Goal: Task Accomplishment & Management: Manage account settings

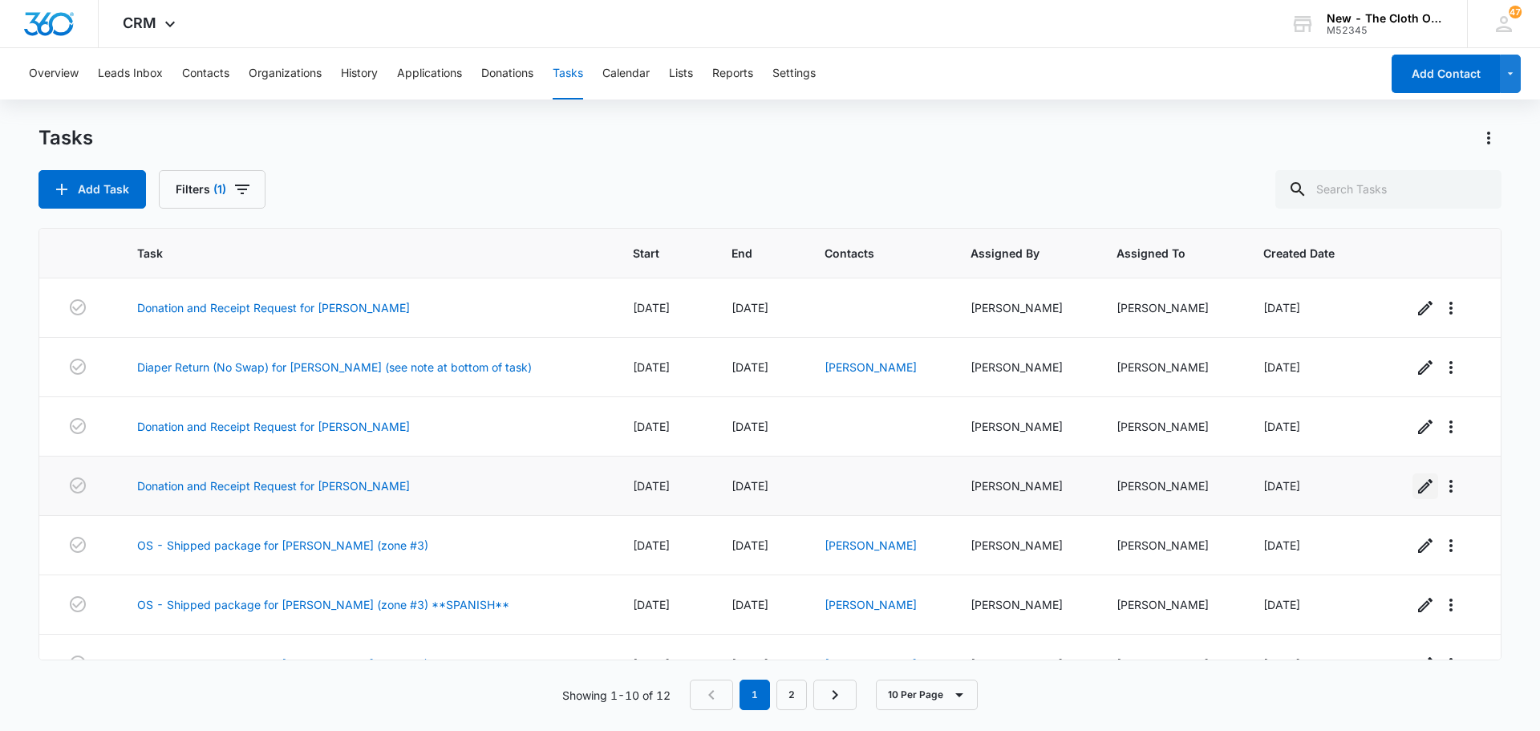
click at [1423, 484] on icon "button" at bounding box center [1424, 485] width 19 height 19
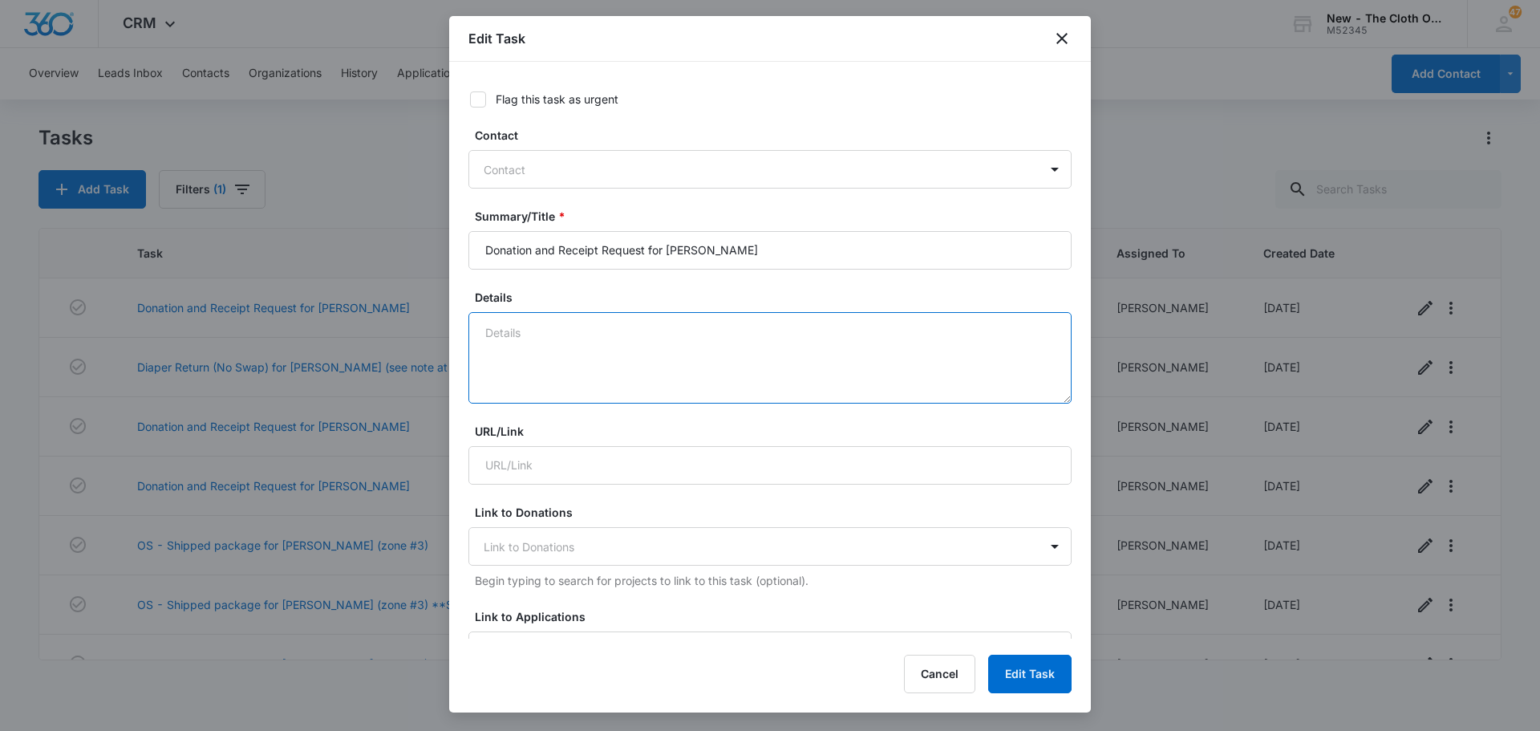
click at [621, 347] on textarea "Details" at bounding box center [769, 357] width 603 height 91
type textarea "Finished 8/14/2025"
click at [1049, 672] on button "Edit Task" at bounding box center [1029, 673] width 83 height 38
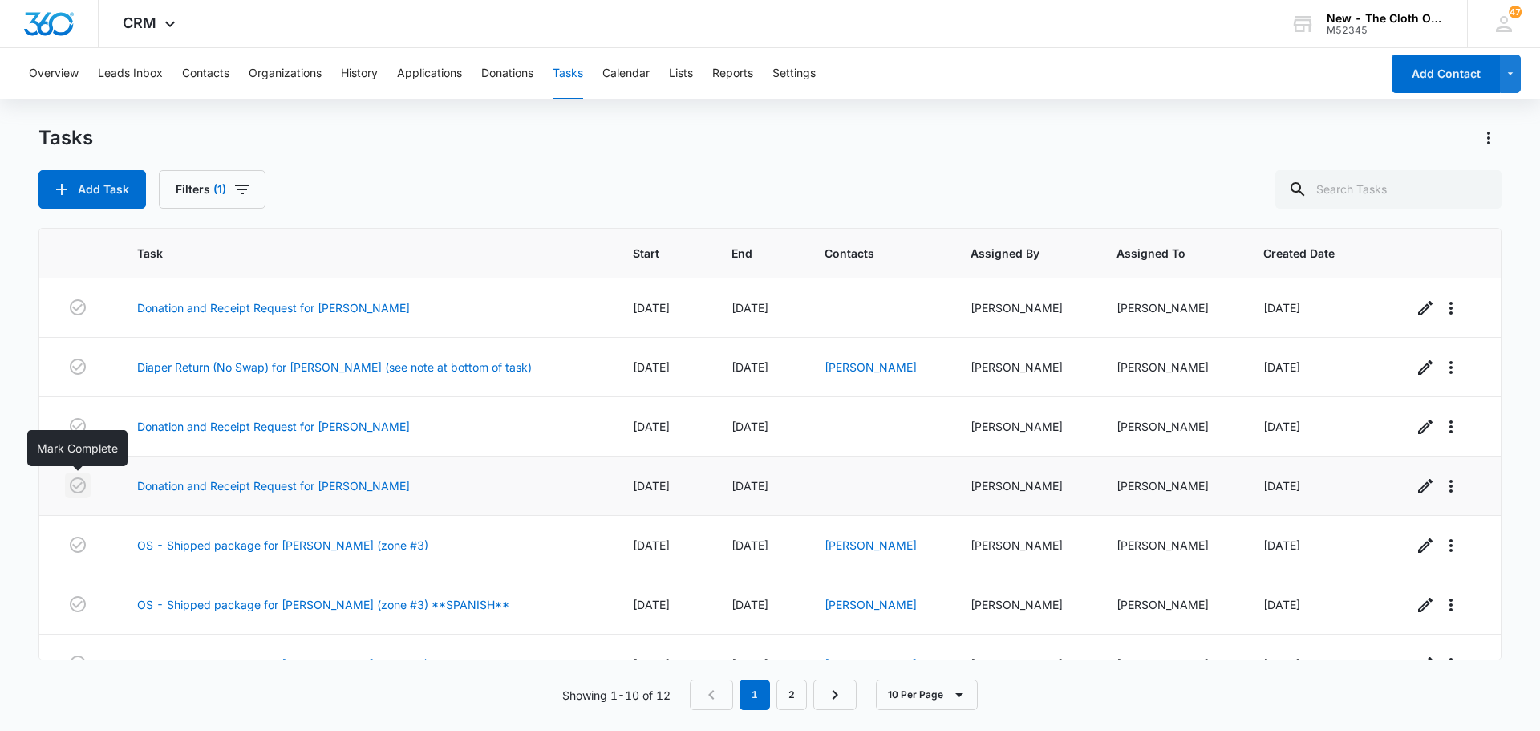
click at [75, 488] on icon "button" at bounding box center [78, 485] width 16 height 16
click at [444, 154] on div "Tasks Add Task Filters (1)" at bounding box center [769, 166] width 1463 height 83
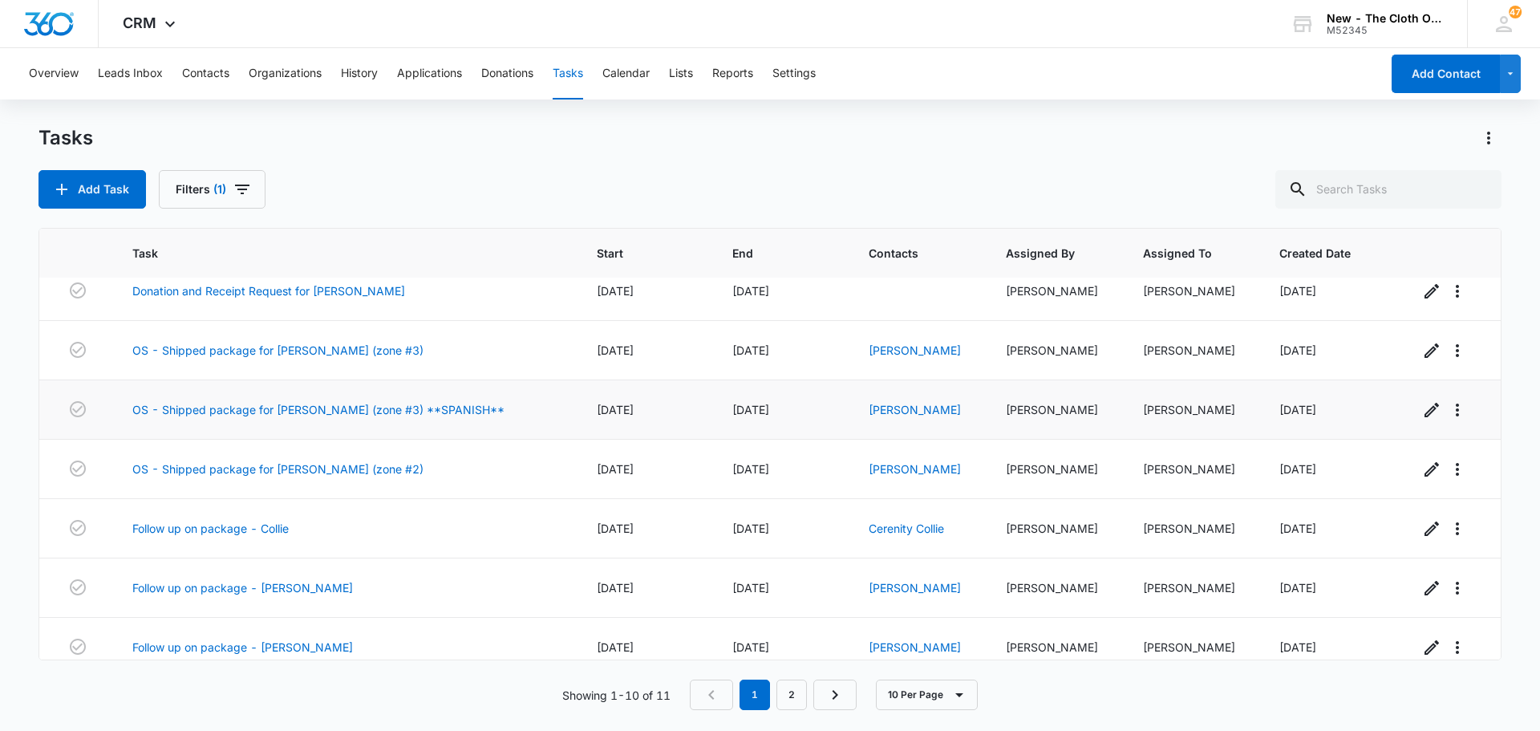
scroll to position [160, 0]
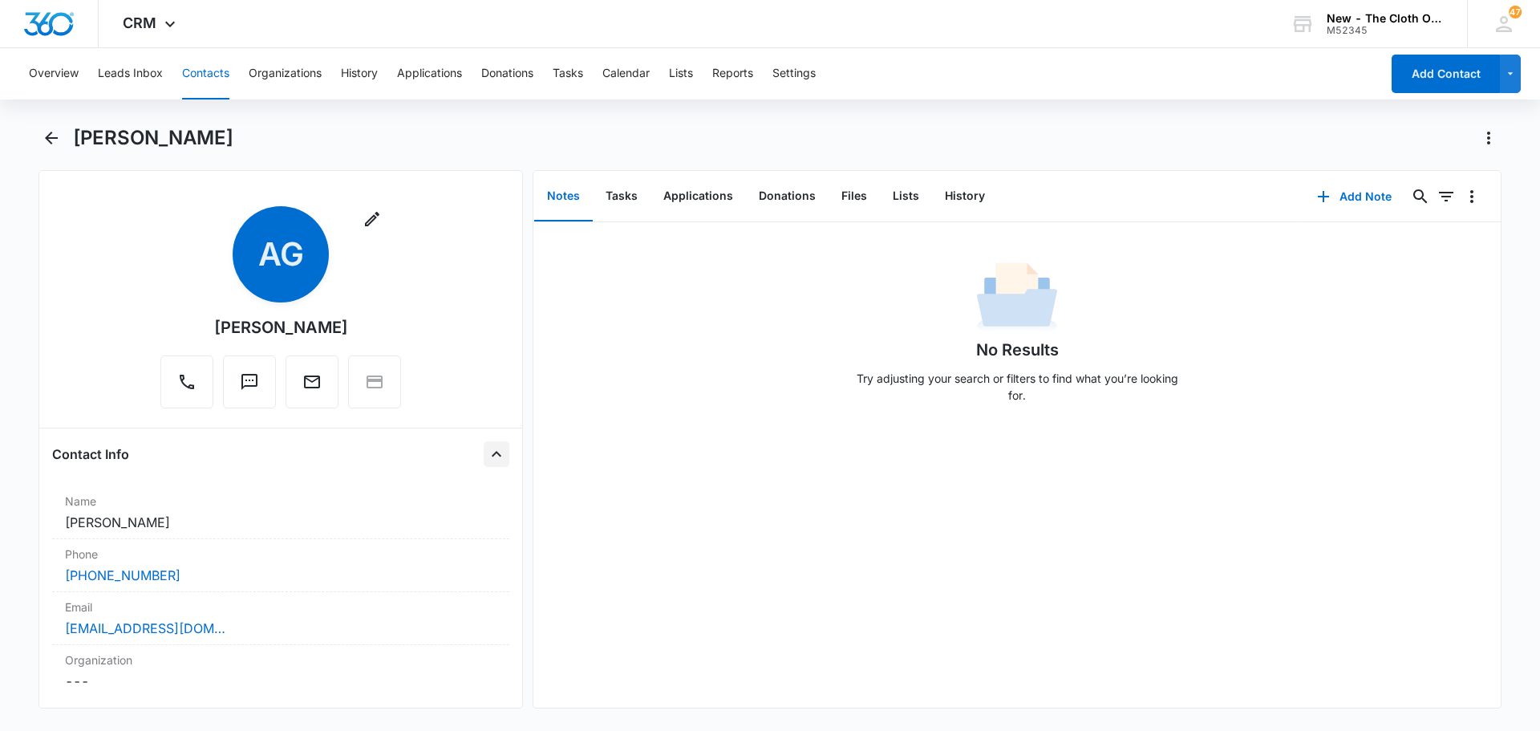
click at [487, 447] on icon "Close" at bounding box center [496, 453] width 19 height 19
click at [487, 500] on icon "Close" at bounding box center [496, 505] width 19 height 19
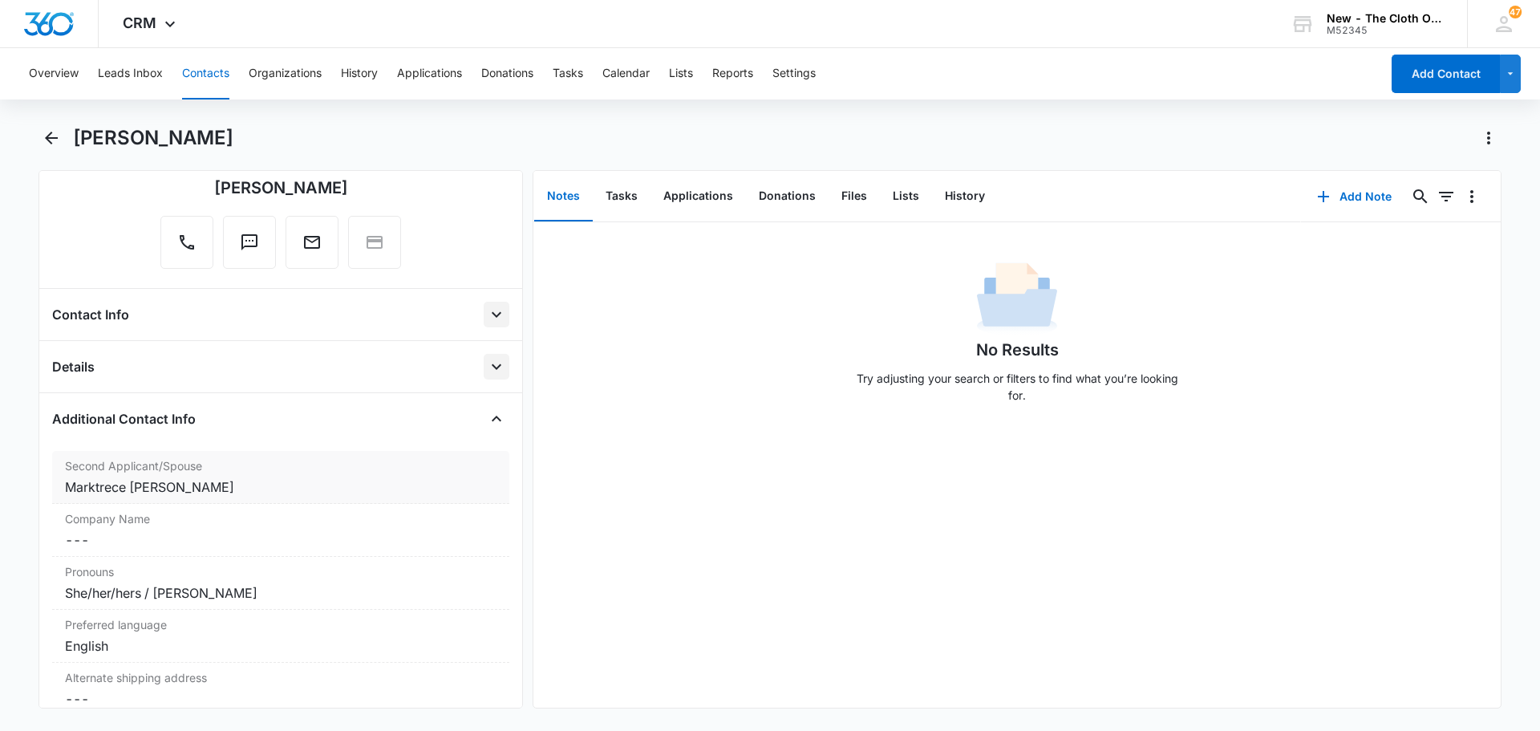
scroll to position [160, 0]
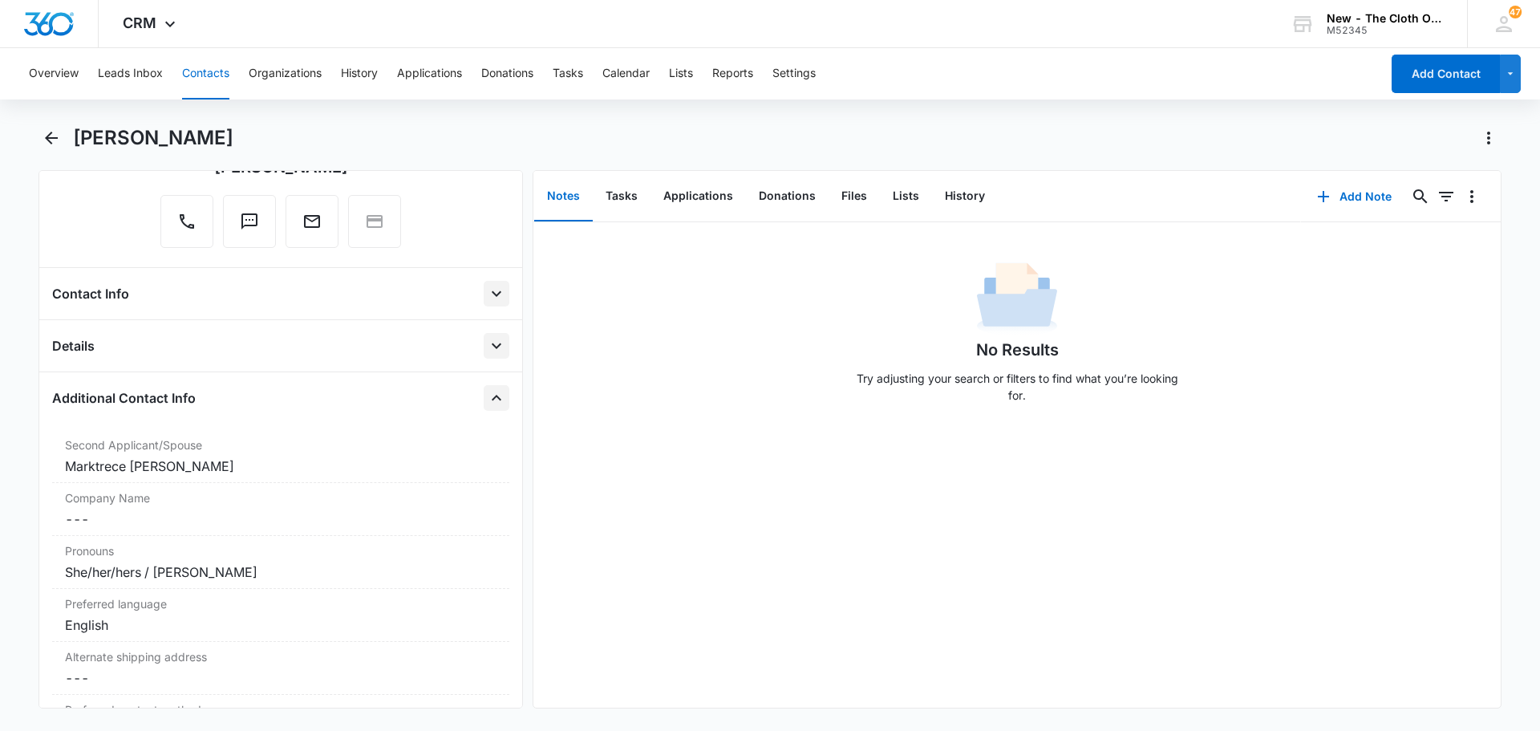
click at [487, 395] on icon "Close" at bounding box center [496, 397] width 19 height 19
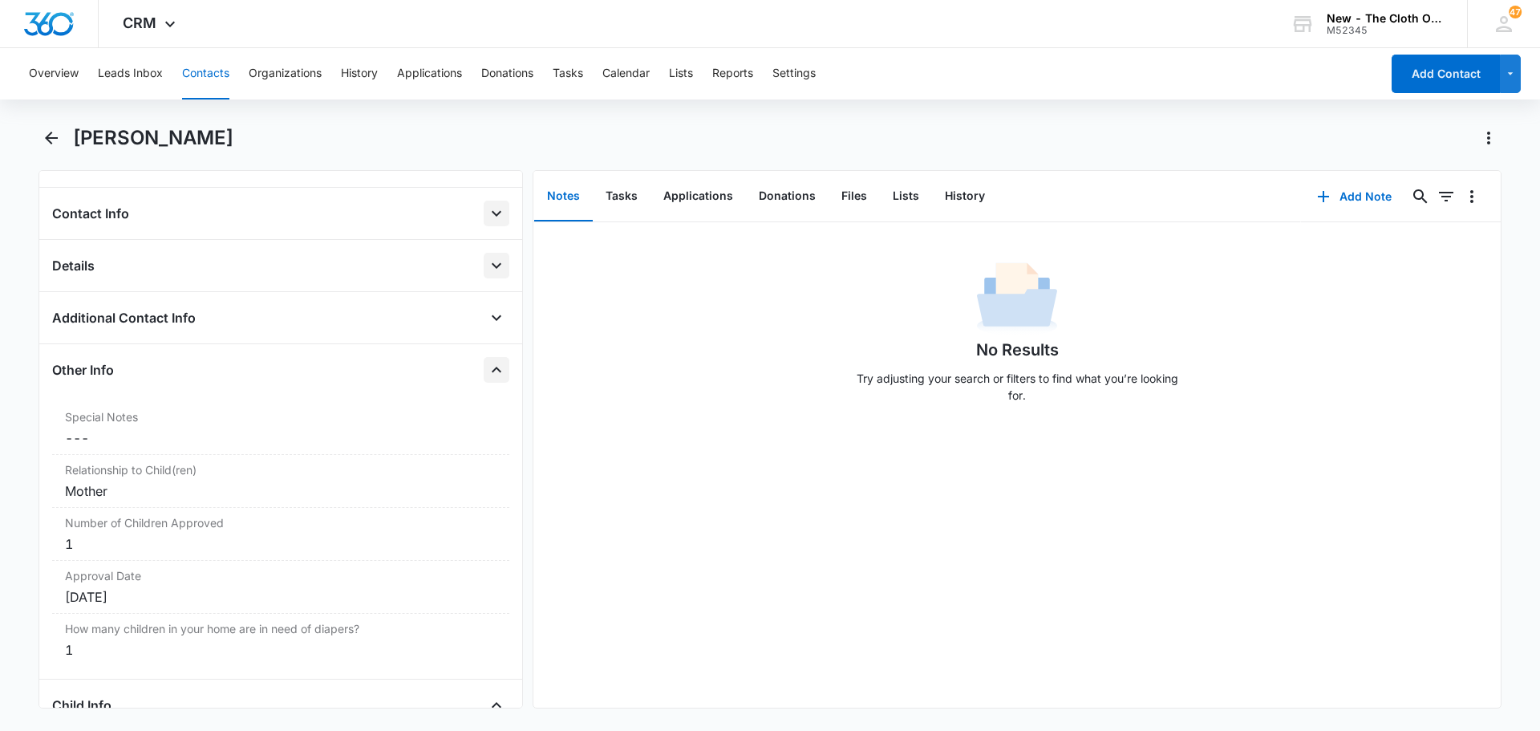
click at [487, 366] on icon "Close" at bounding box center [496, 369] width 19 height 19
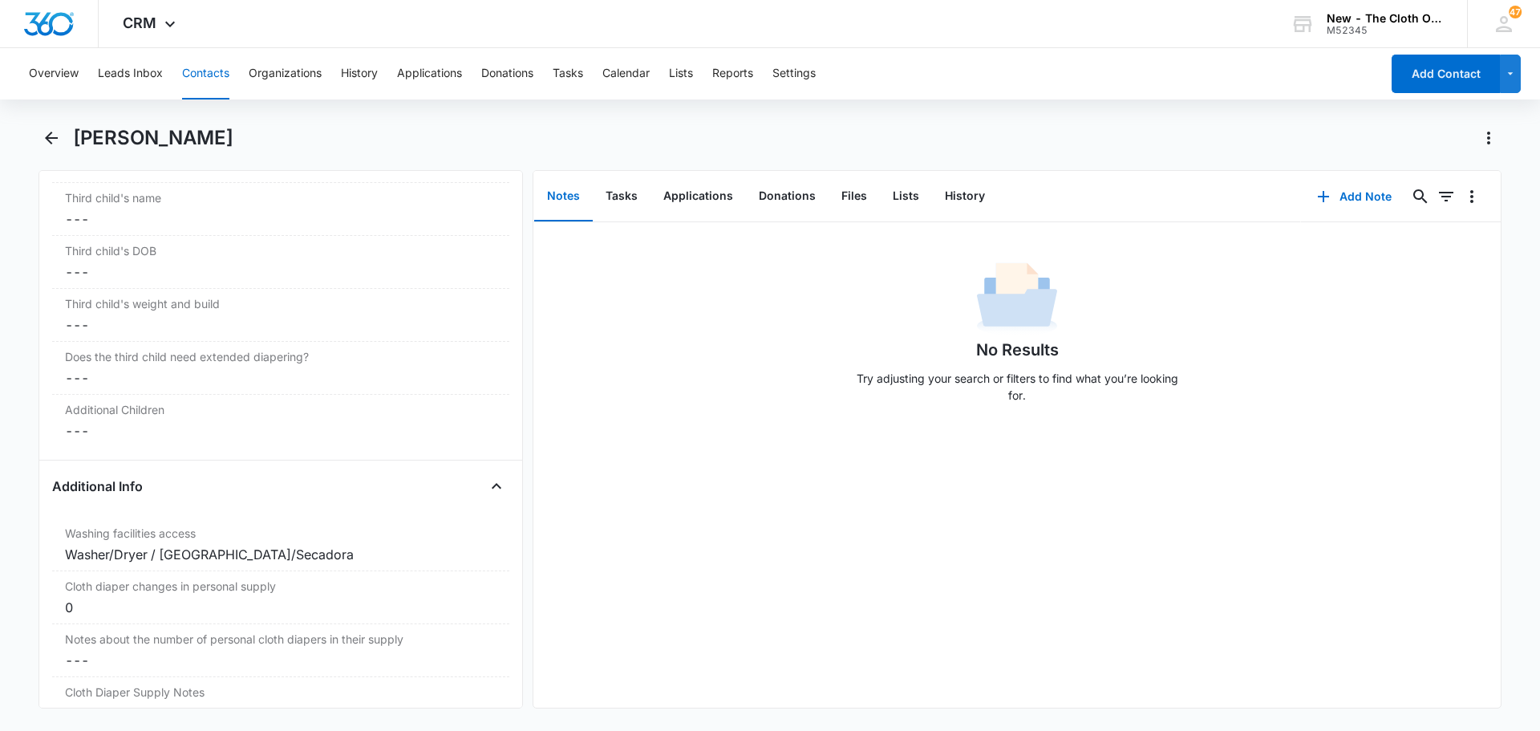
scroll to position [962, 0]
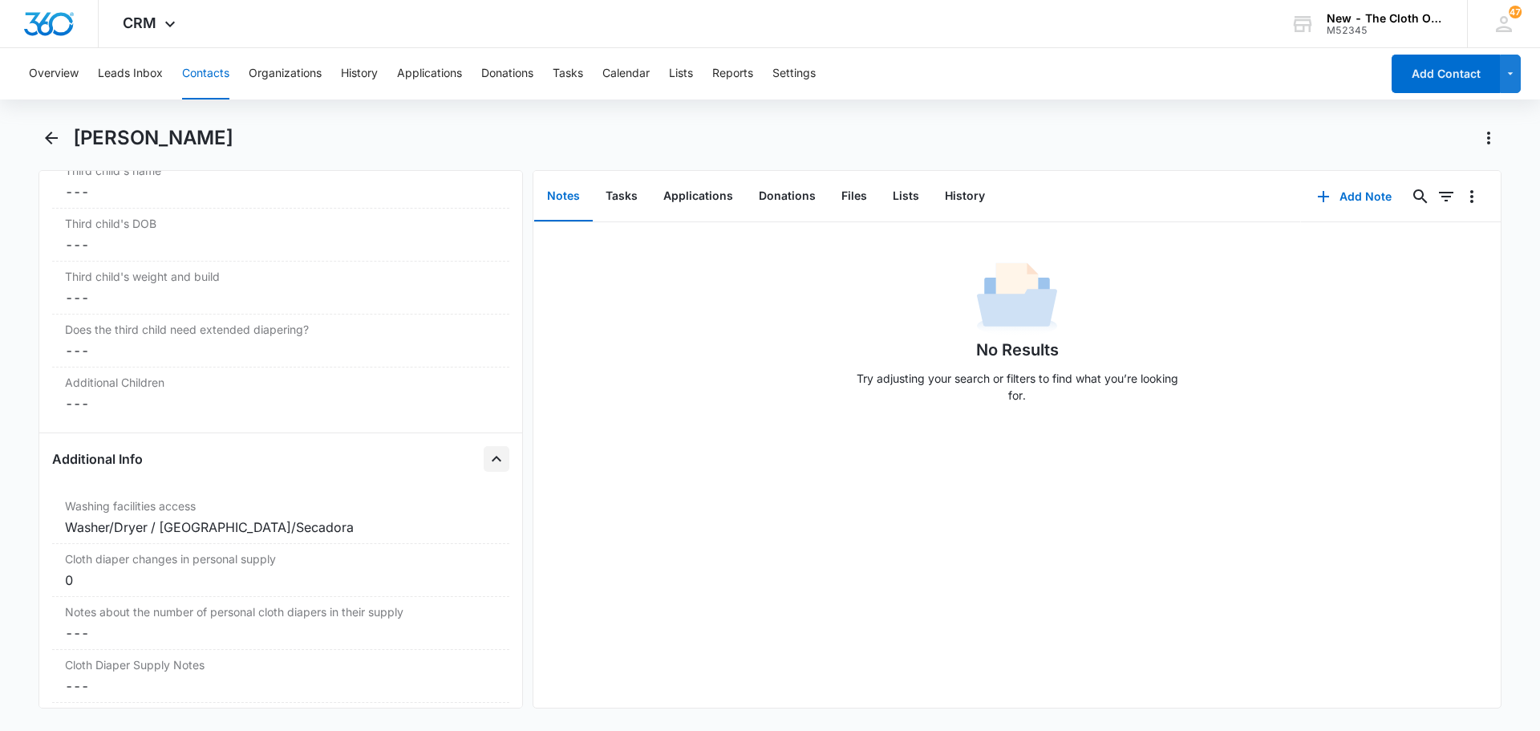
click at [487, 453] on icon "Close" at bounding box center [496, 458] width 19 height 19
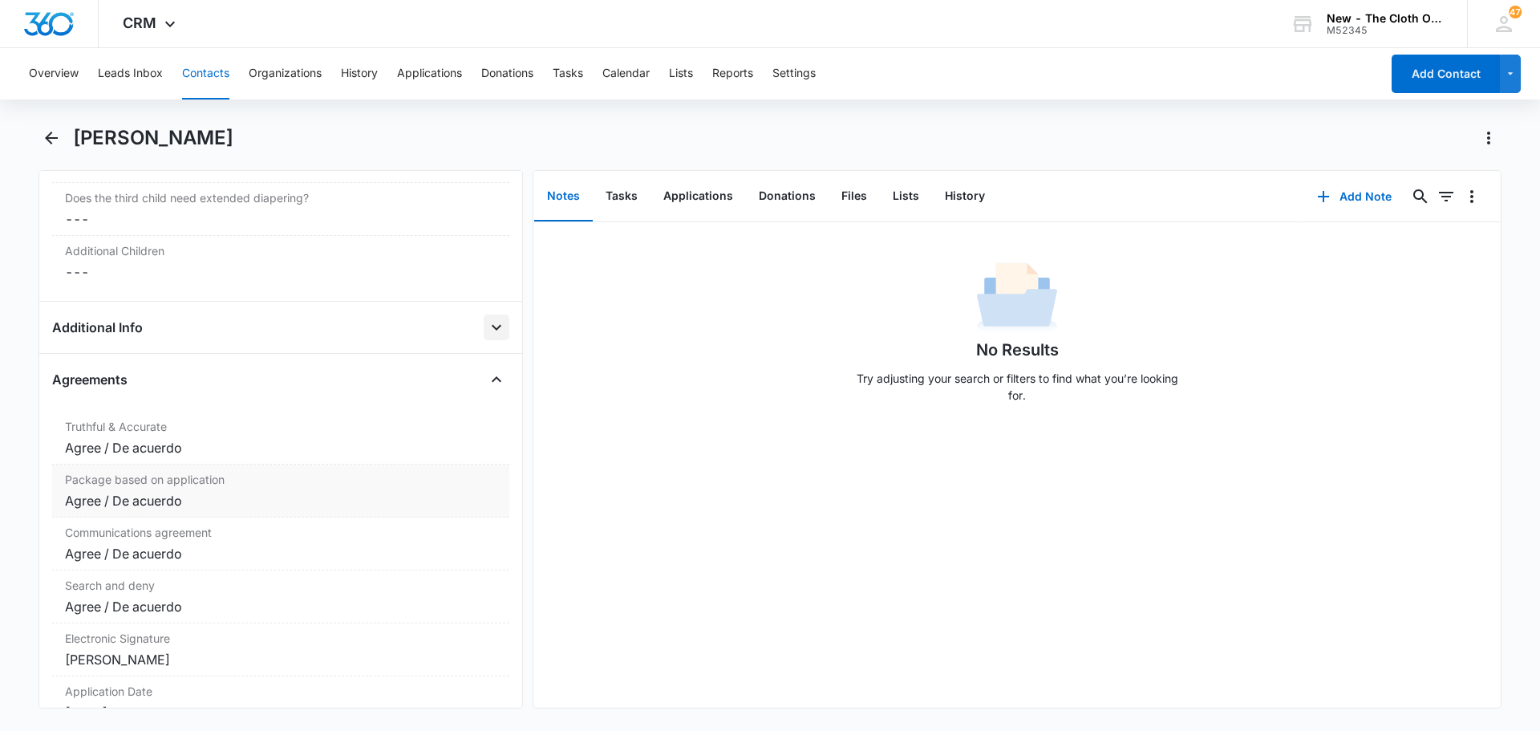
scroll to position [1123, 0]
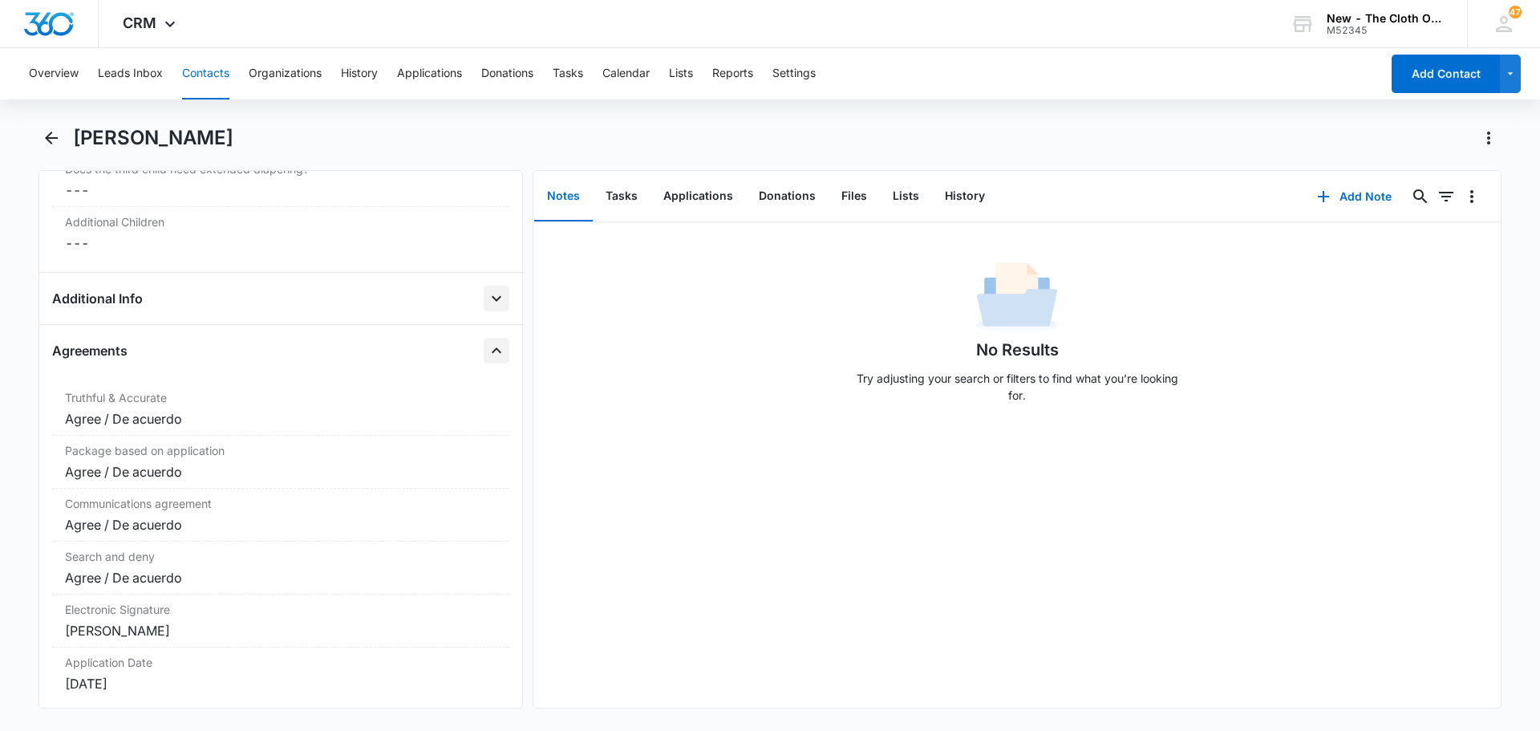
click at [487, 349] on icon "Close" at bounding box center [496, 350] width 19 height 19
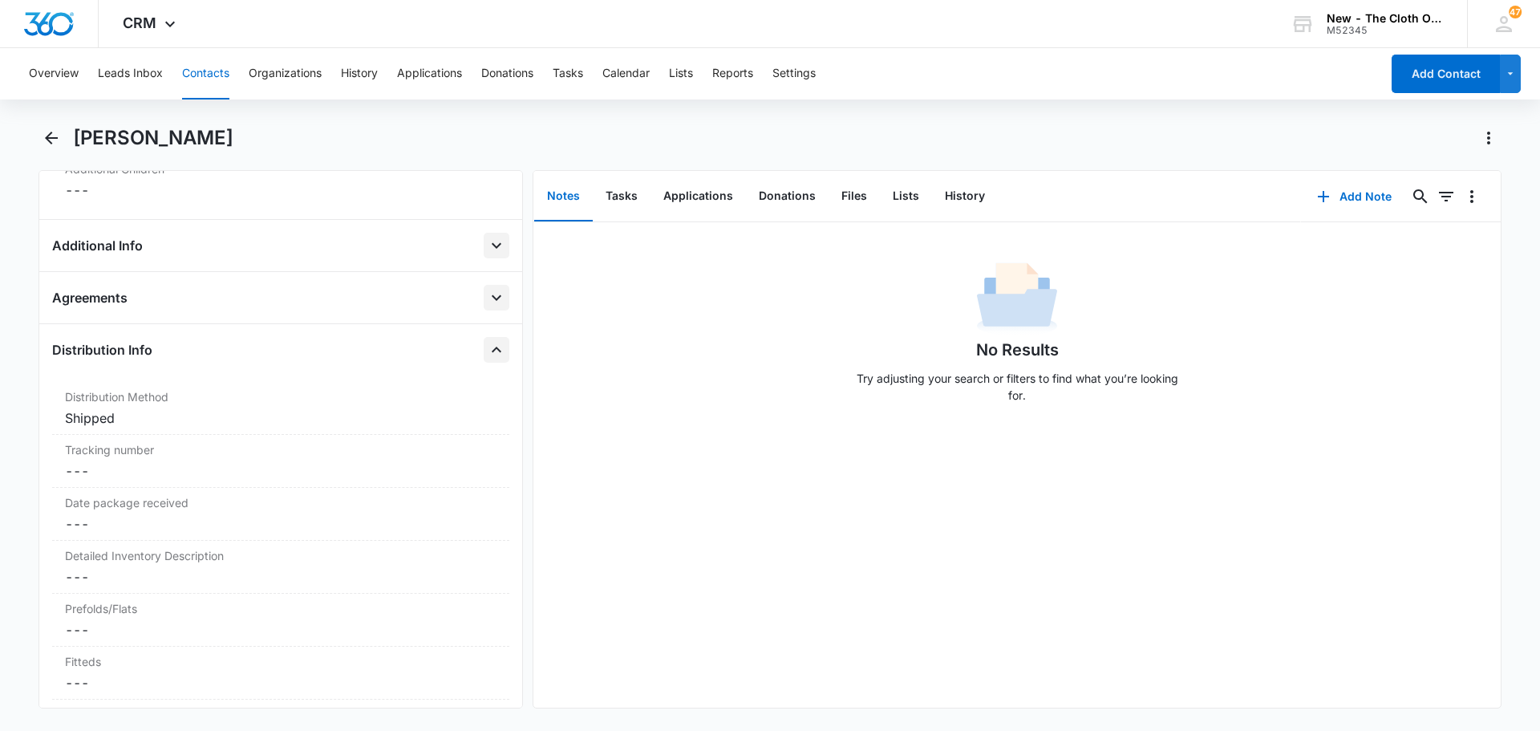
scroll to position [1203, 0]
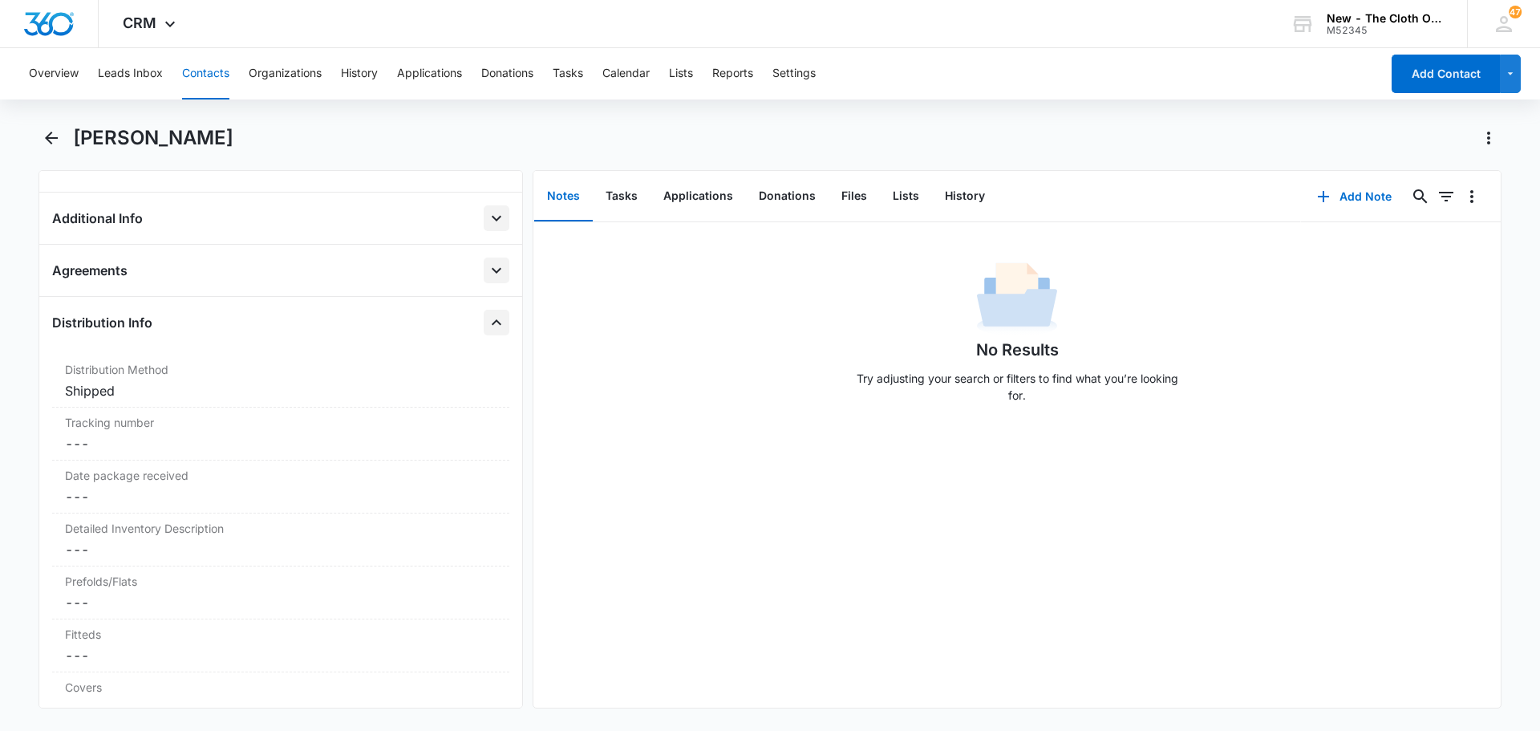
click at [488, 318] on icon "Close" at bounding box center [496, 322] width 19 height 19
click at [492, 374] on icon "Close" at bounding box center [497, 374] width 10 height 6
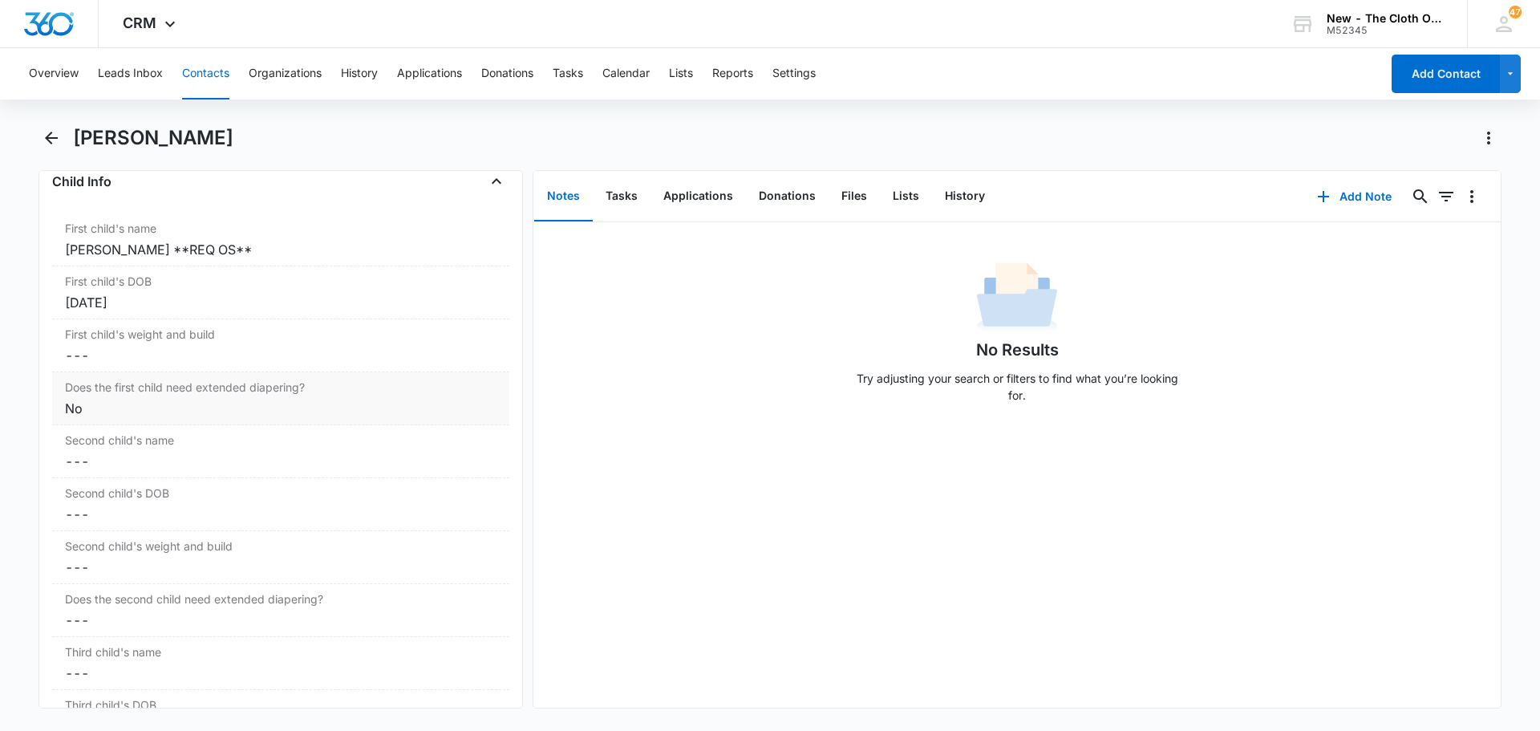
scroll to position [401, 0]
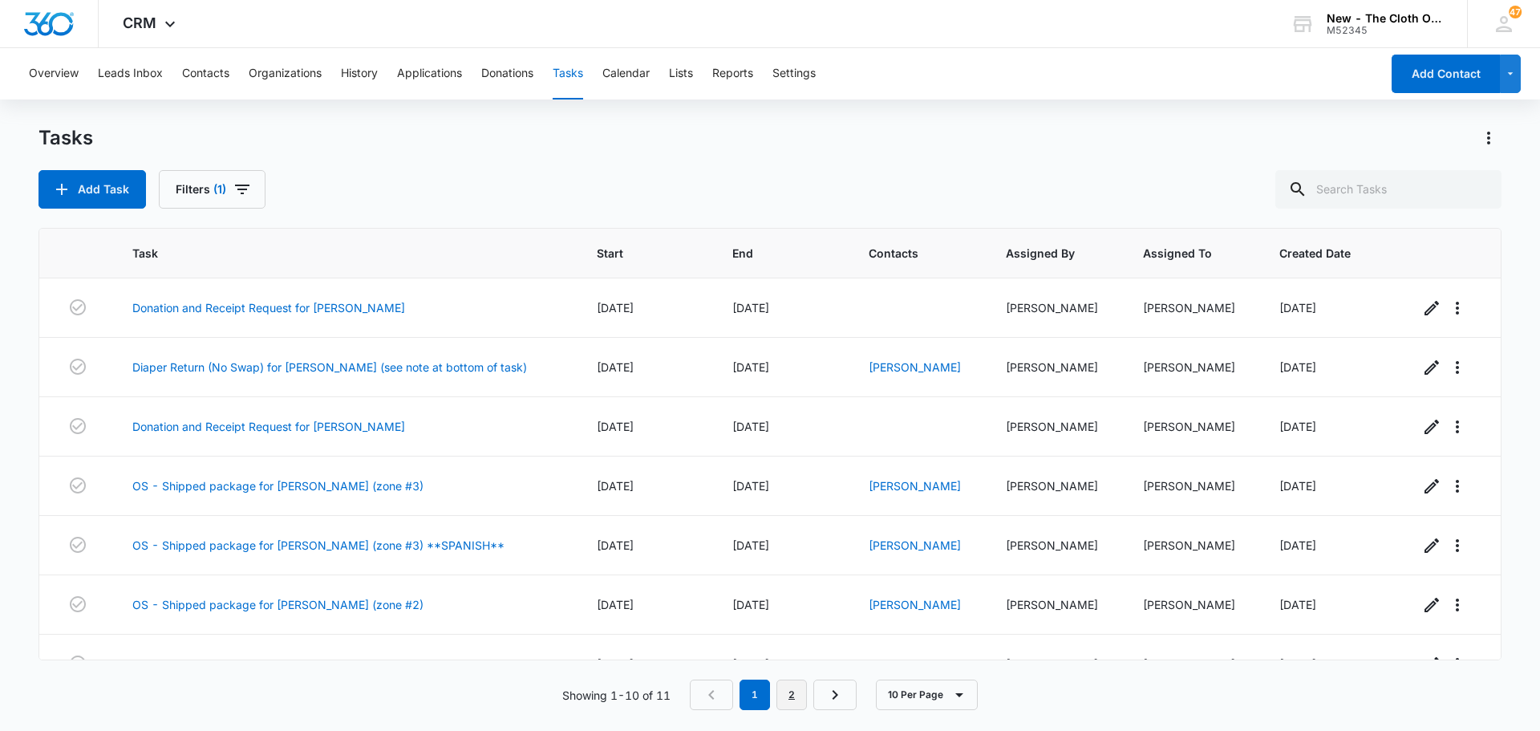
click at [787, 702] on link "2" at bounding box center [791, 694] width 30 height 30
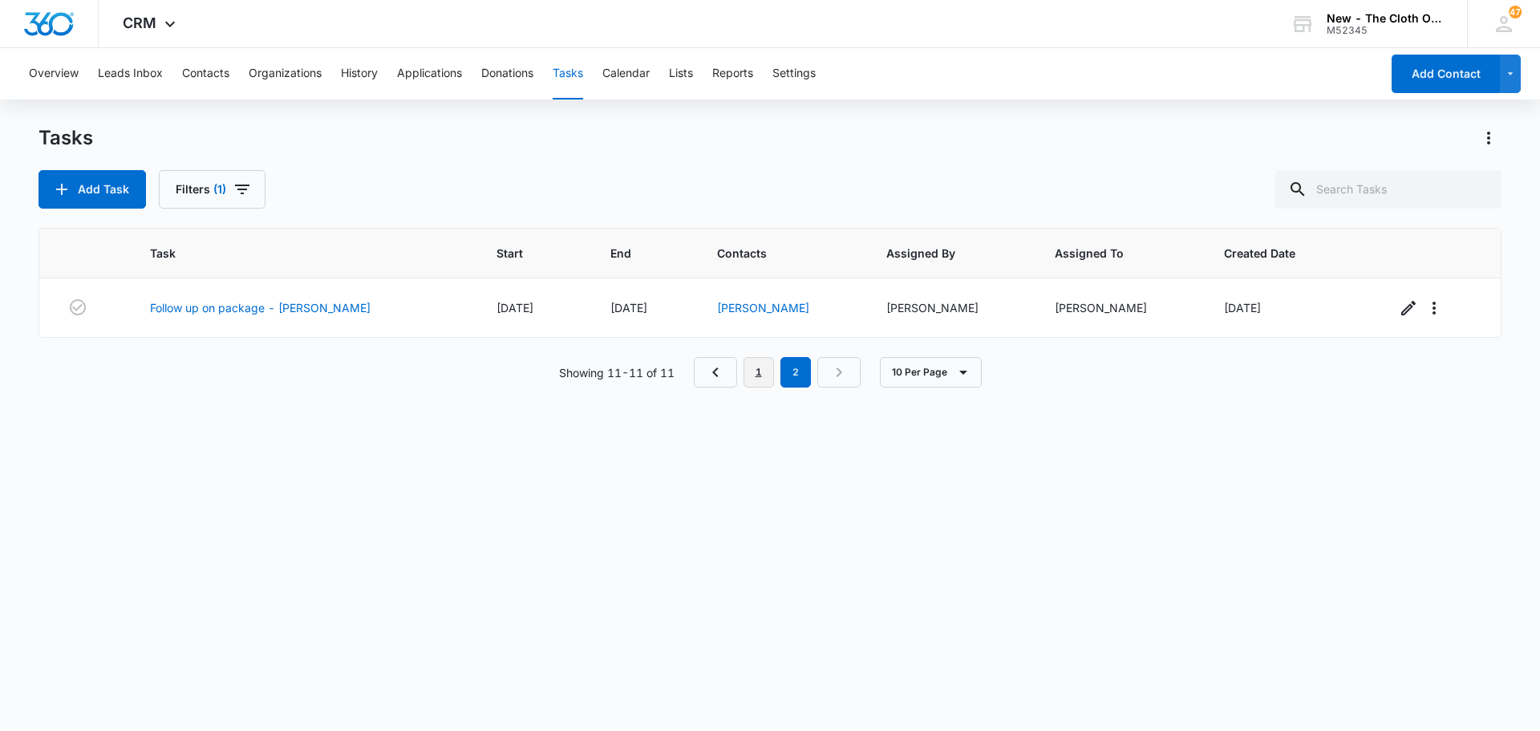
click at [754, 370] on link "1" at bounding box center [758, 372] width 30 height 30
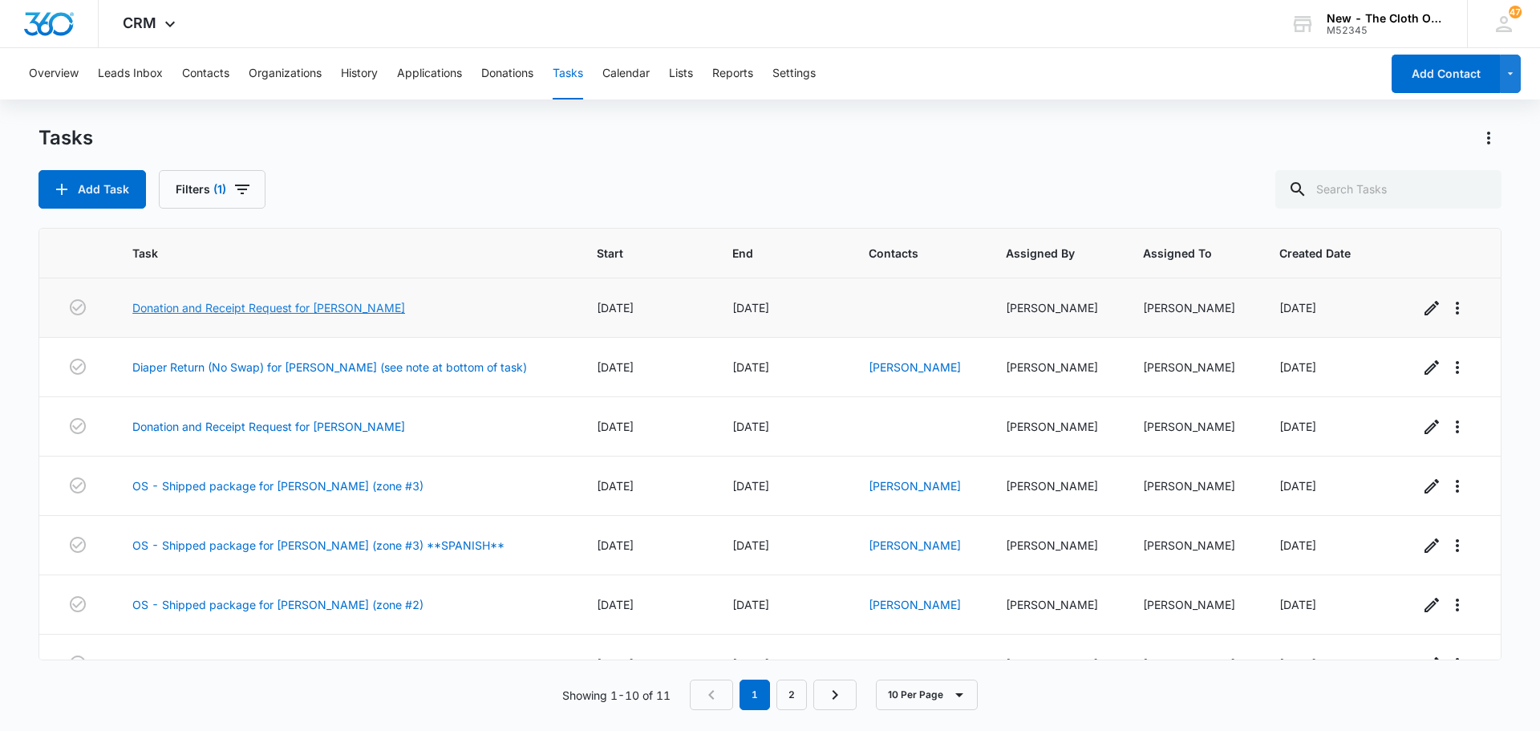
click at [377, 309] on link "Donation and Receipt Request for [PERSON_NAME]" at bounding box center [268, 307] width 273 height 17
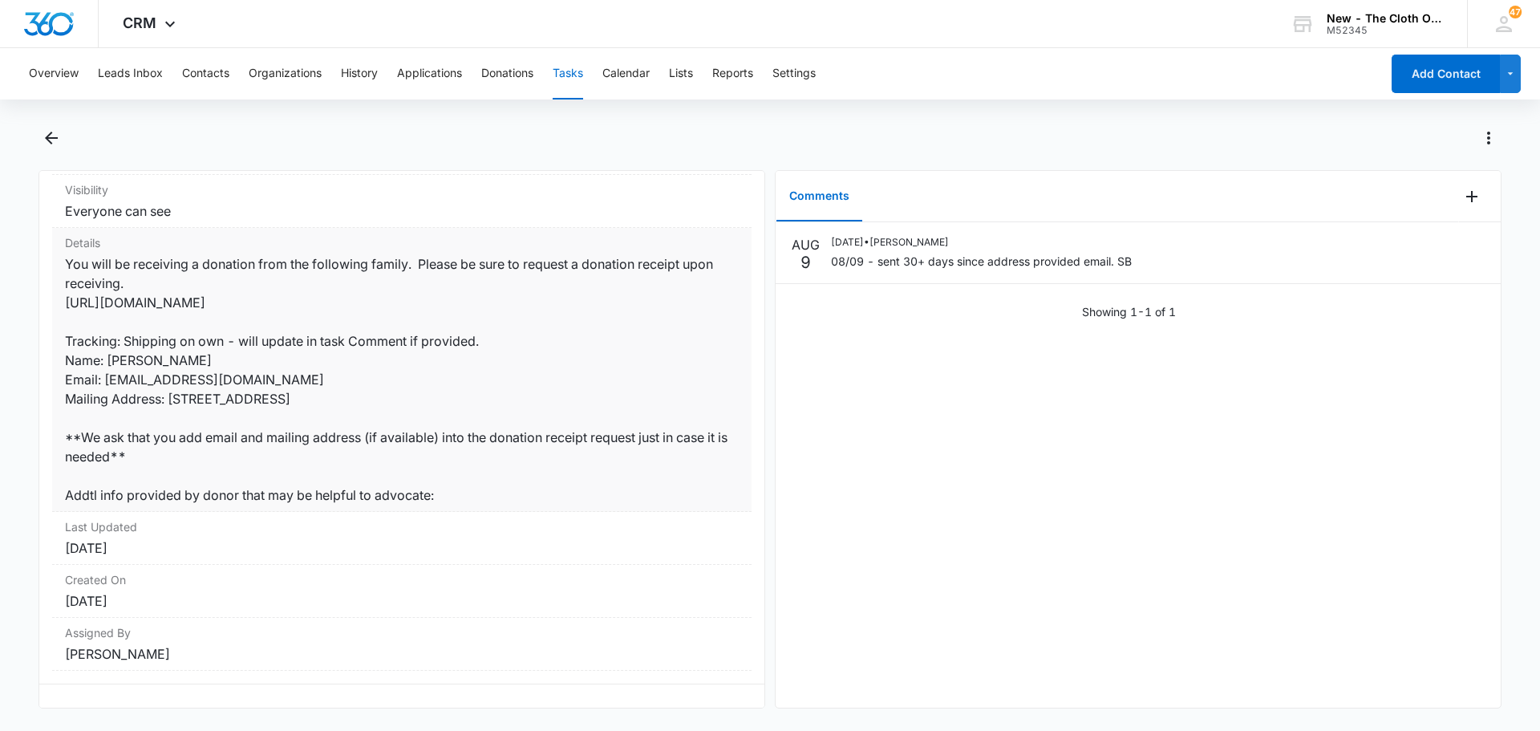
scroll to position [308, 0]
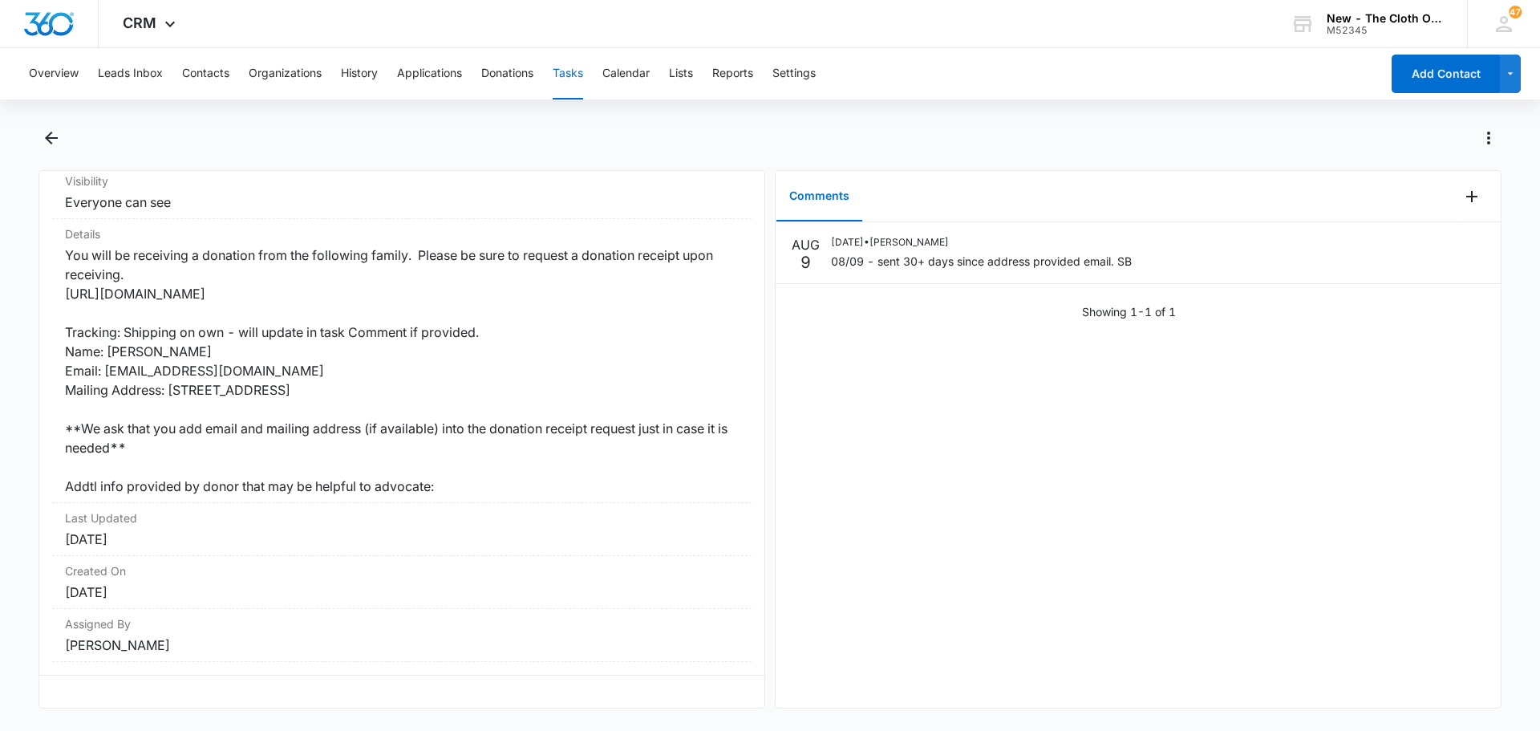
click at [1030, 536] on div "AUG 9 08/09/2025 • Sandra Bildstein 08/09 - sent 30+ days since address provide…" at bounding box center [1137, 464] width 725 height 485
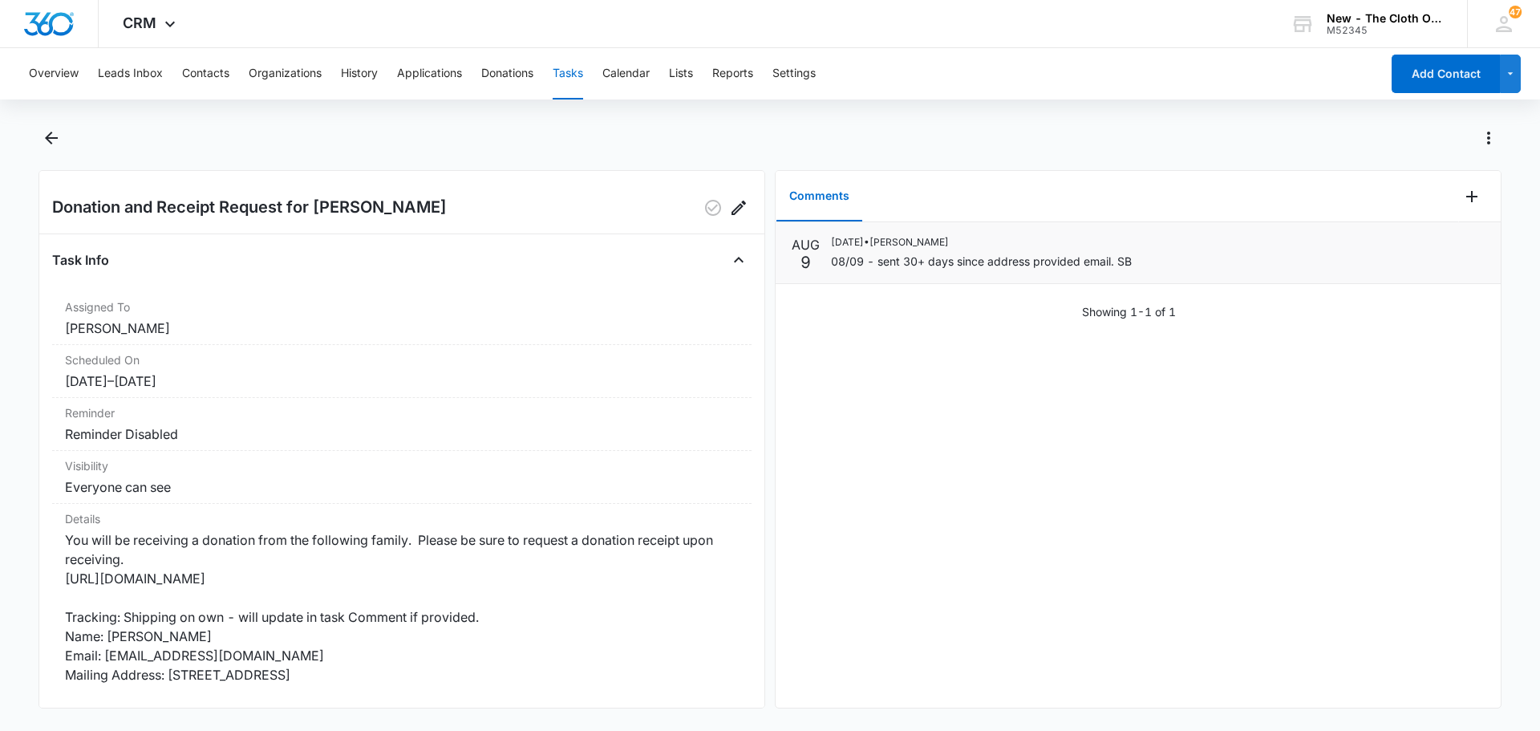
scroll to position [0, 0]
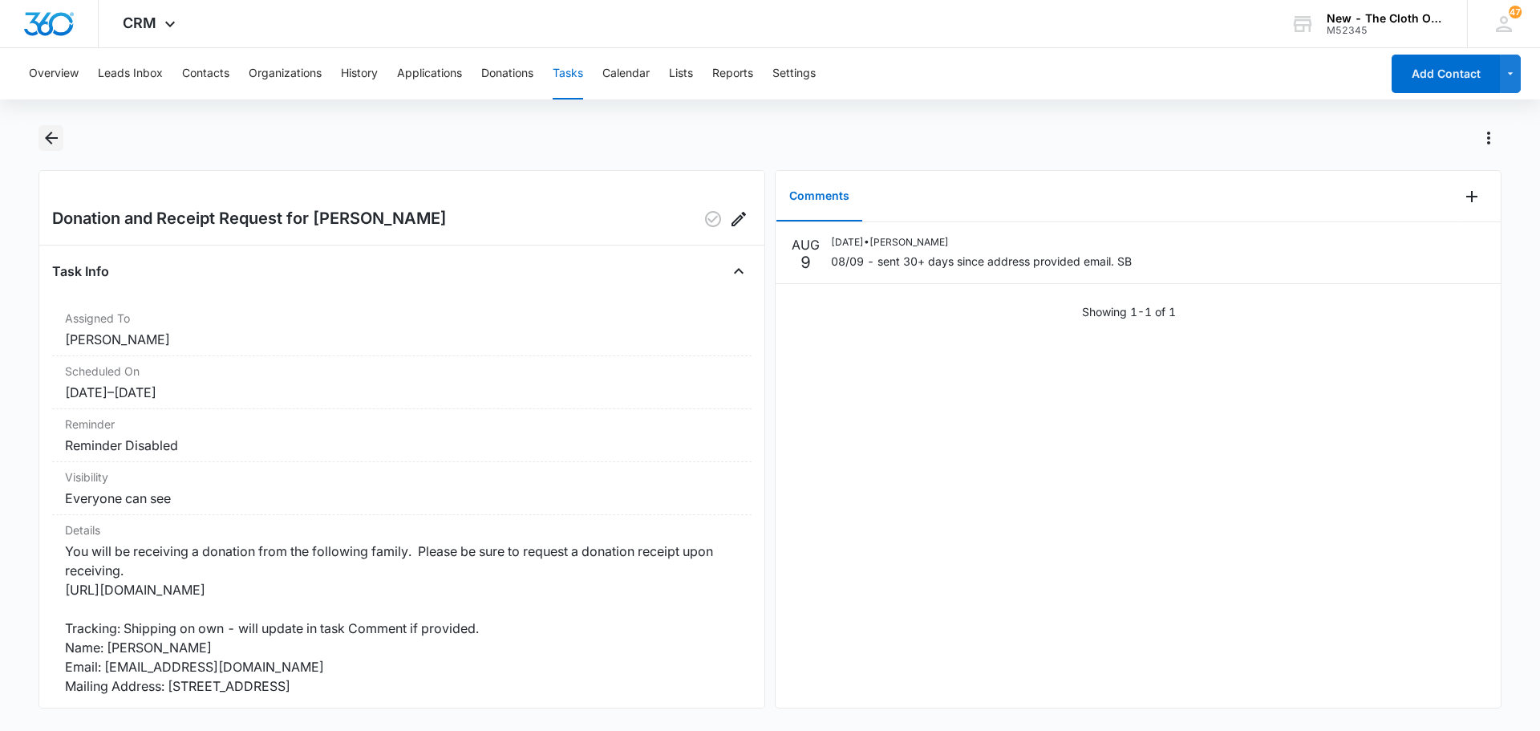
click at [54, 141] on icon "Back" at bounding box center [51, 137] width 19 height 19
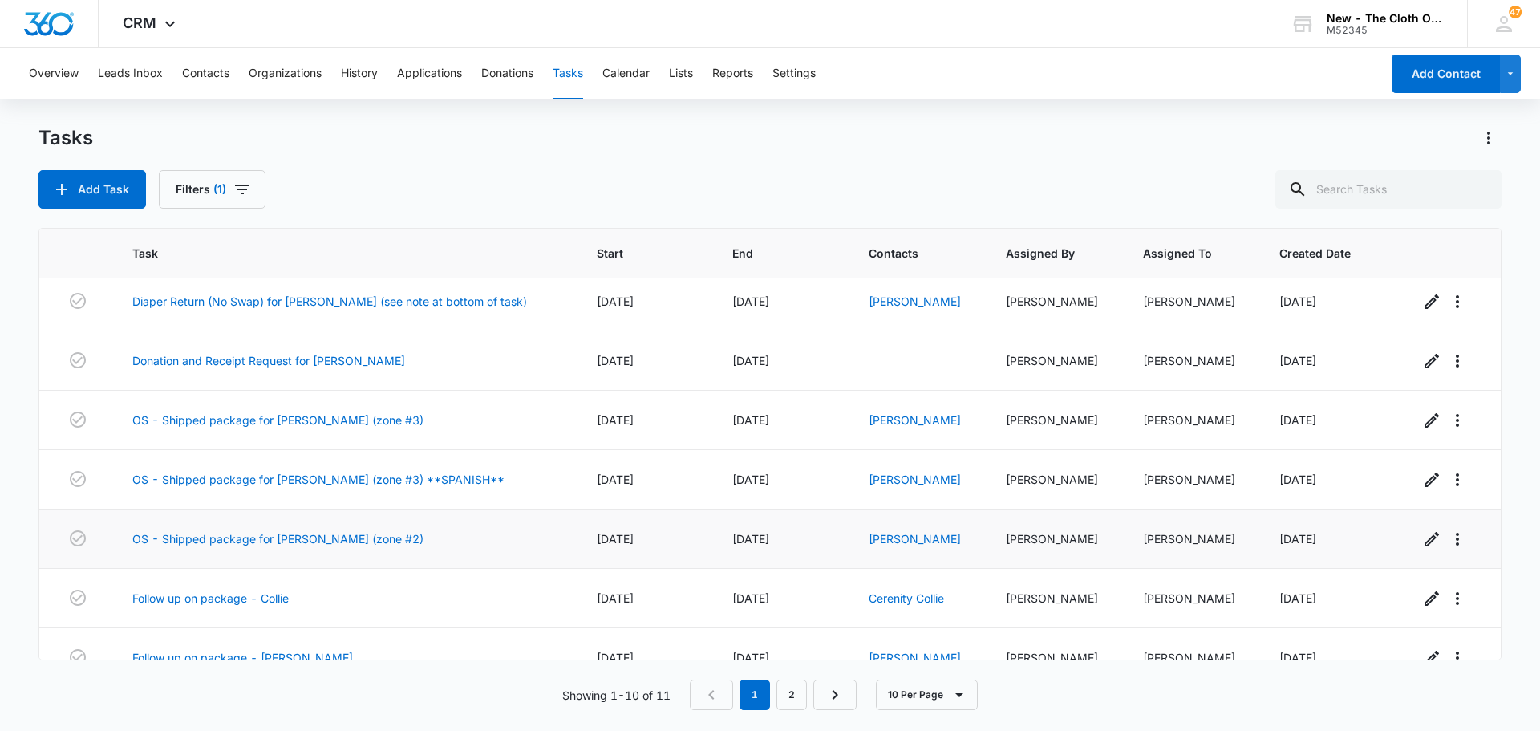
scroll to position [59, 0]
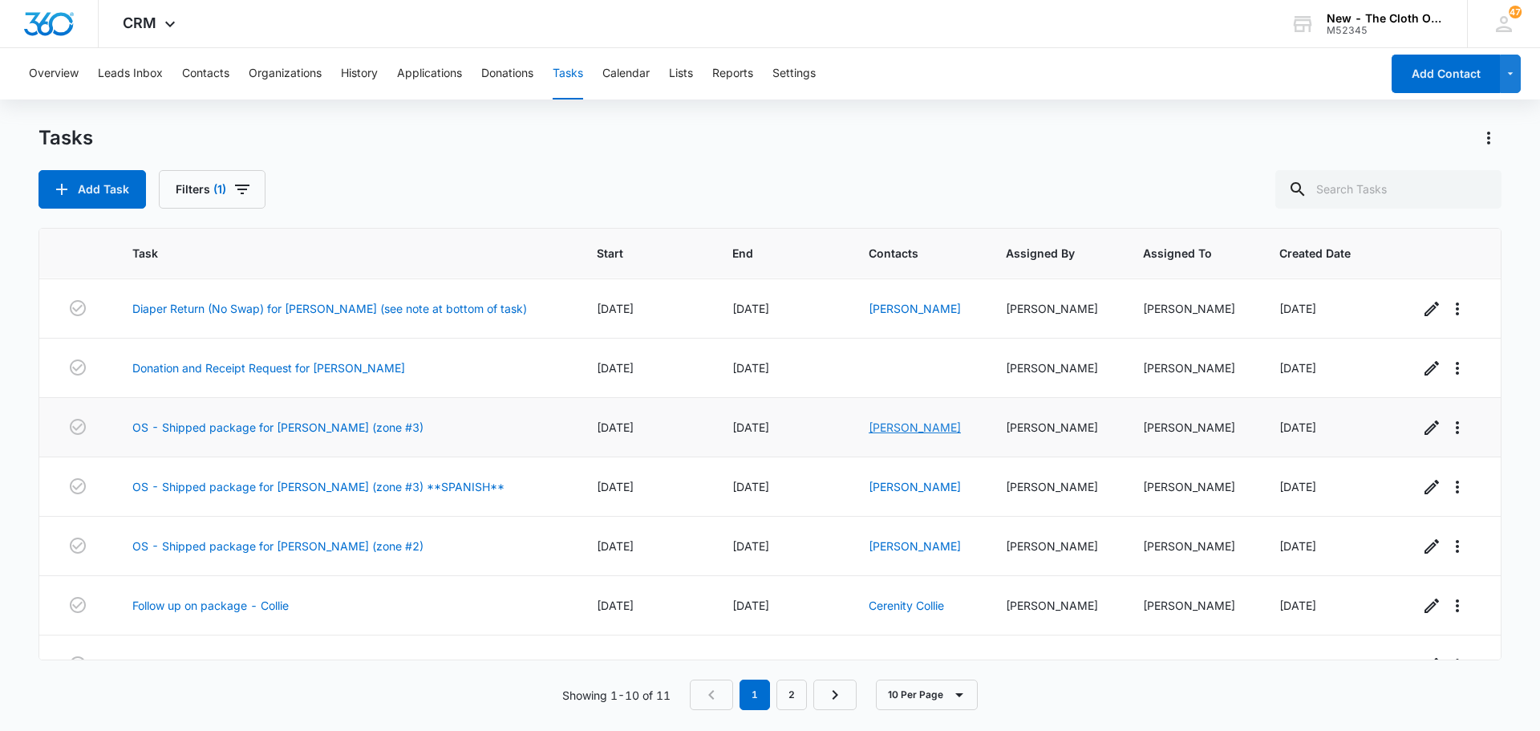
click at [893, 427] on link "[PERSON_NAME]" at bounding box center [914, 427] width 92 height 14
click at [934, 486] on link "[PERSON_NAME]" at bounding box center [914, 487] width 92 height 14
click at [937, 547] on link "[PERSON_NAME]" at bounding box center [914, 546] width 92 height 14
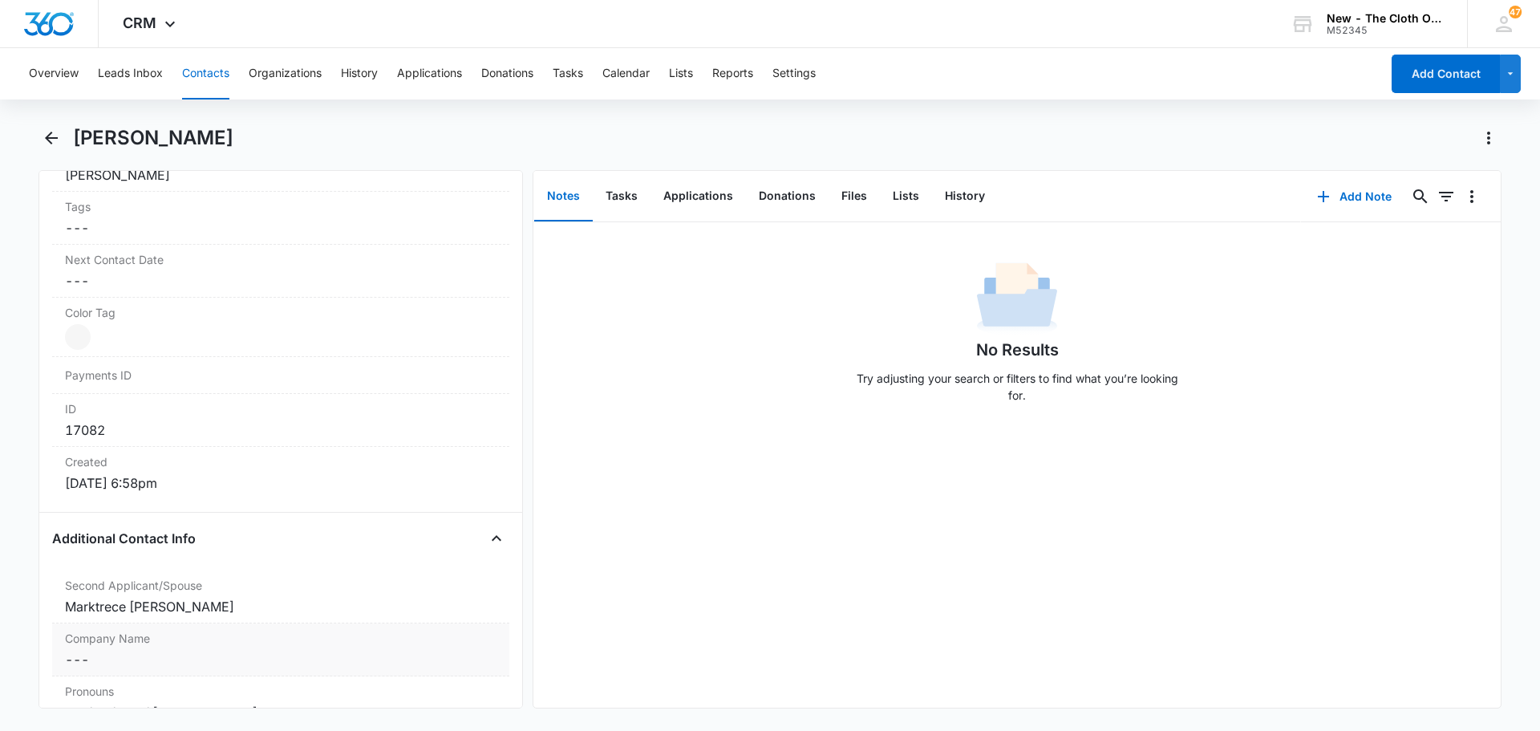
scroll to position [962, 0]
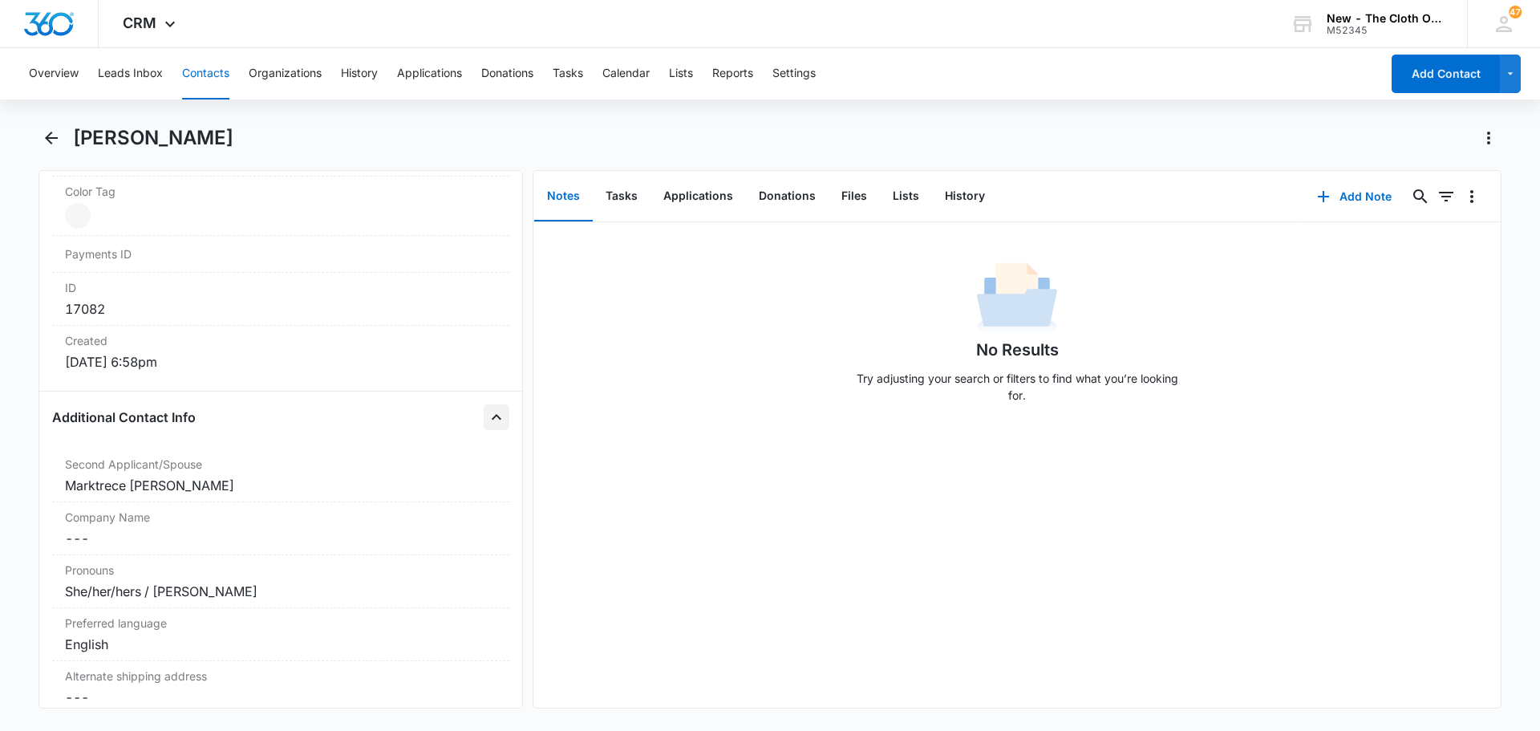
click at [492, 416] on icon "Close" at bounding box center [496, 416] width 19 height 19
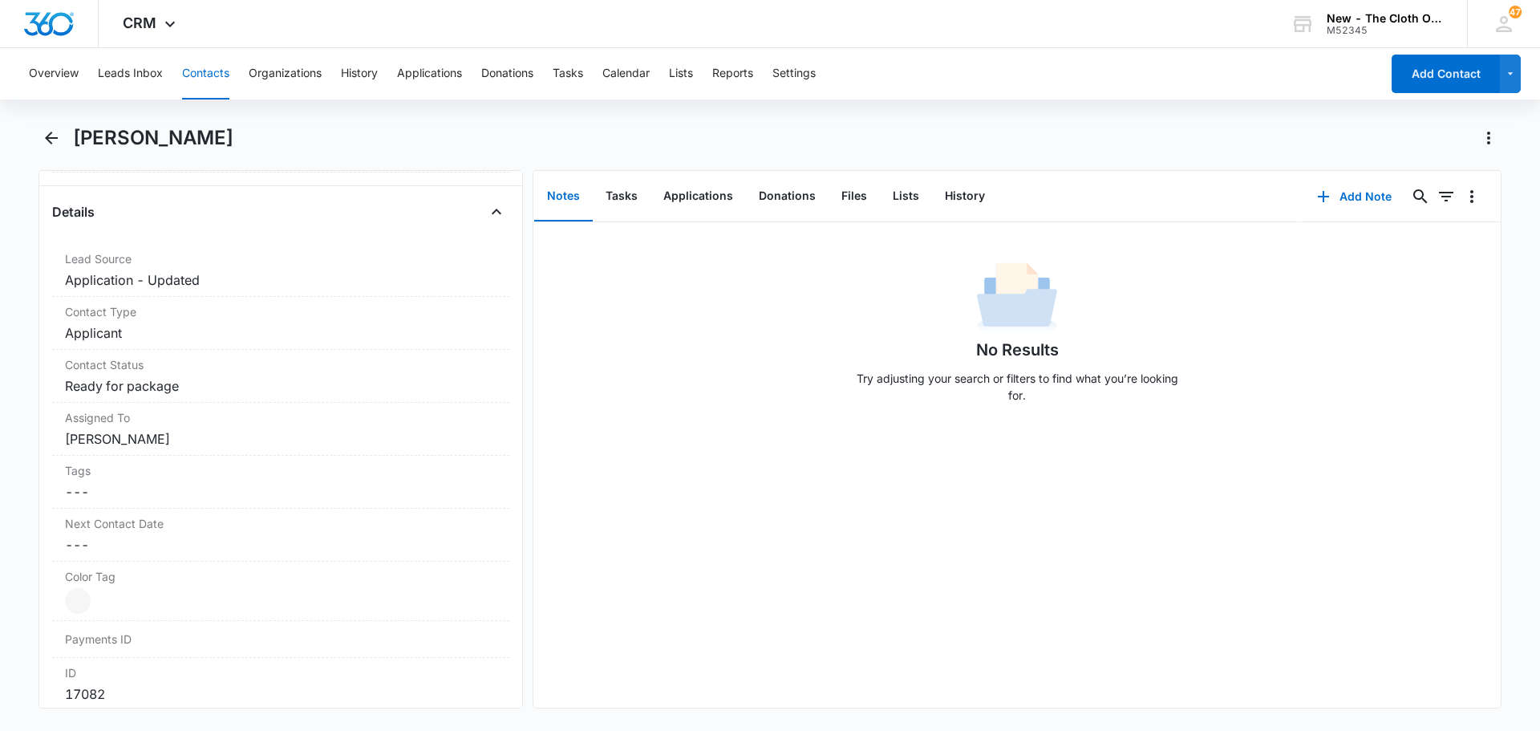
scroll to position [481, 0]
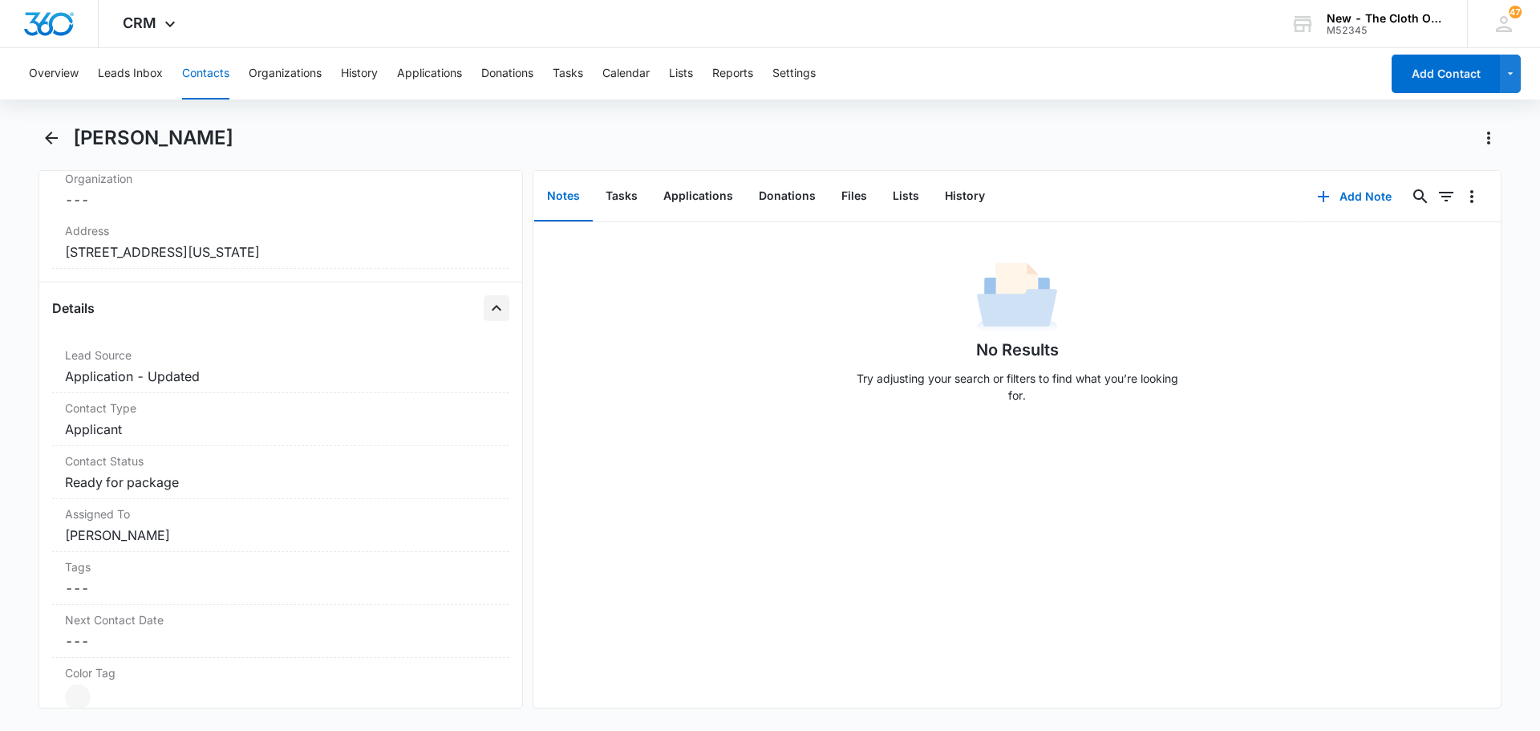
click at [492, 308] on icon "Close" at bounding box center [497, 308] width 10 height 6
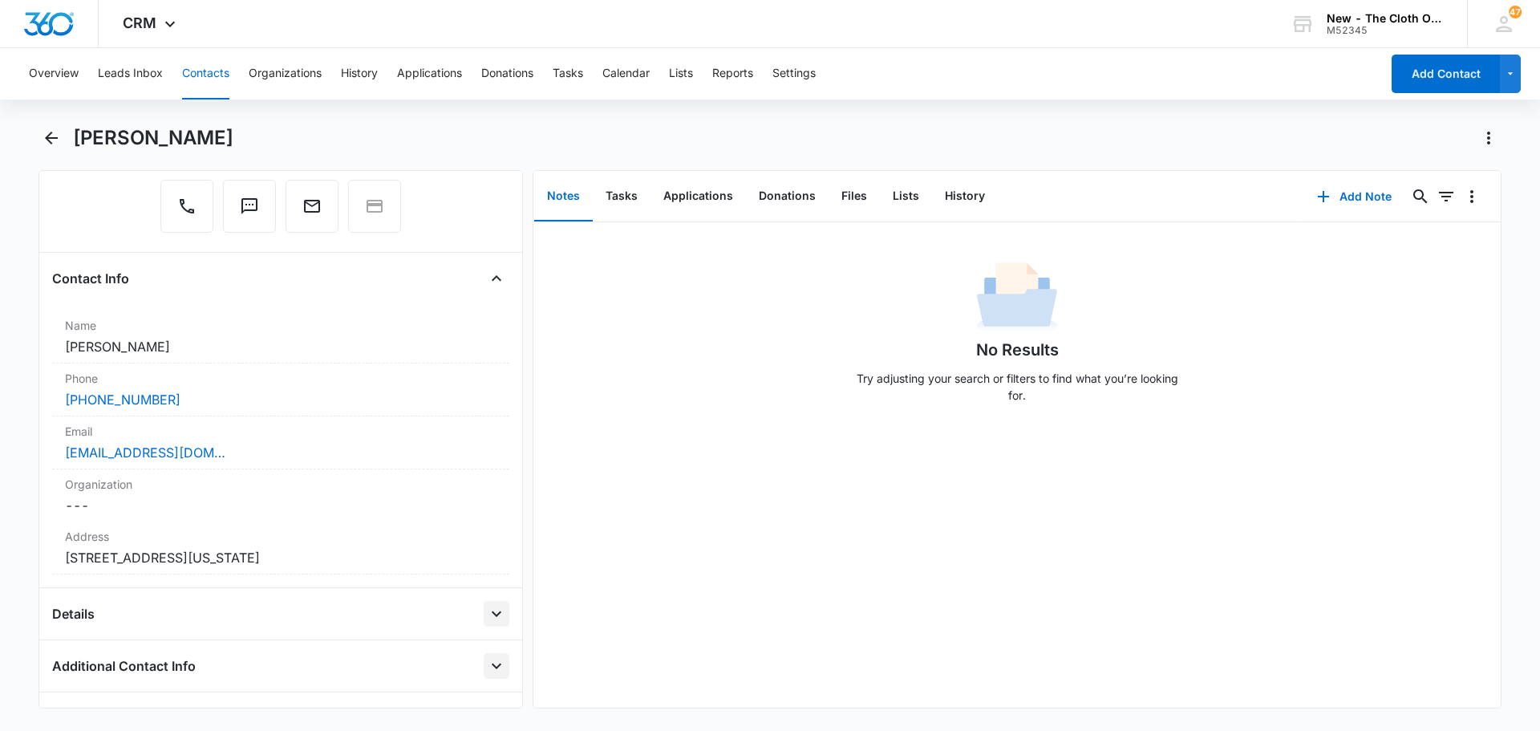
scroll to position [160, 0]
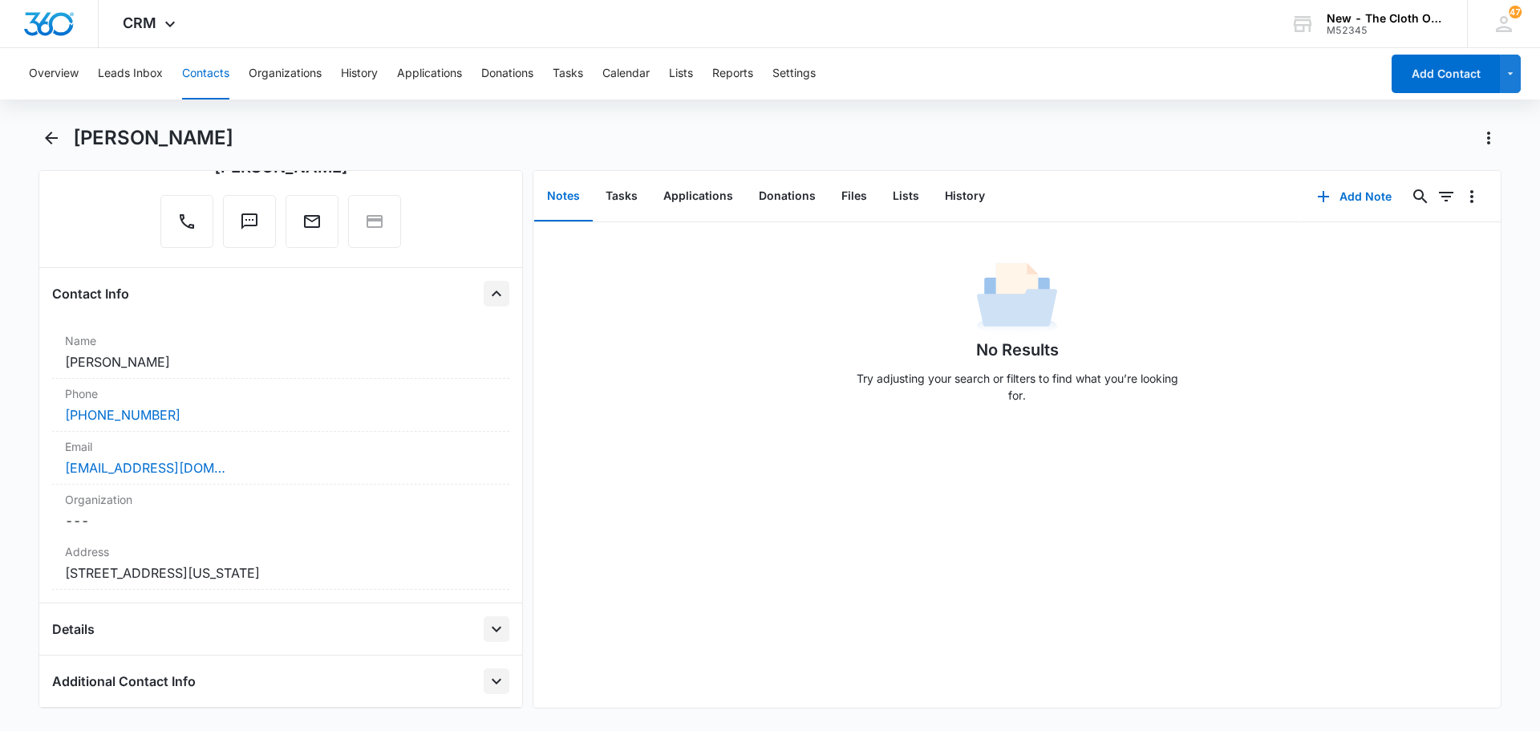
click at [487, 287] on icon "Close" at bounding box center [496, 293] width 19 height 19
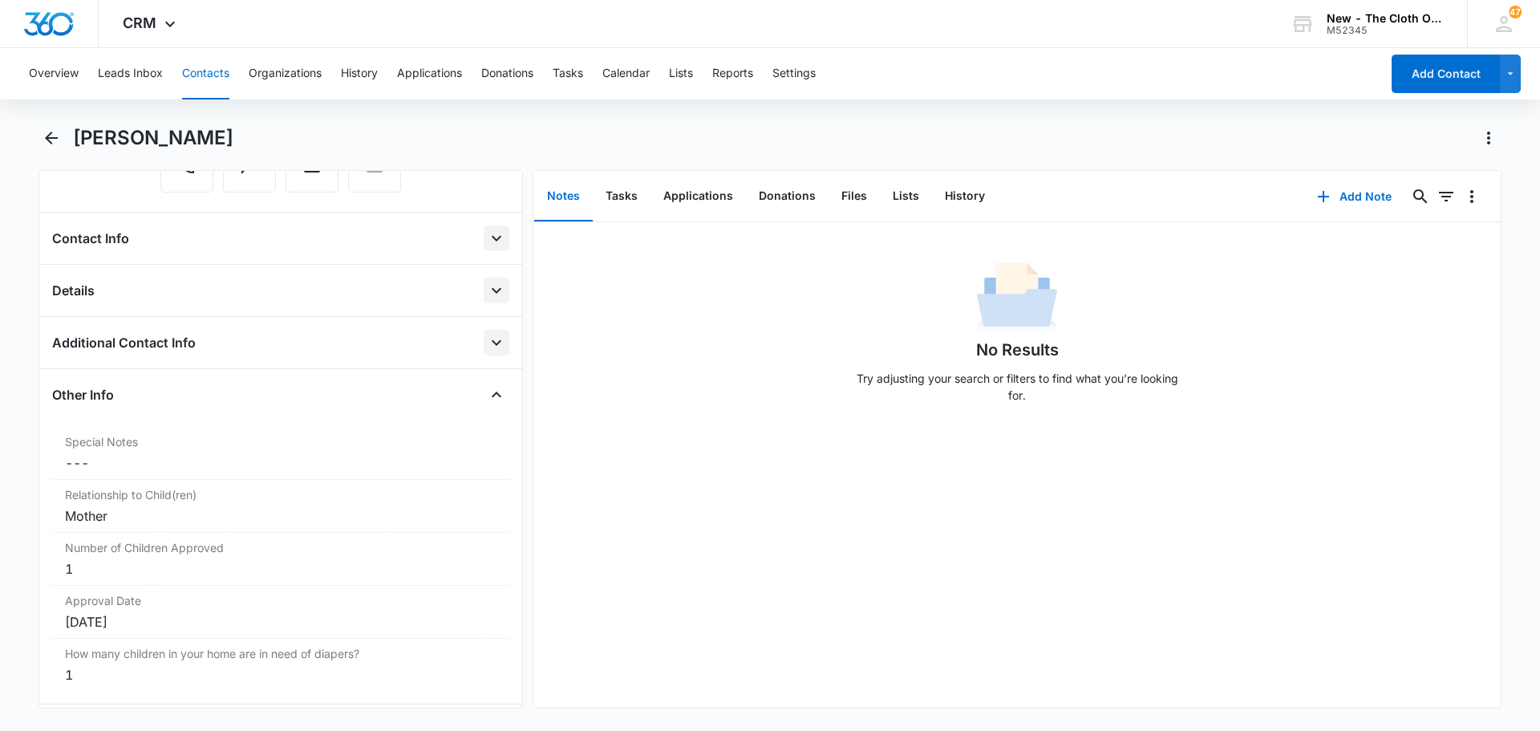
scroll to position [321, 0]
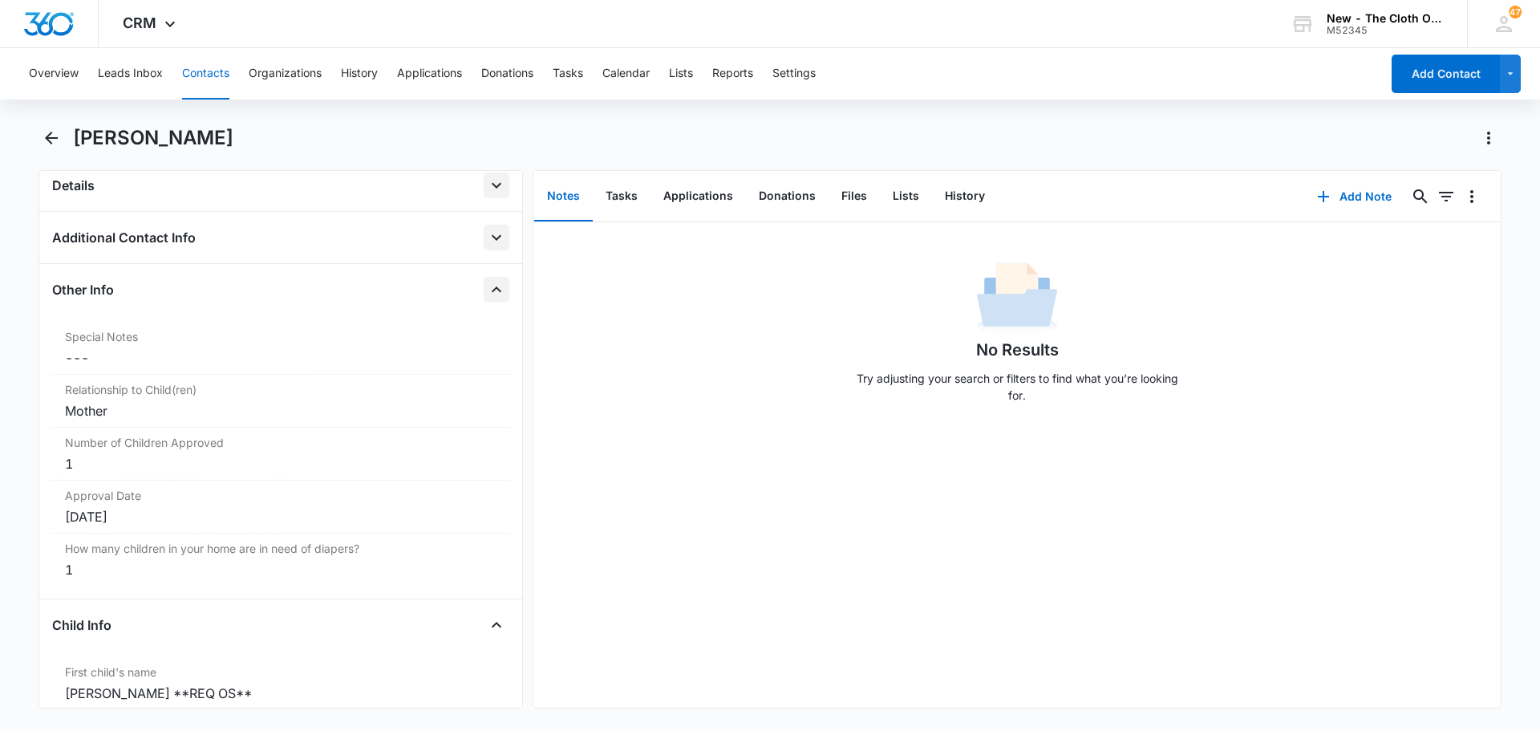
click at [487, 289] on icon "Close" at bounding box center [496, 289] width 19 height 19
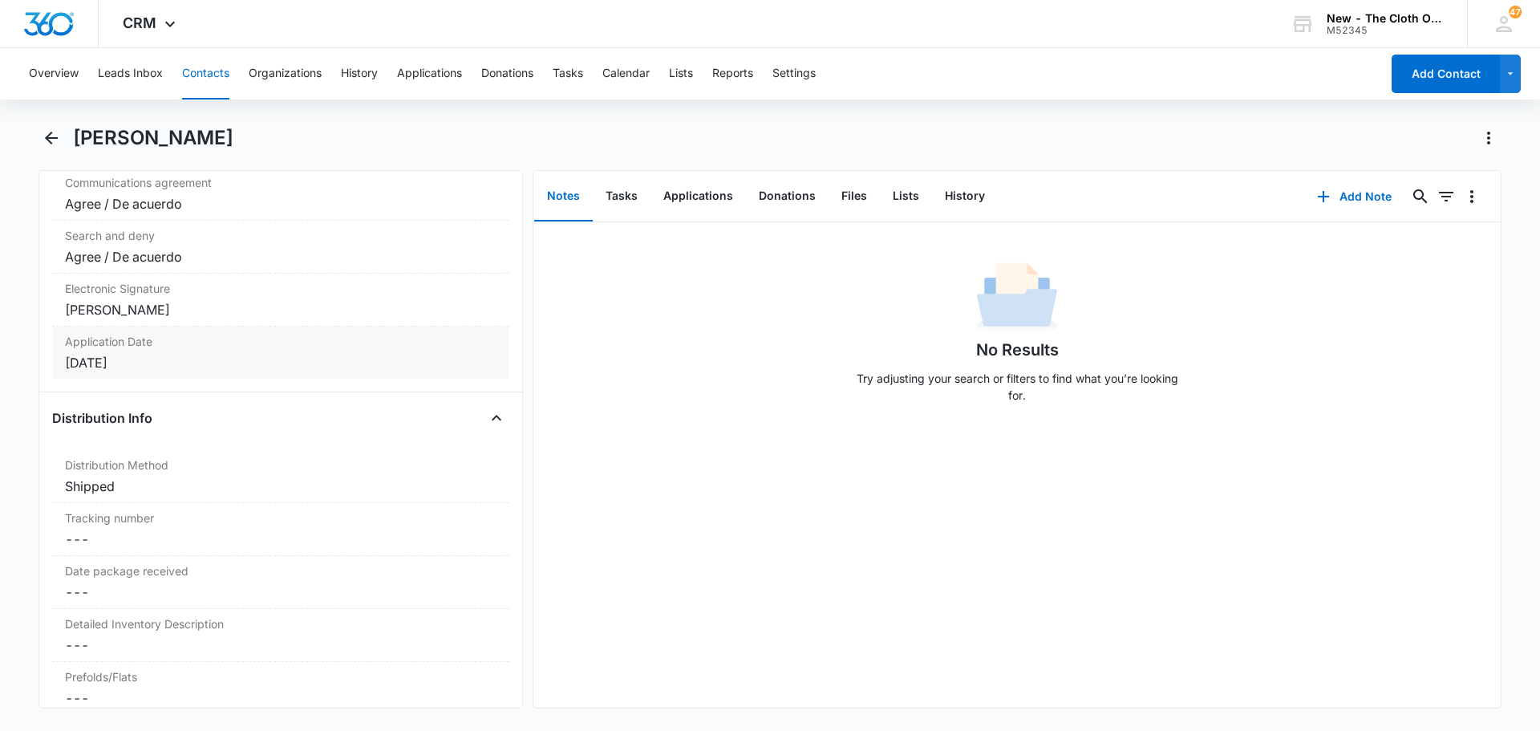
scroll to position [2165, 0]
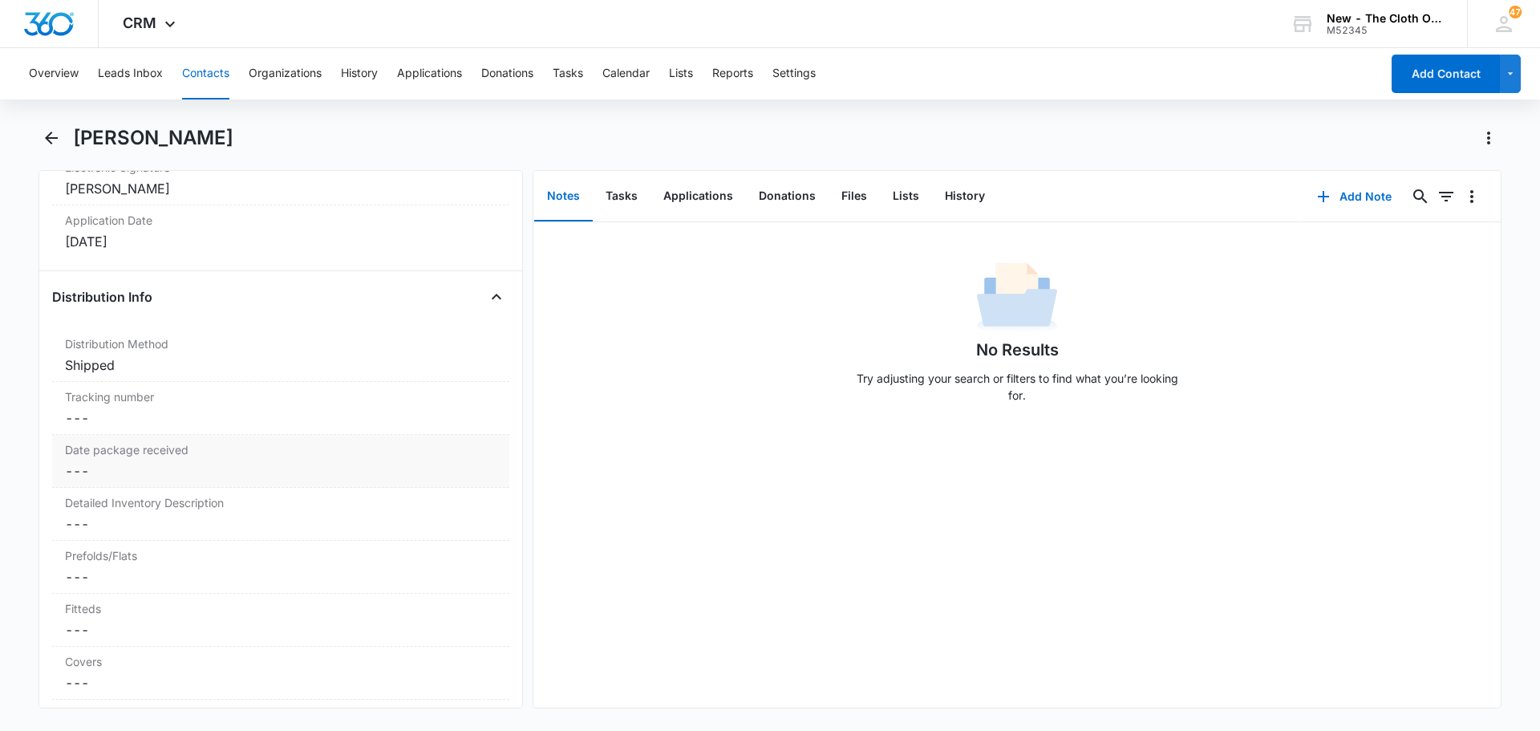
click at [148, 469] on dd "Cancel Save Changes ---" at bounding box center [280, 470] width 431 height 19
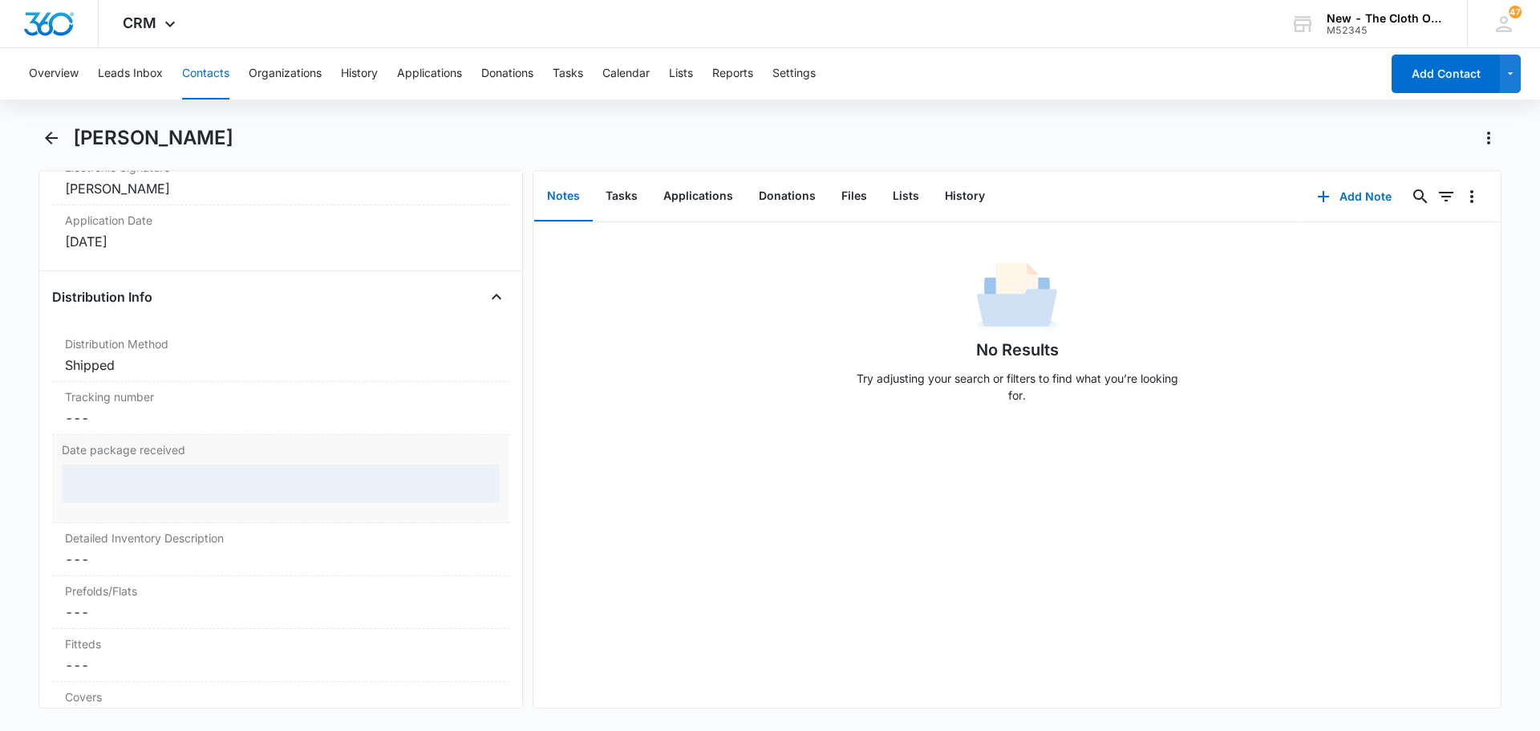
scroll to position [2245, 0]
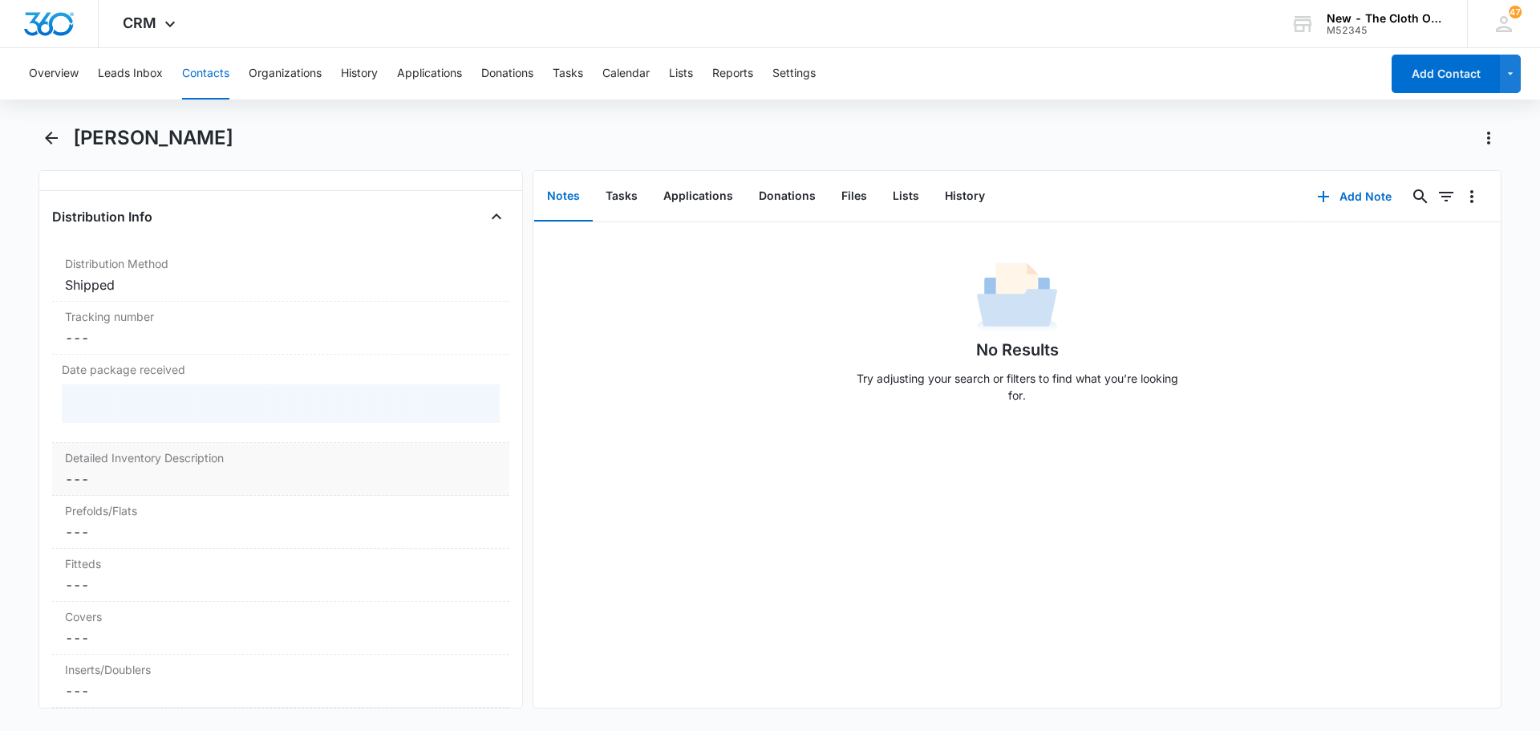
click at [155, 465] on label "Detailed Inventory Description" at bounding box center [280, 457] width 431 height 17
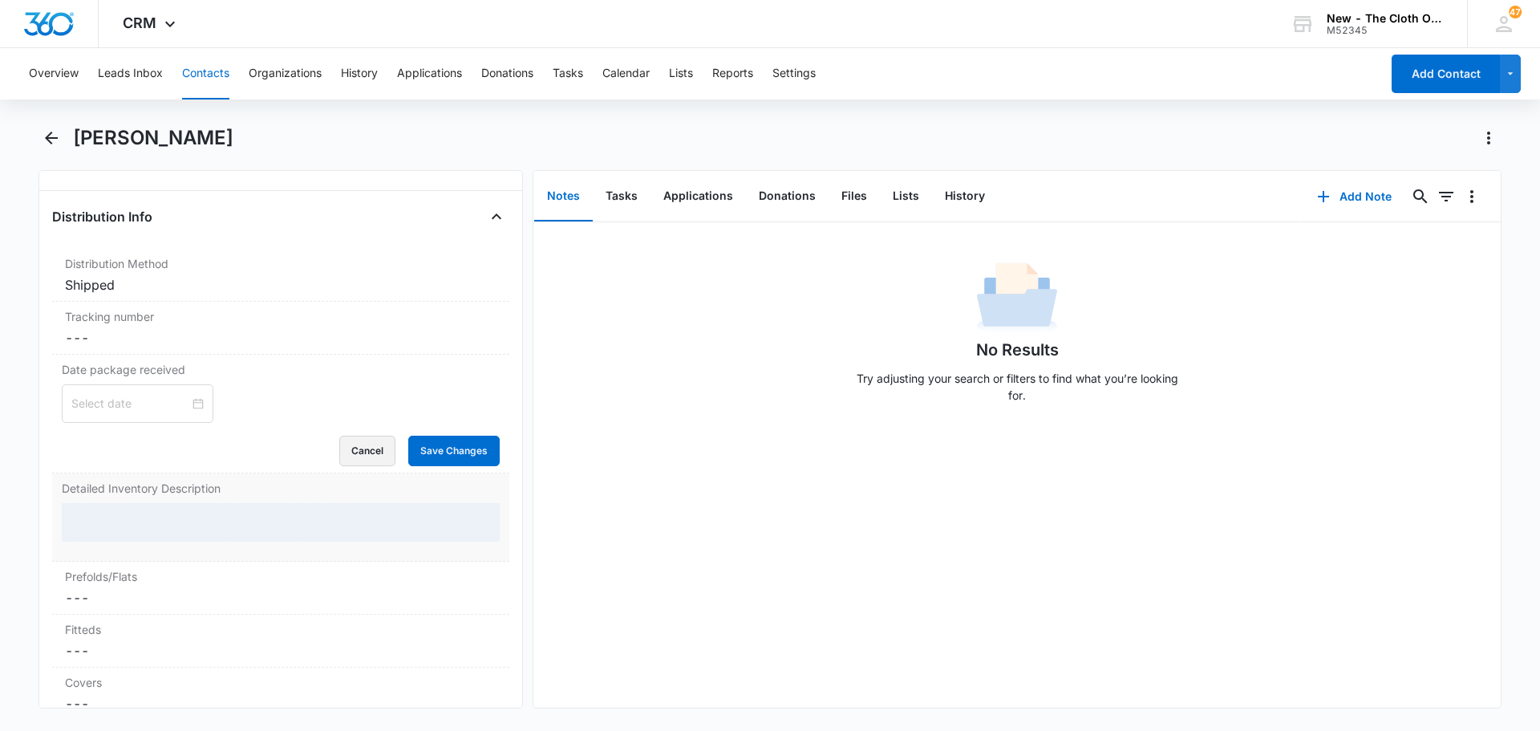
click at [365, 455] on button "Cancel" at bounding box center [367, 450] width 56 height 30
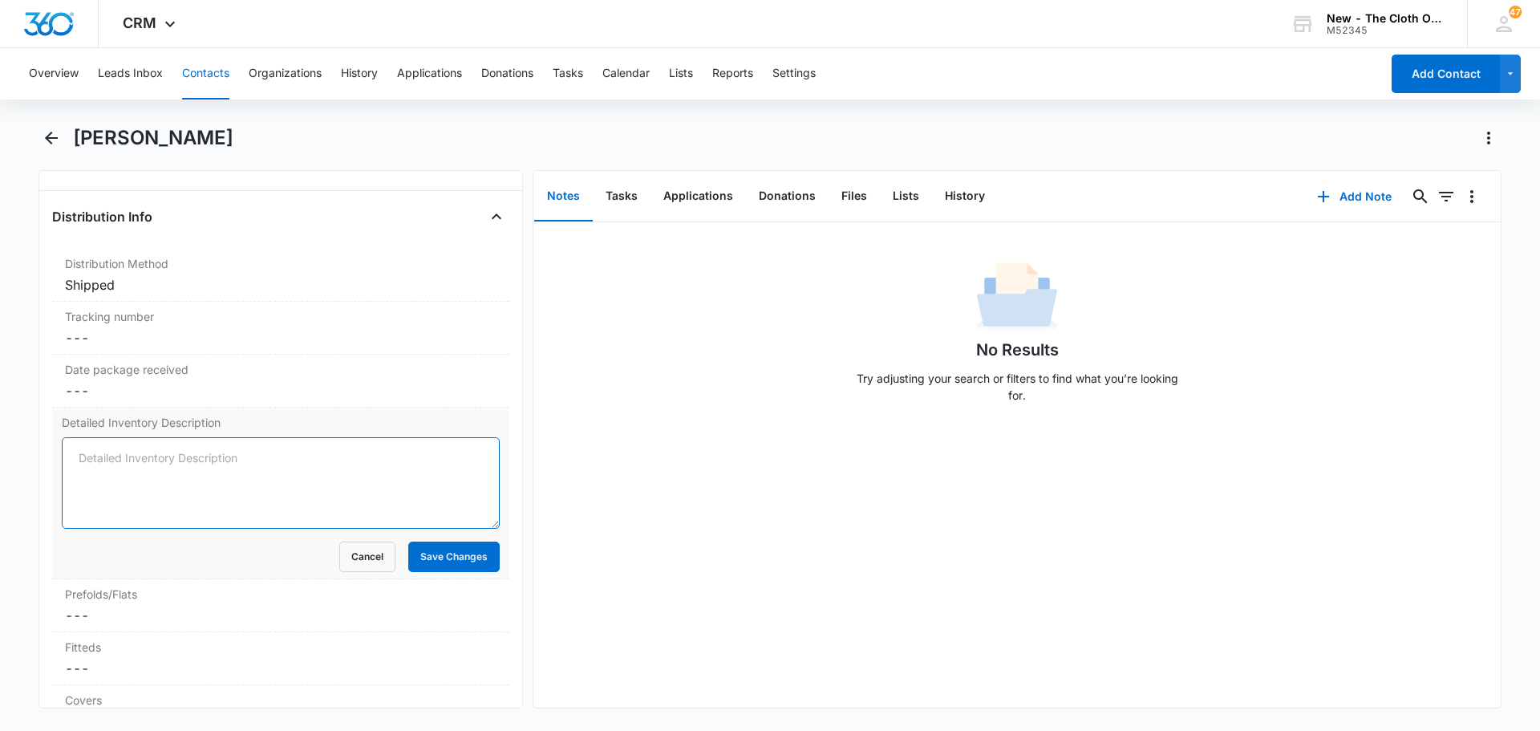
click at [169, 476] on textarea "Detailed Inventory Description" at bounding box center [281, 482] width 438 height 91
paste textarea "1 cover- baby goal(white blue Chevron) 2 AIO- 1 bumgenius(navy blue), 1 unbrand…"
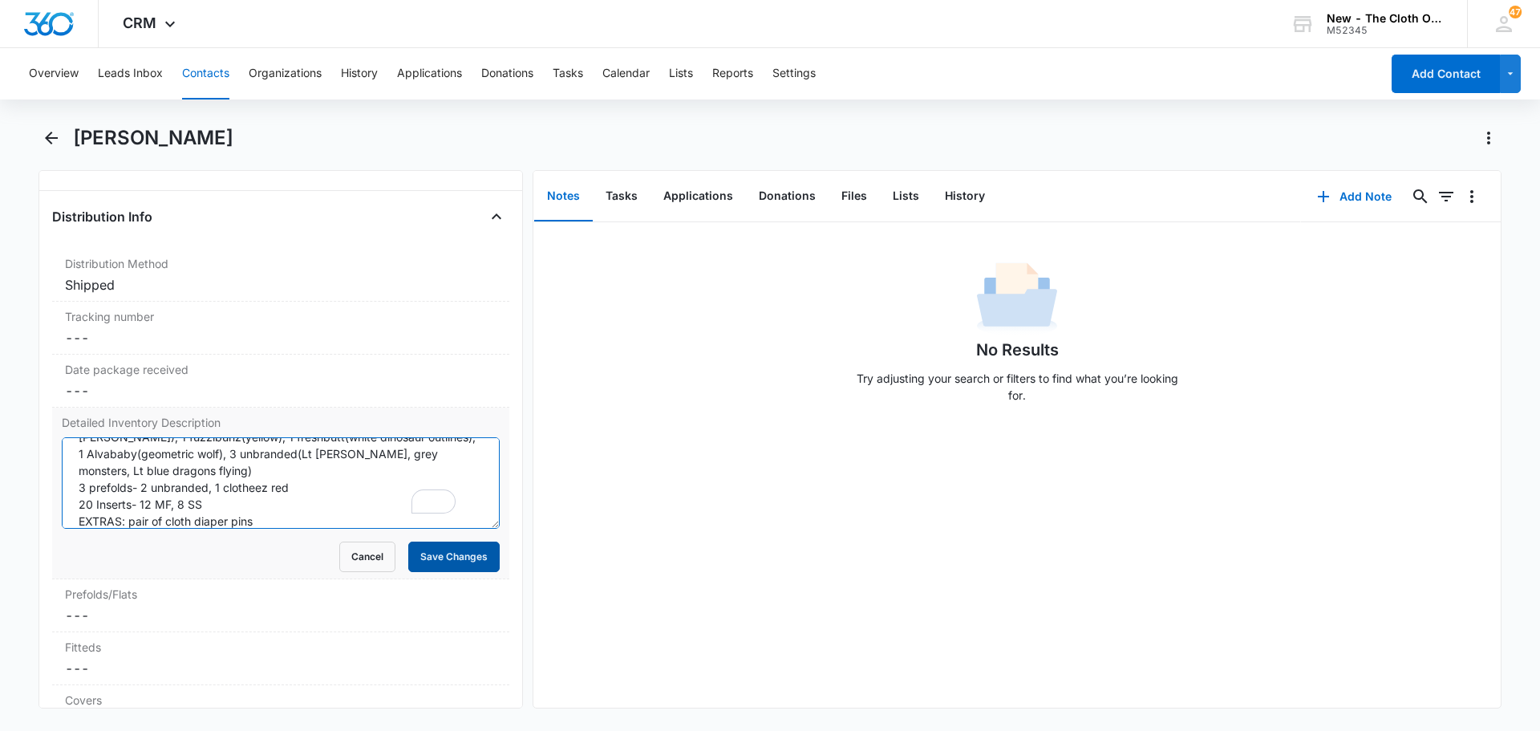
scroll to position [71, 0]
type textarea "1 cover- baby goal(white blue Chevron) 2 AIO- 1 bumgenius(navy blue), 1 unbrand…"
click at [455, 552] on button "Save Changes" at bounding box center [453, 556] width 91 height 30
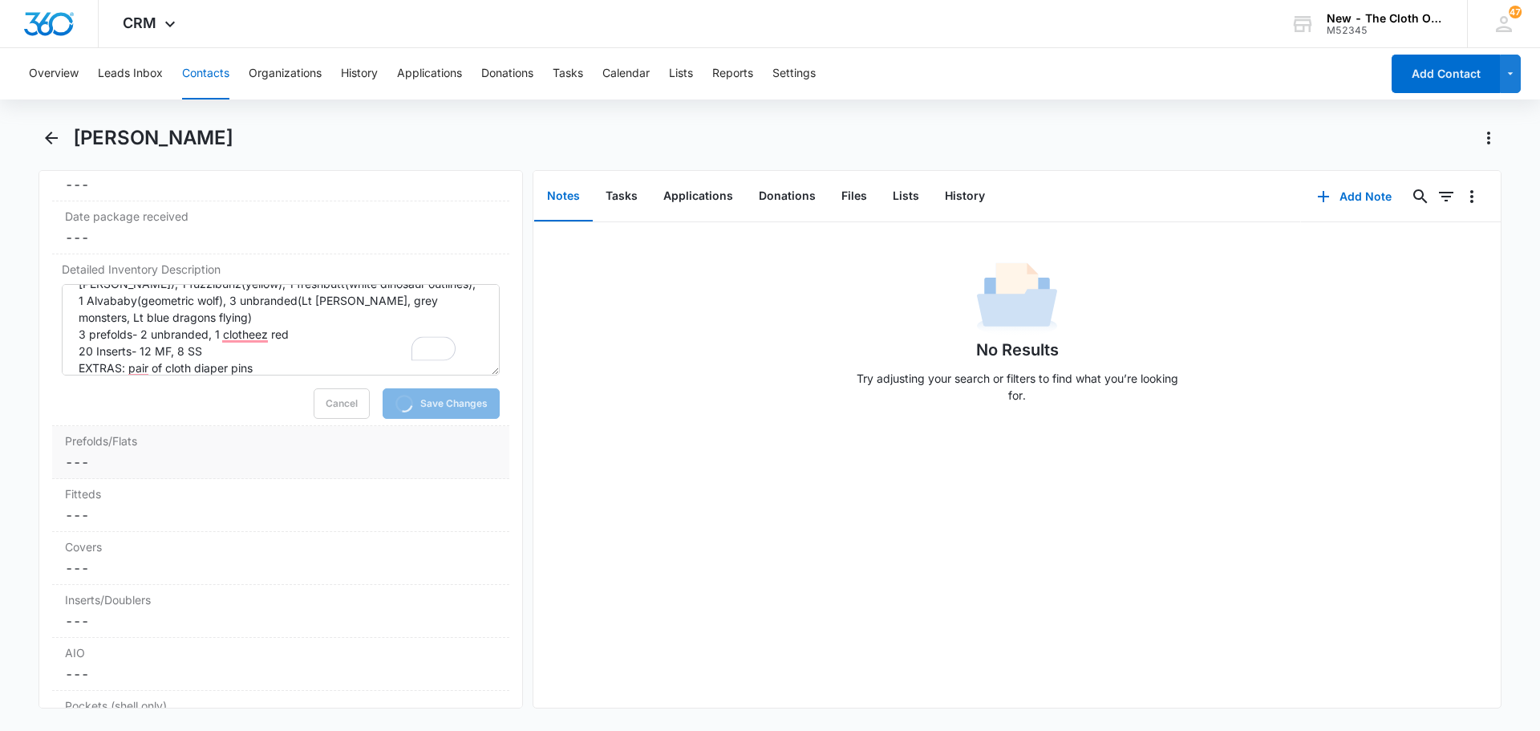
scroll to position [0, 0]
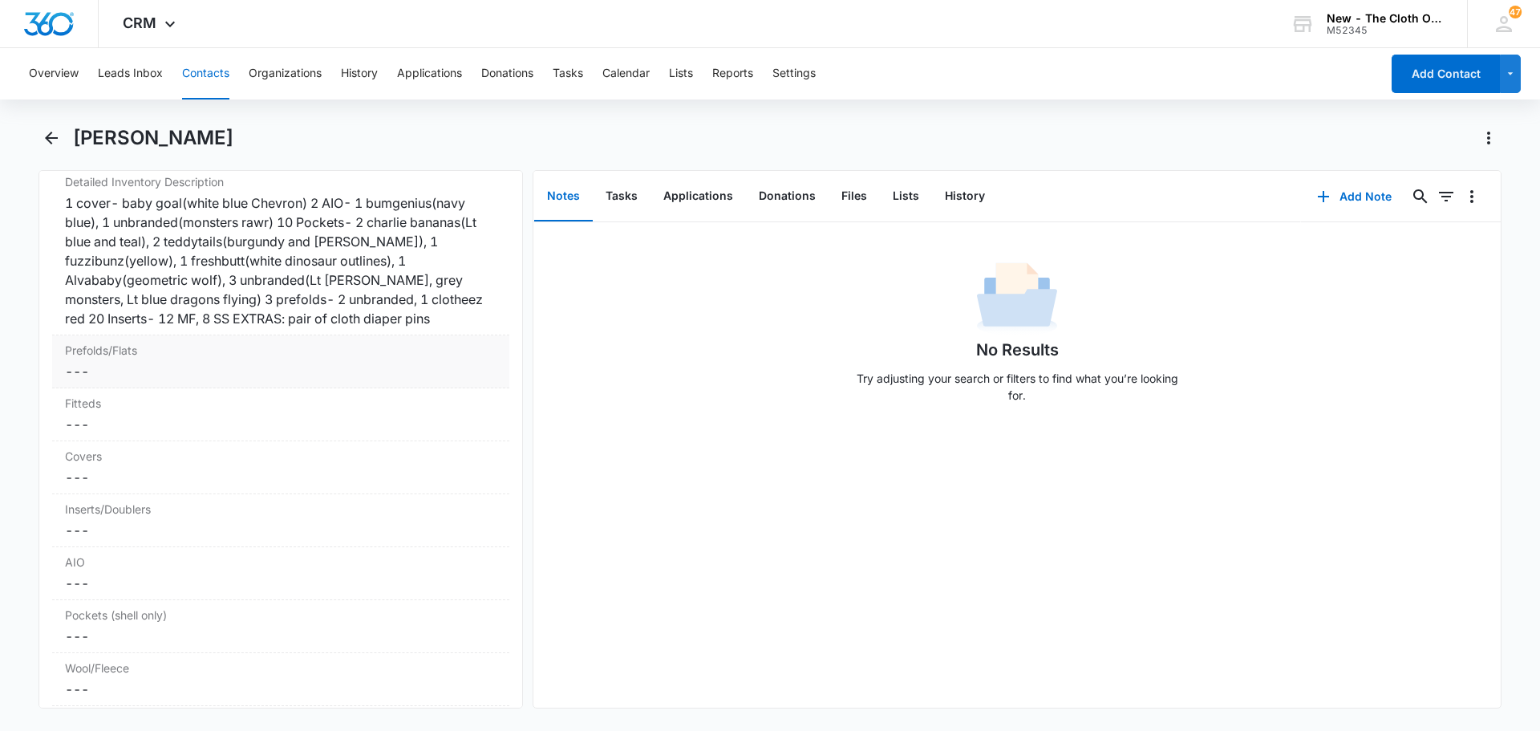
click at [86, 371] on dd "Cancel Save Changes ---" at bounding box center [280, 371] width 431 height 19
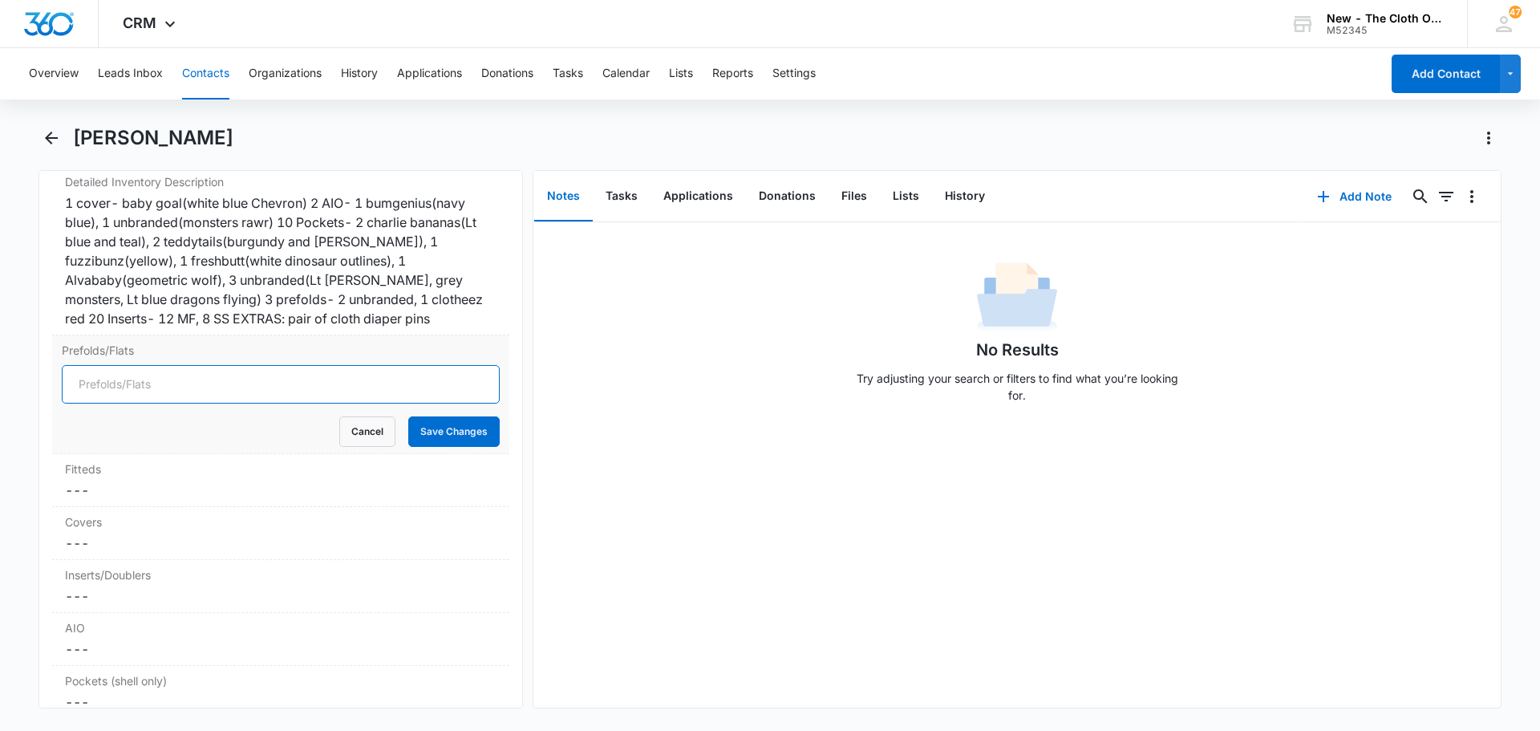
click at [132, 395] on input "Prefolds/Flats" at bounding box center [281, 384] width 438 height 38
type input "3"
click at [456, 430] on button "Save Changes" at bounding box center [453, 431] width 91 height 30
click at [112, 544] on dd "Cancel Save Changes ---" at bounding box center [280, 542] width 431 height 19
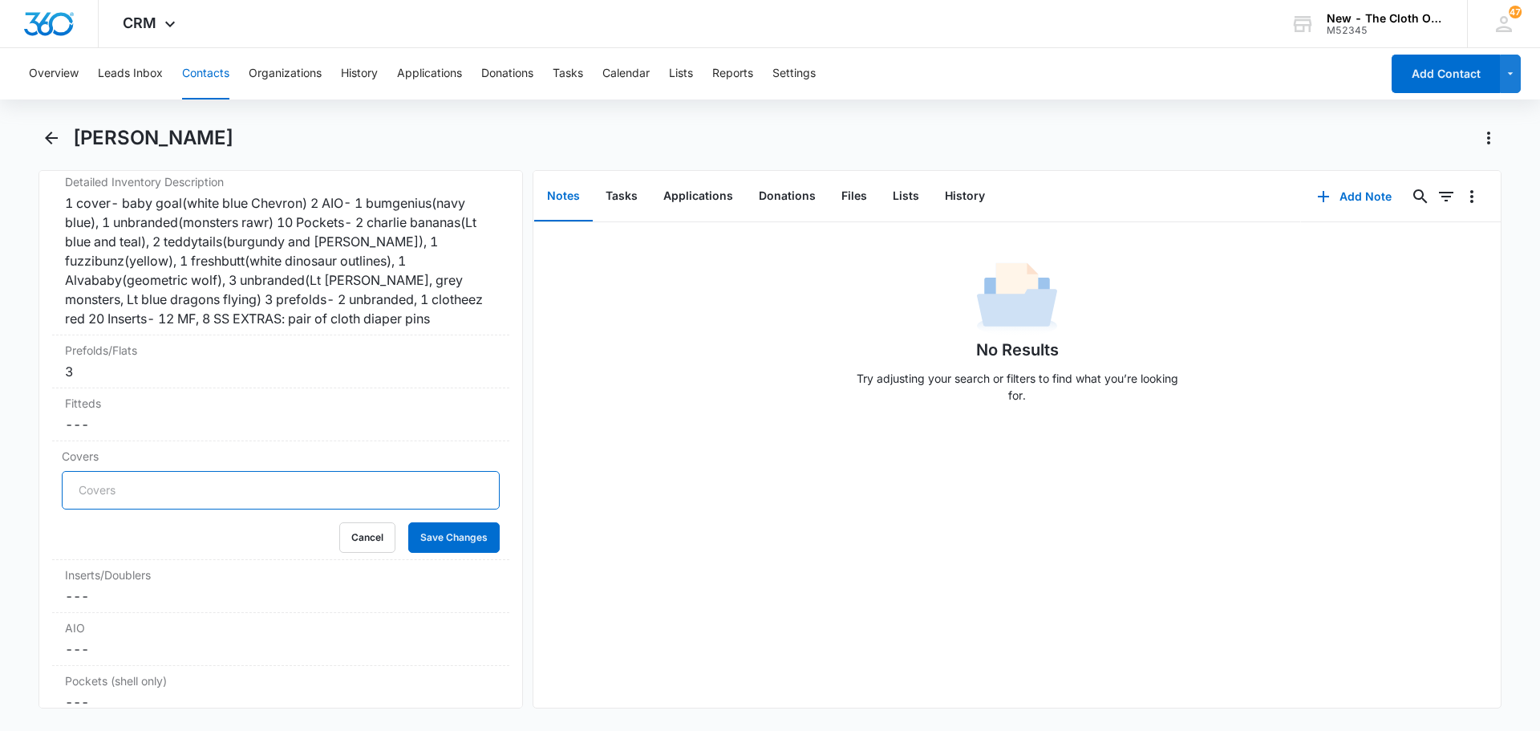
click at [105, 493] on input "Covers" at bounding box center [281, 490] width 438 height 38
type input "1"
click at [457, 533] on button "Save Changes" at bounding box center [453, 537] width 91 height 30
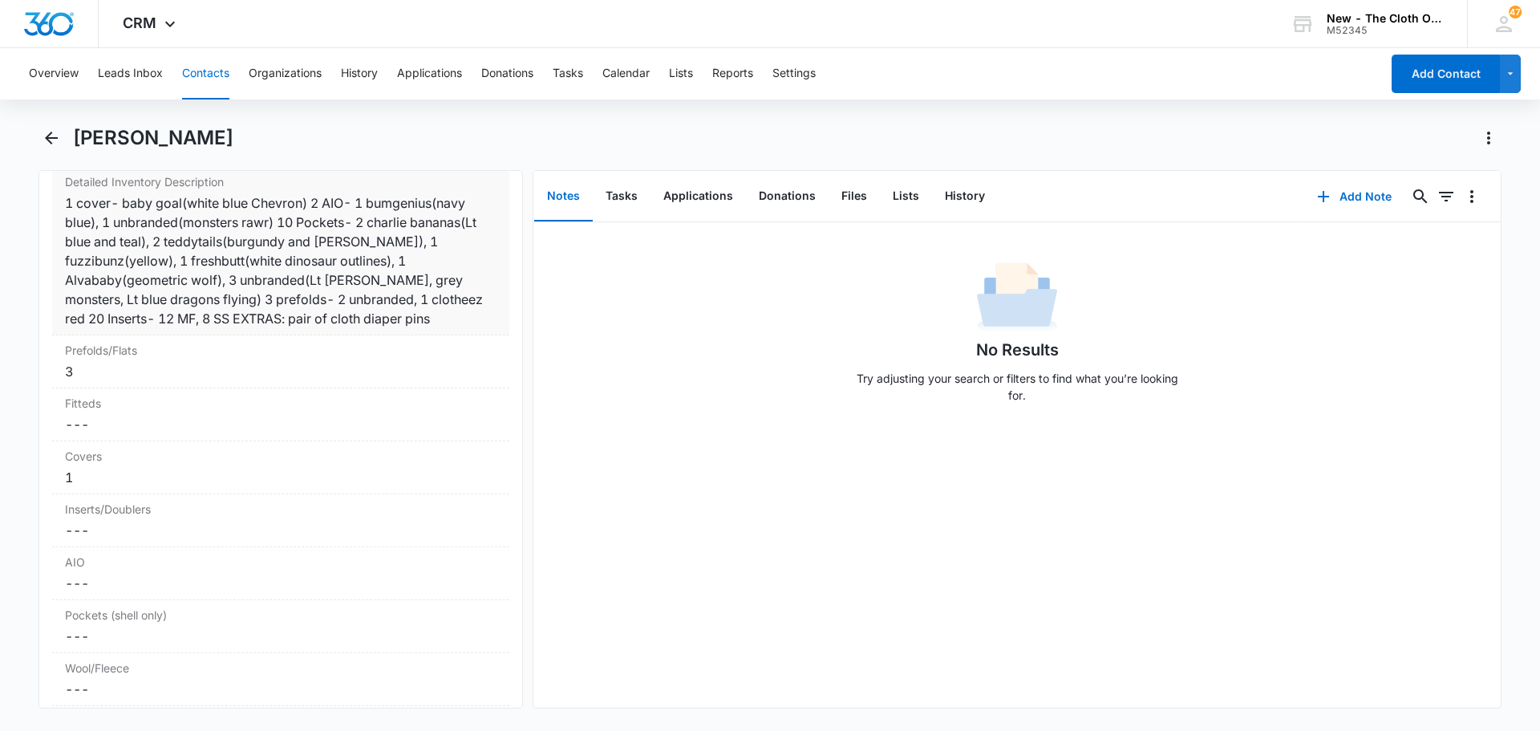
click at [69, 319] on div "1 cover- baby goal(white blue Chevron) 2 AIO- 1 bumgenius(navy blue), 1 unbrand…" at bounding box center [280, 260] width 431 height 135
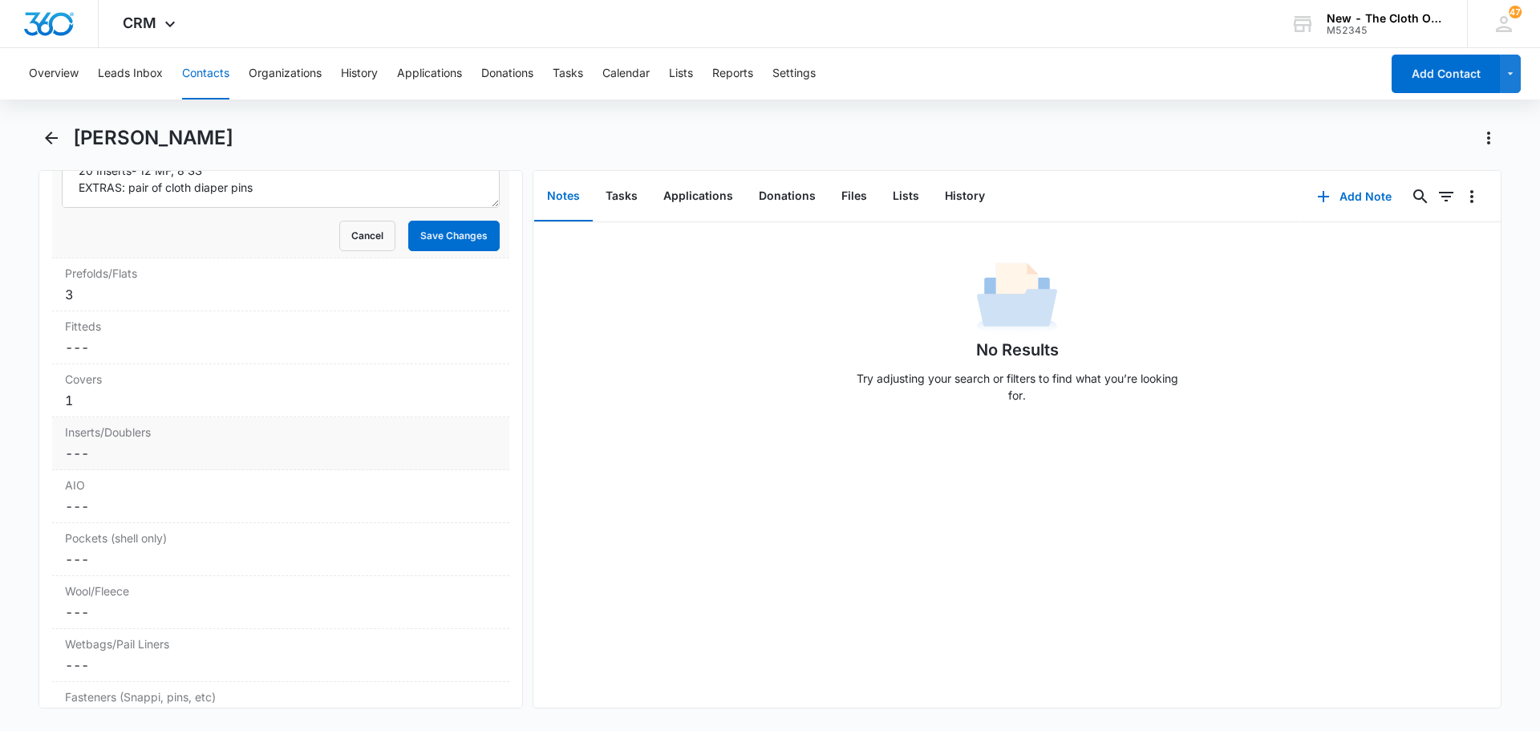
click at [75, 446] on dd "Cancel Save Changes ---" at bounding box center [280, 452] width 431 height 19
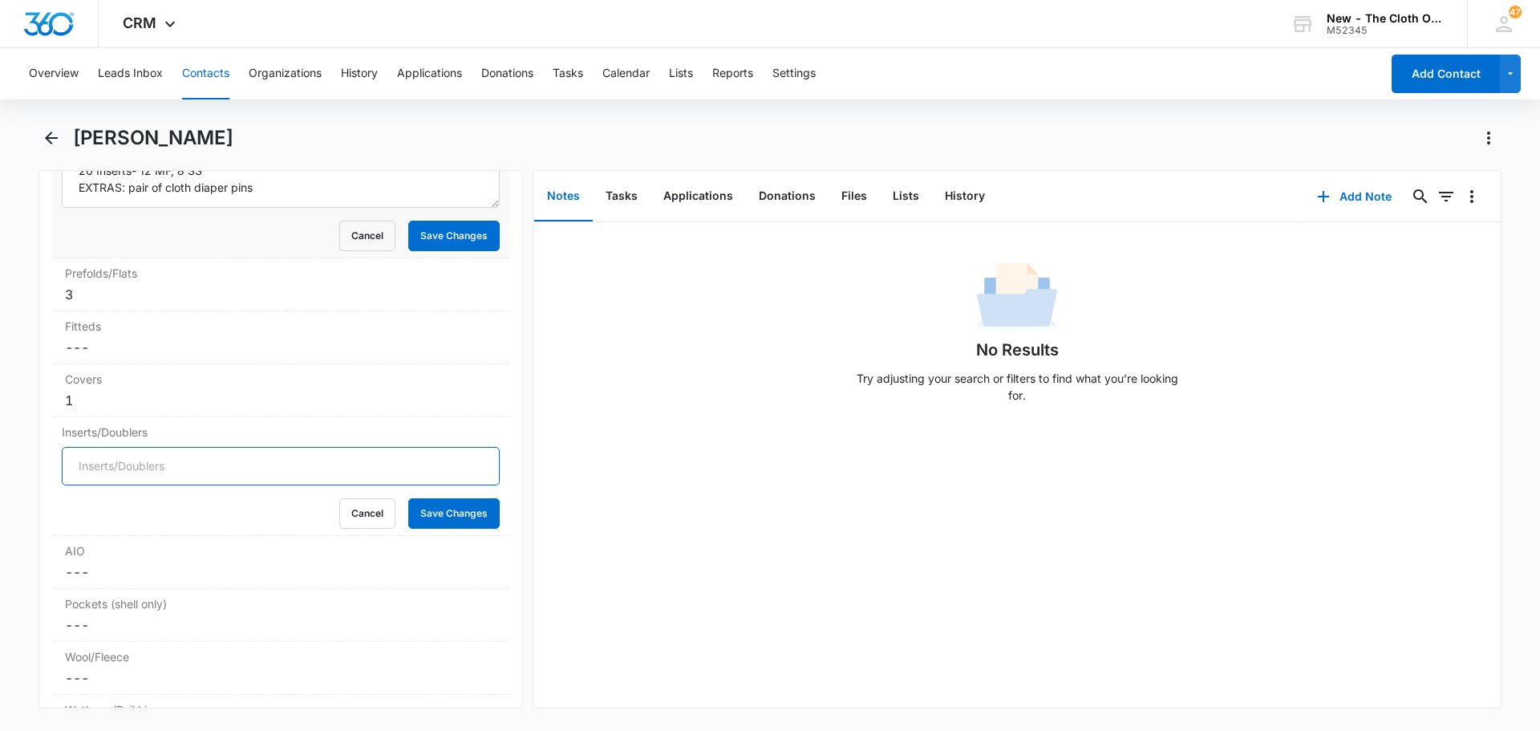
click at [95, 467] on input "Inserts/Doublers" at bounding box center [281, 466] width 438 height 38
type input "20"
click at [408, 498] on button "Save Changes" at bounding box center [453, 513] width 91 height 30
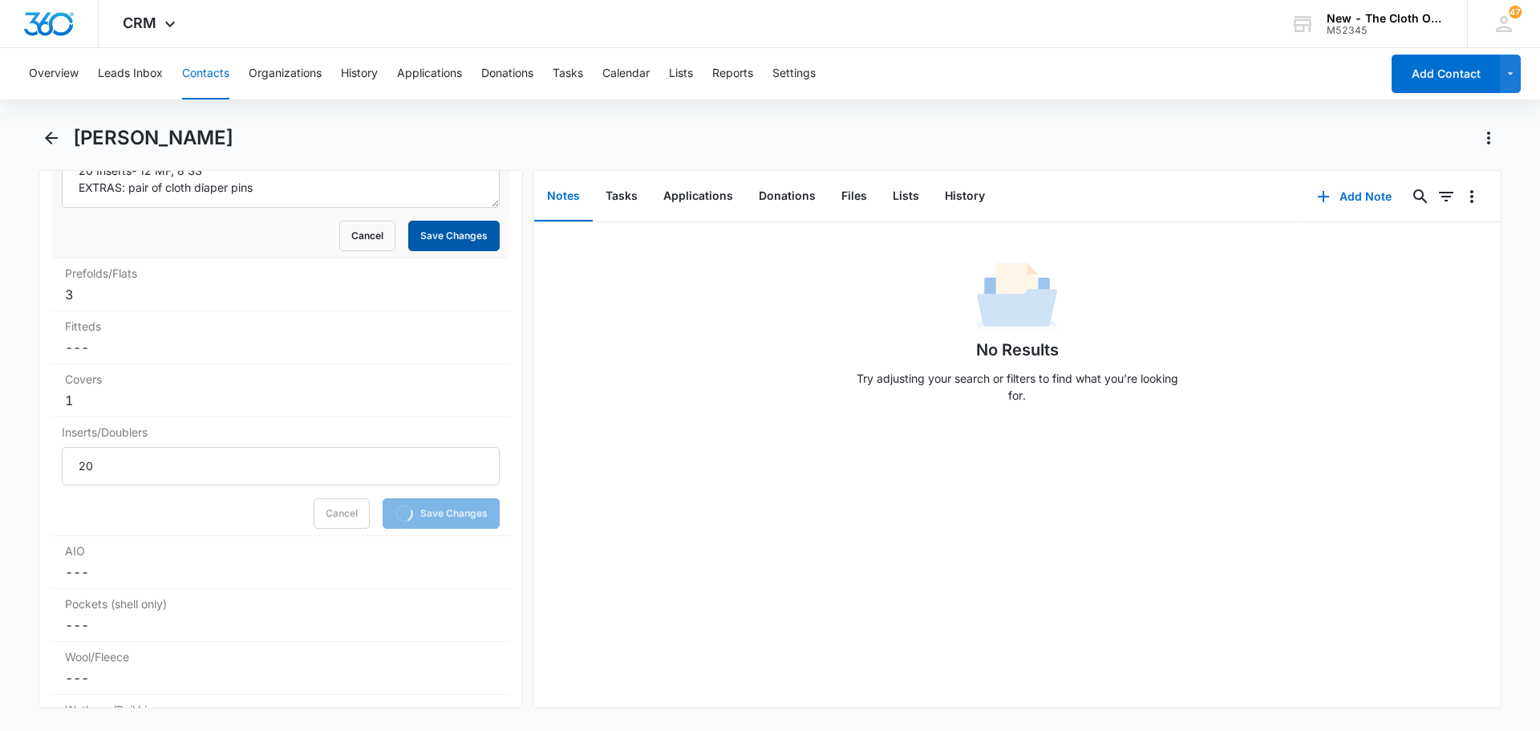
click at [451, 237] on button "Save Changes" at bounding box center [453, 236] width 91 height 30
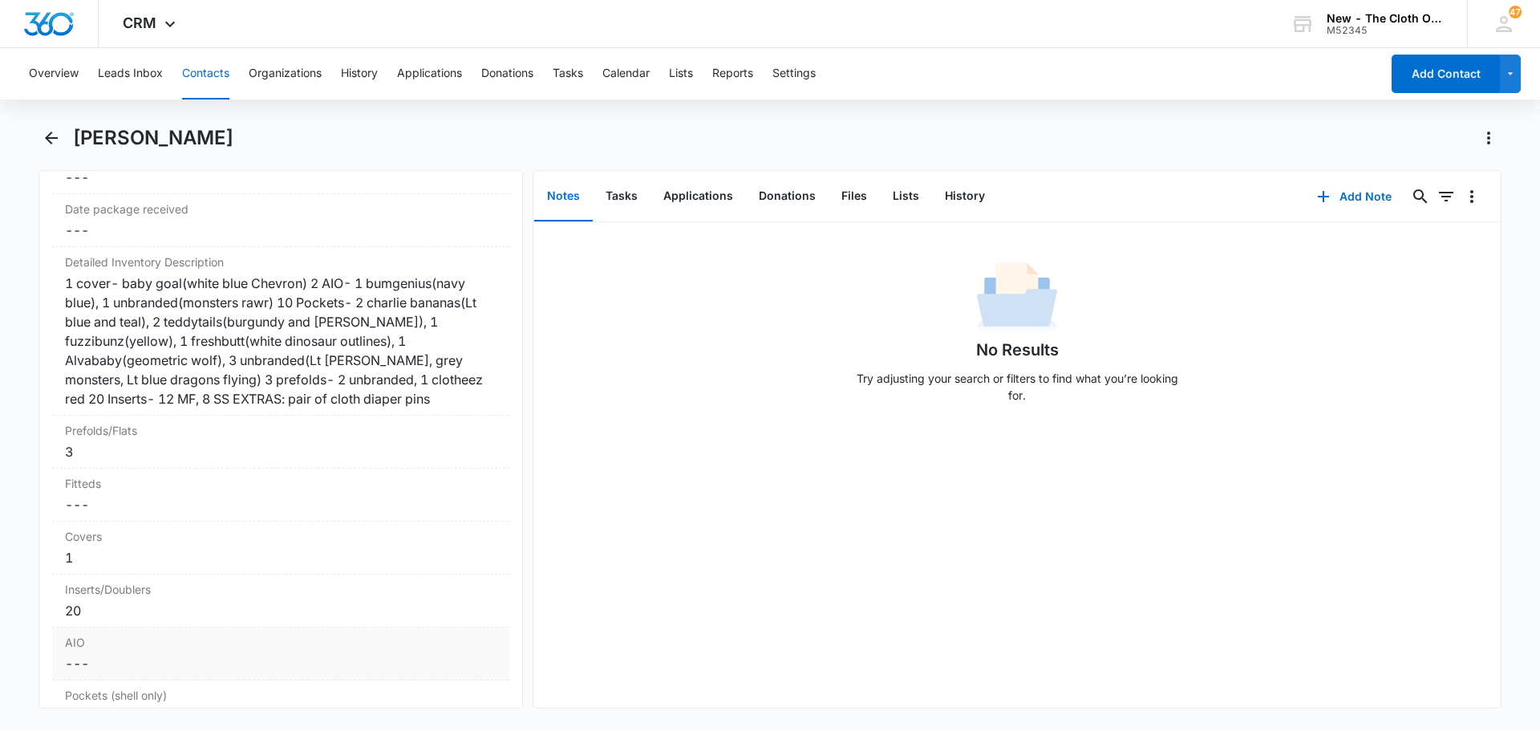
click at [79, 653] on div "AIO Cancel Save Changes ---" at bounding box center [280, 653] width 457 height 53
click at [105, 669] on input "AIO" at bounding box center [281, 676] width 438 height 38
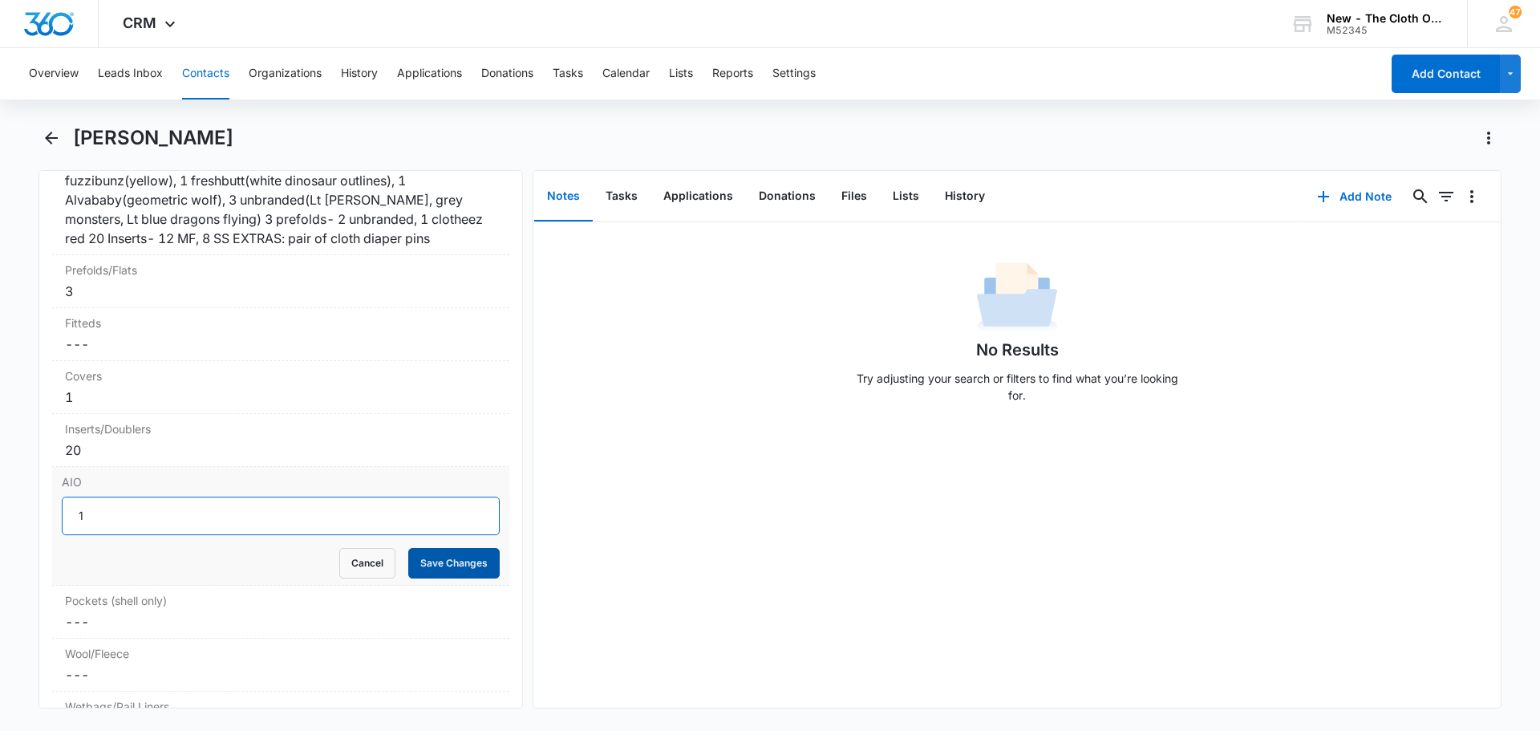
type input "1"
click at [438, 558] on button "Save Changes" at bounding box center [453, 563] width 91 height 30
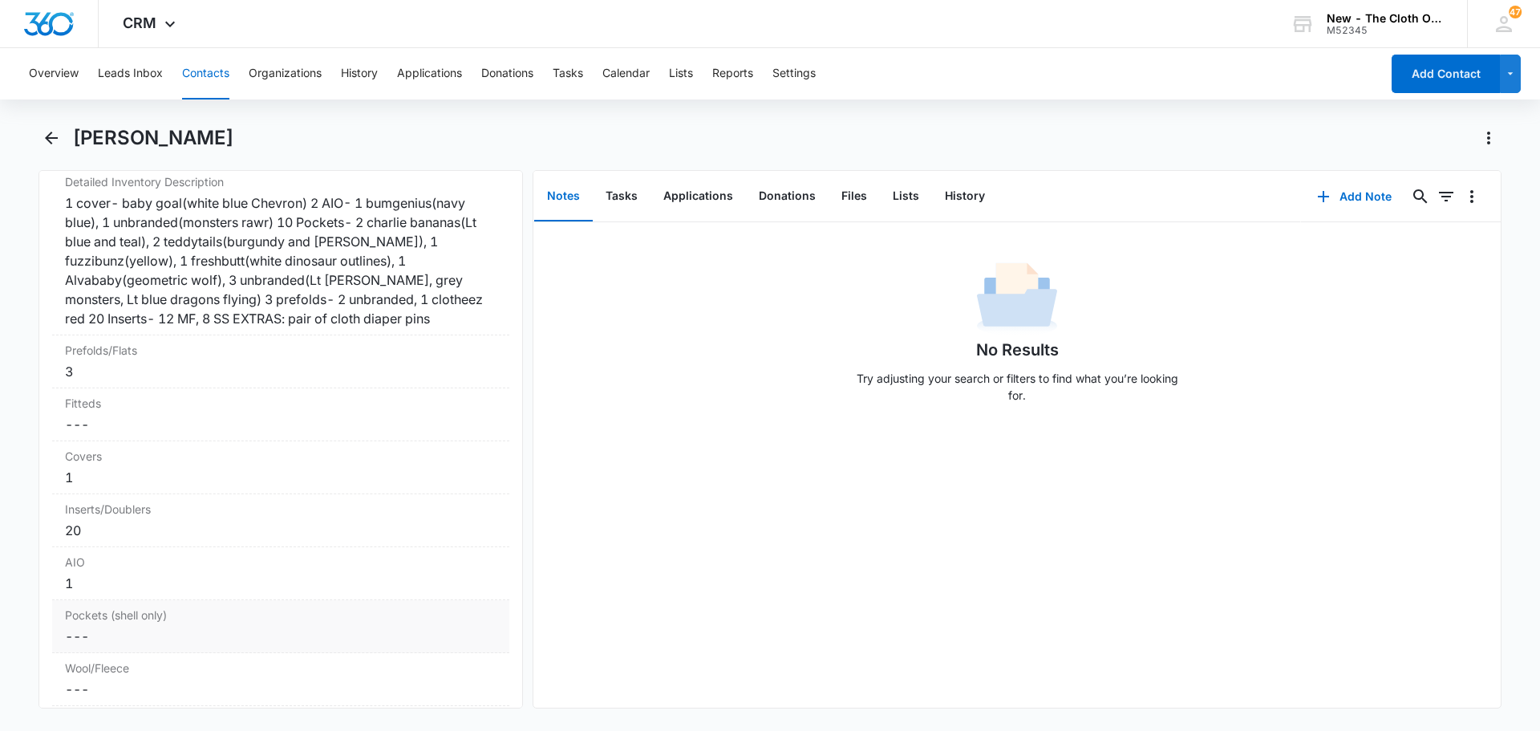
click at [99, 630] on dd "Cancel Save Changes ---" at bounding box center [280, 635] width 431 height 19
click at [105, 650] on input "Pockets (shell only)" at bounding box center [281, 648] width 438 height 38
type input "10"
click at [408, 681] on button "Save Changes" at bounding box center [453, 696] width 91 height 30
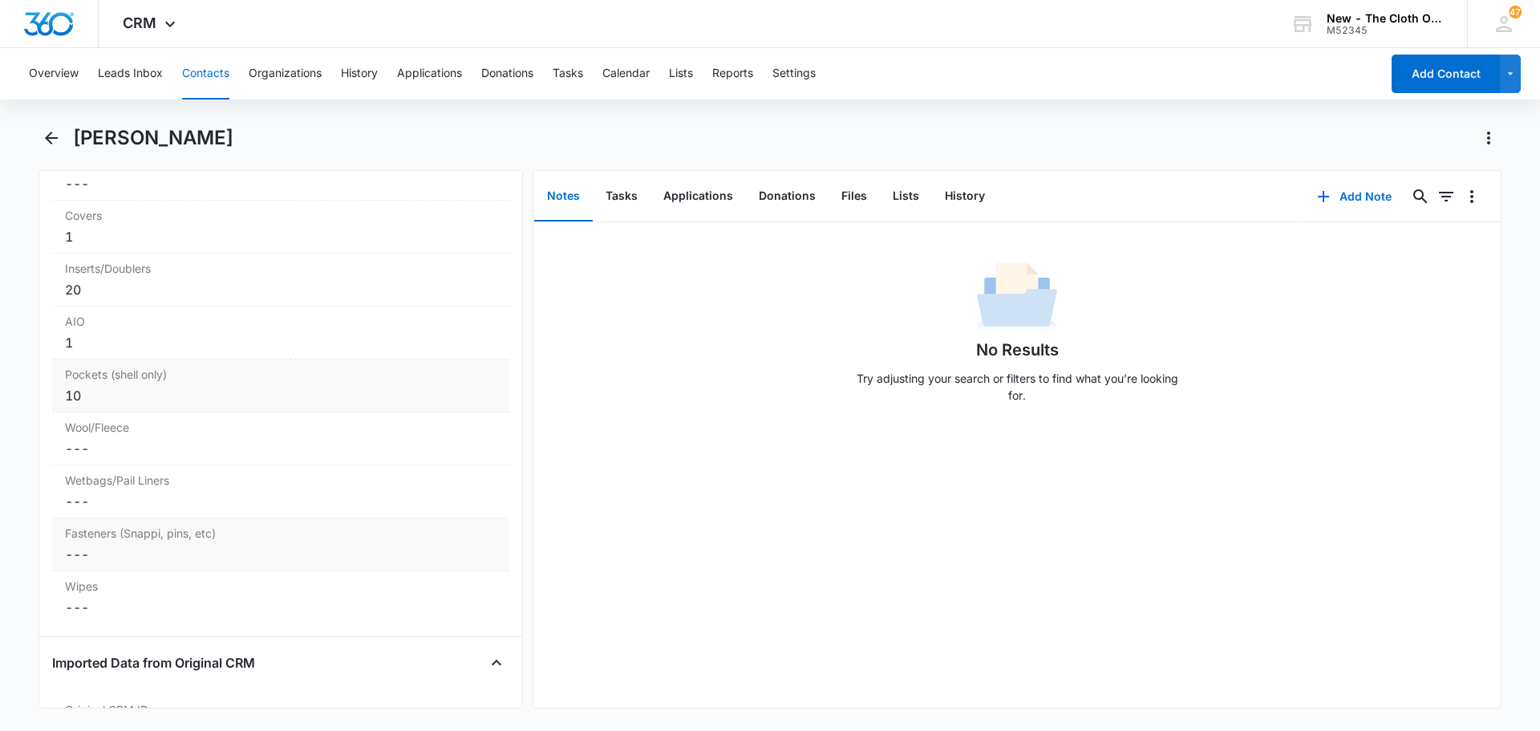
click at [92, 558] on dd "Cancel Save Changes ---" at bounding box center [280, 553] width 431 height 19
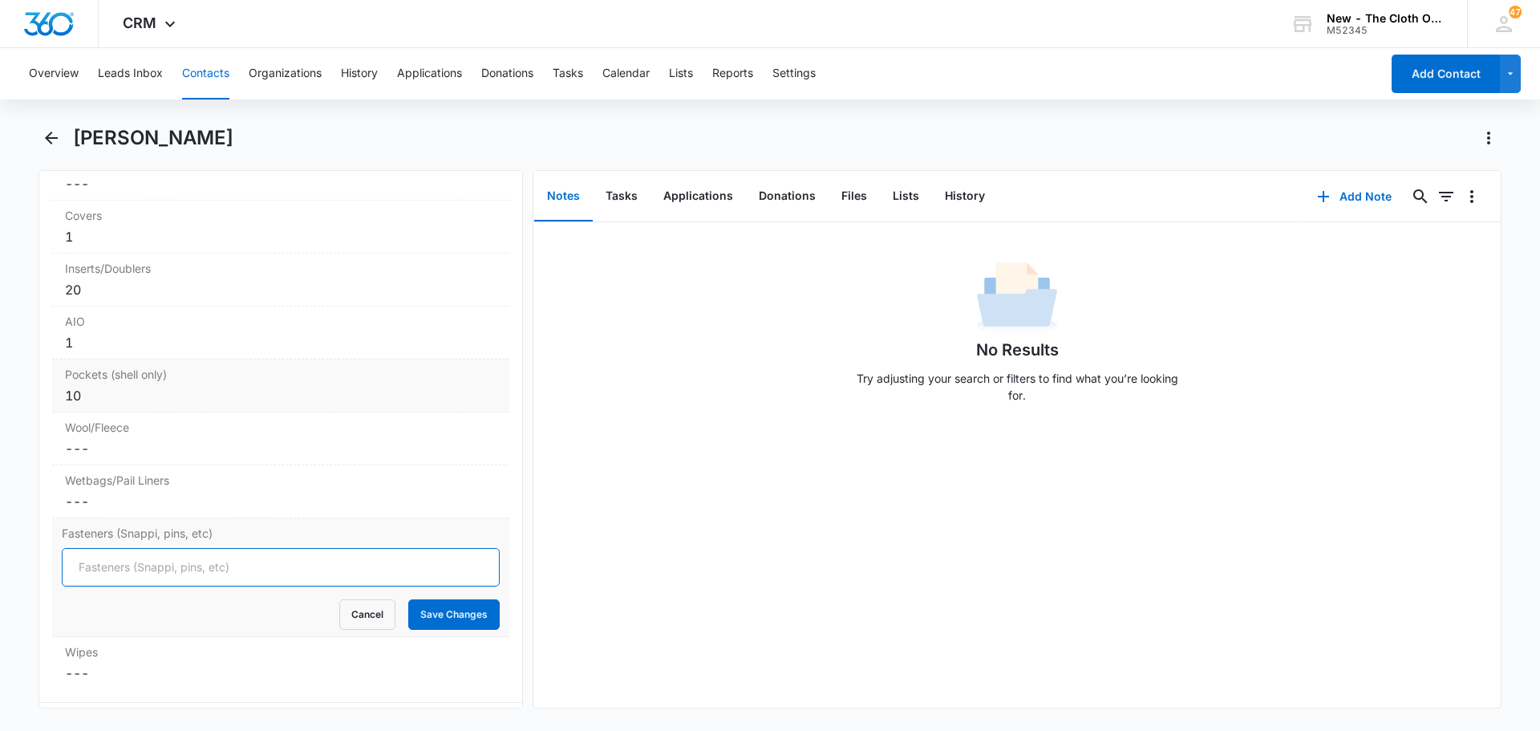
click at [98, 569] on input "Fasteners (Snappi, pins, etc)" at bounding box center [281, 567] width 438 height 38
type input "2"
click at [431, 615] on button "Save Changes" at bounding box center [453, 614] width 91 height 30
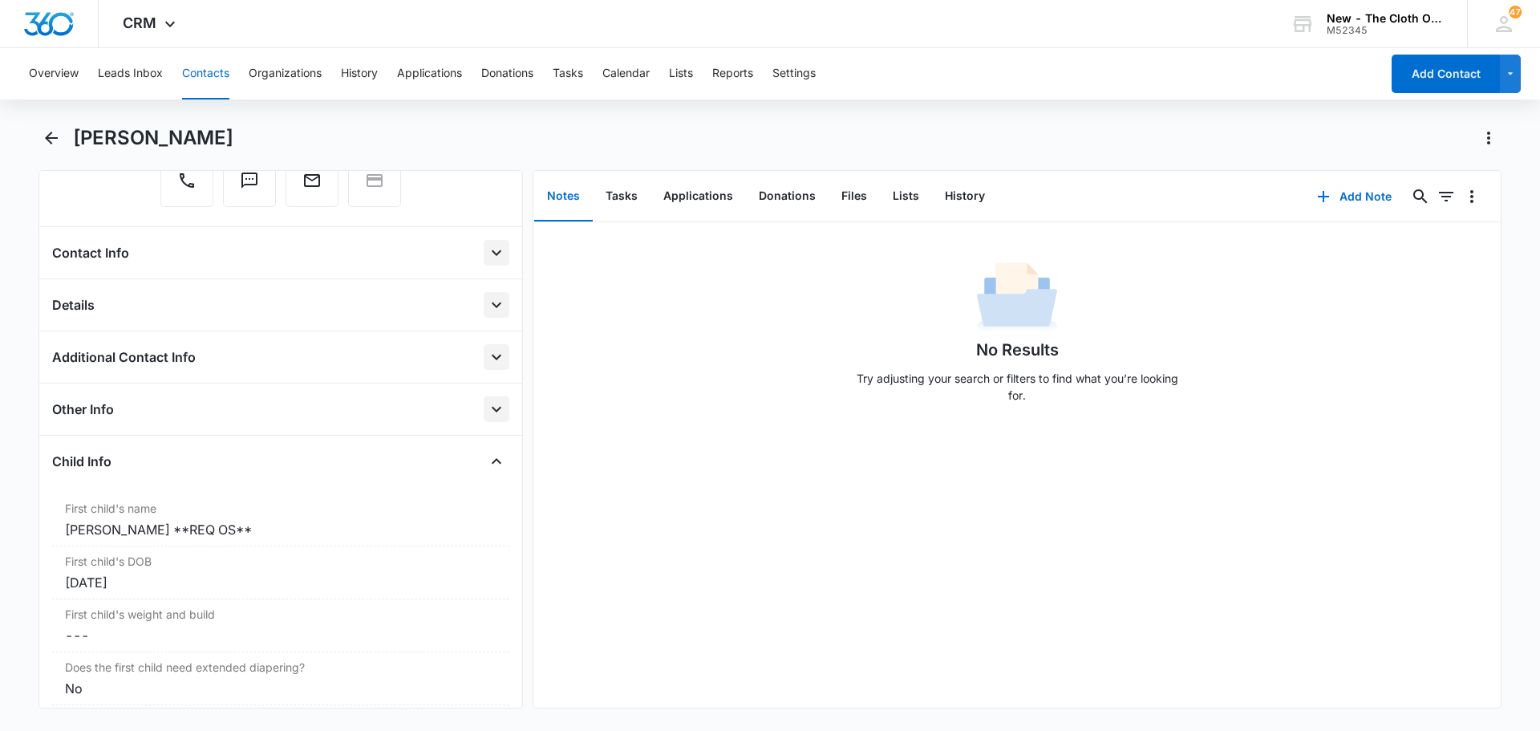
scroll to position [241, 0]
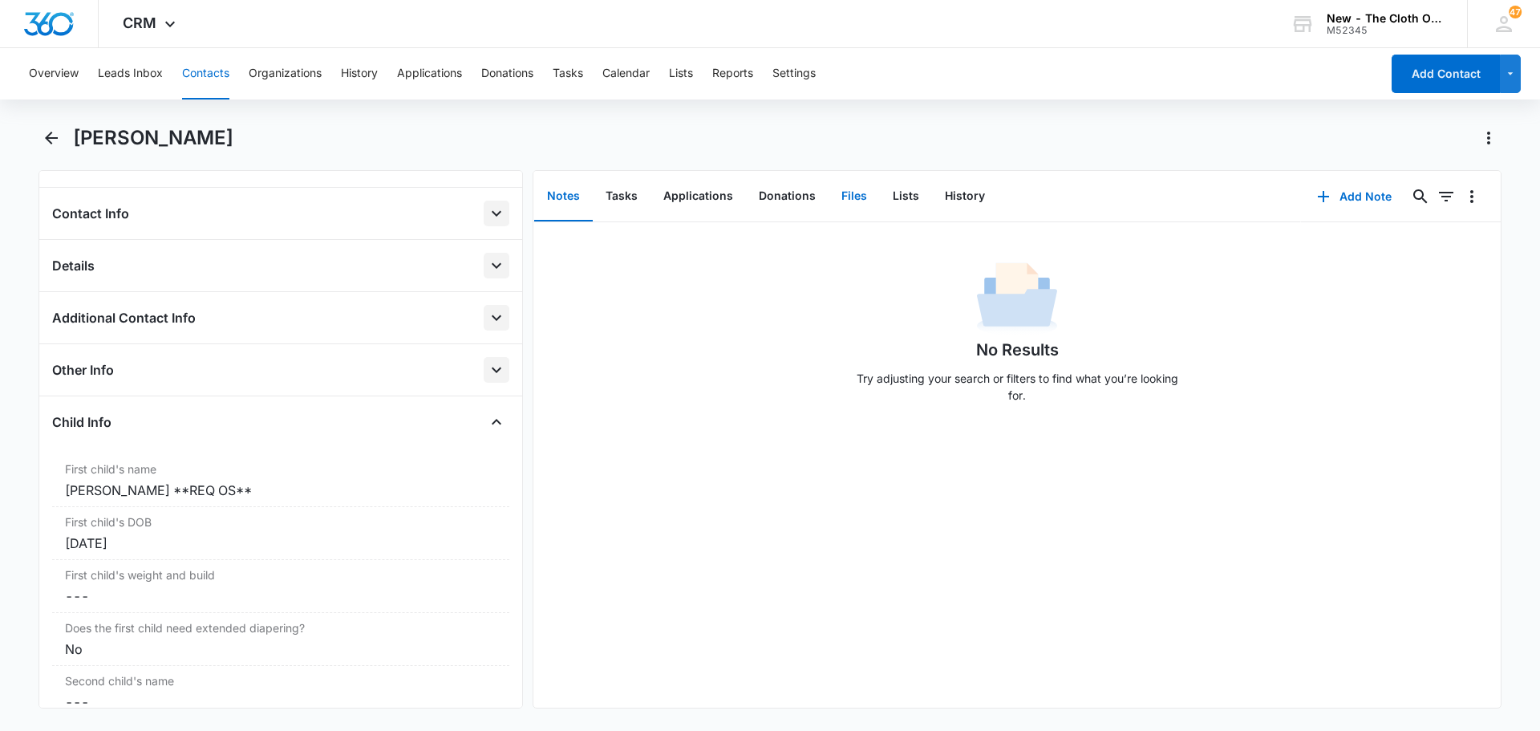
click at [859, 197] on button "Files" at bounding box center [853, 197] width 51 height 50
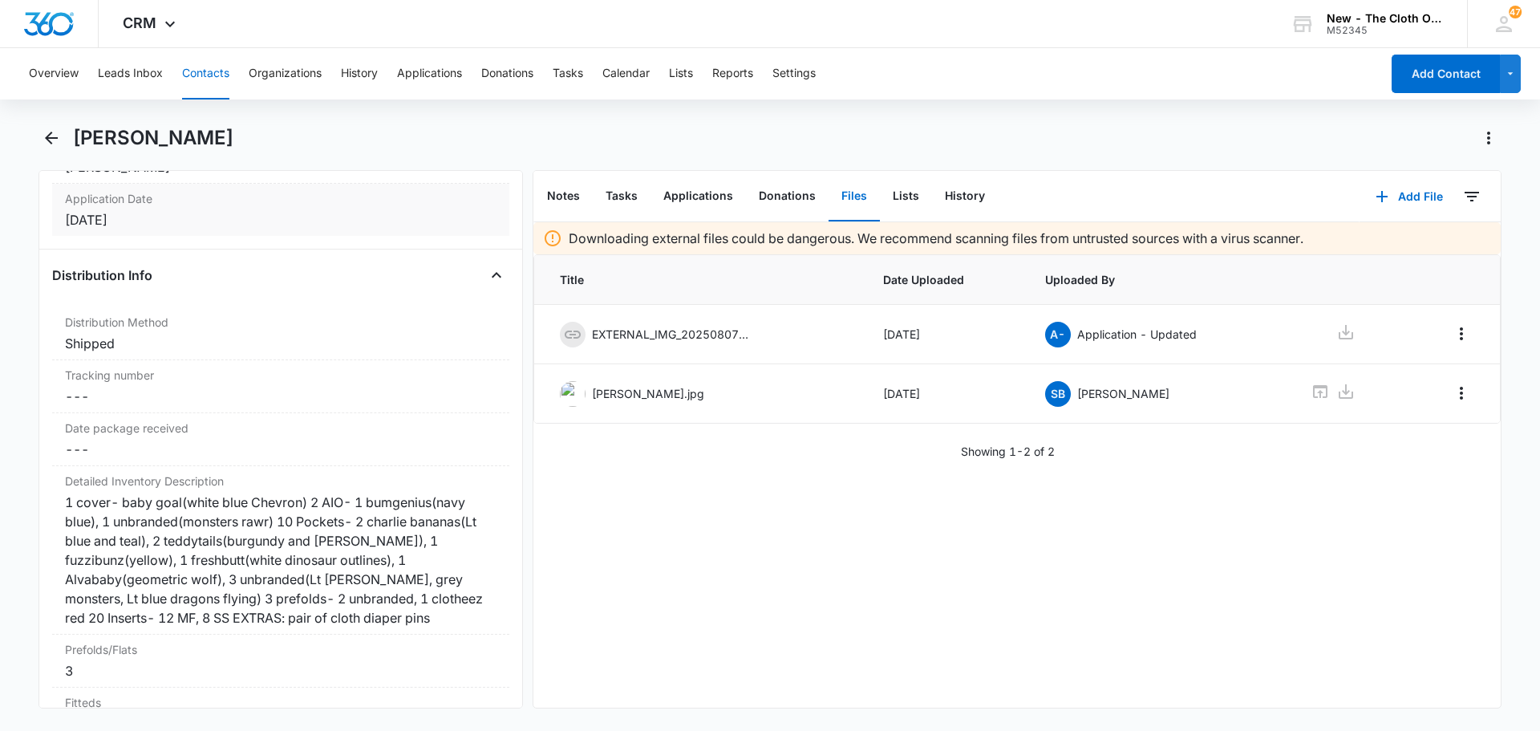
scroll to position [2406, 0]
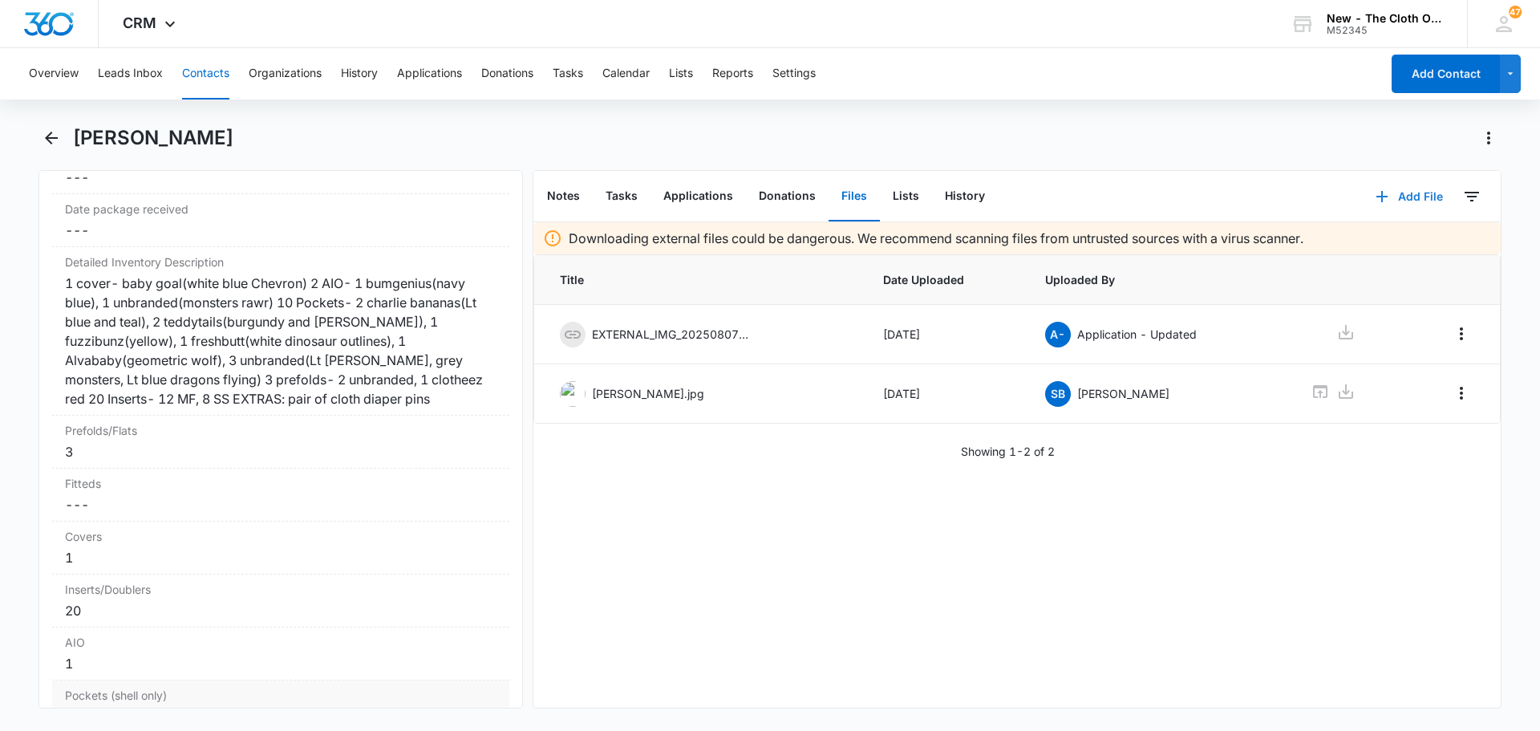
click at [1394, 198] on button "Add File" at bounding box center [1408, 196] width 99 height 38
click at [688, 392] on p "Angelique Gonzales.jpg" at bounding box center [648, 393] width 112 height 17
click at [1379, 188] on icon "button" at bounding box center [1381, 196] width 19 height 19
click at [1363, 245] on div "Upload Files" at bounding box center [1387, 247] width 64 height 11
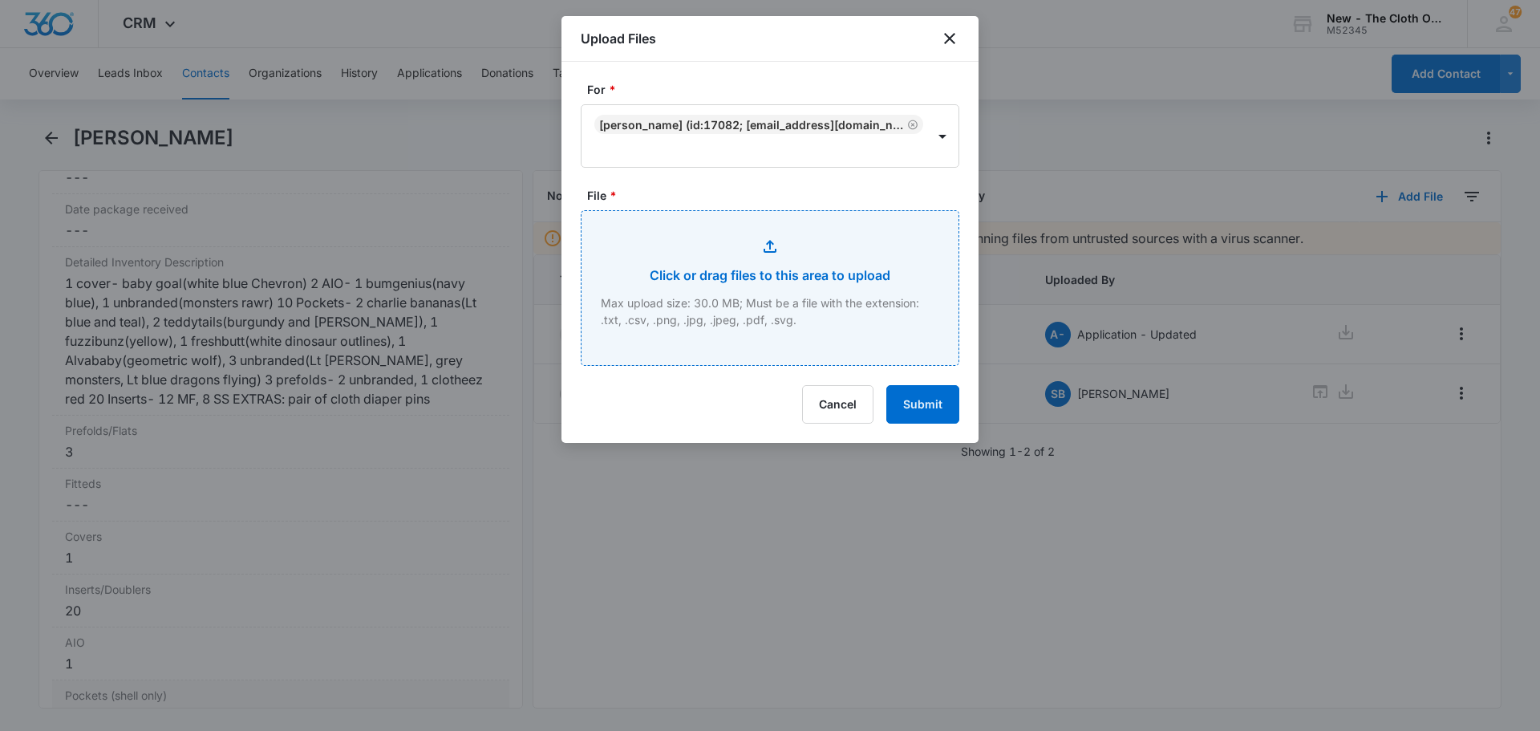
click at [744, 329] on input "File *" at bounding box center [769, 288] width 377 height 154
type input "C:\fakepath\PXL_20250815_023631544.jpg"
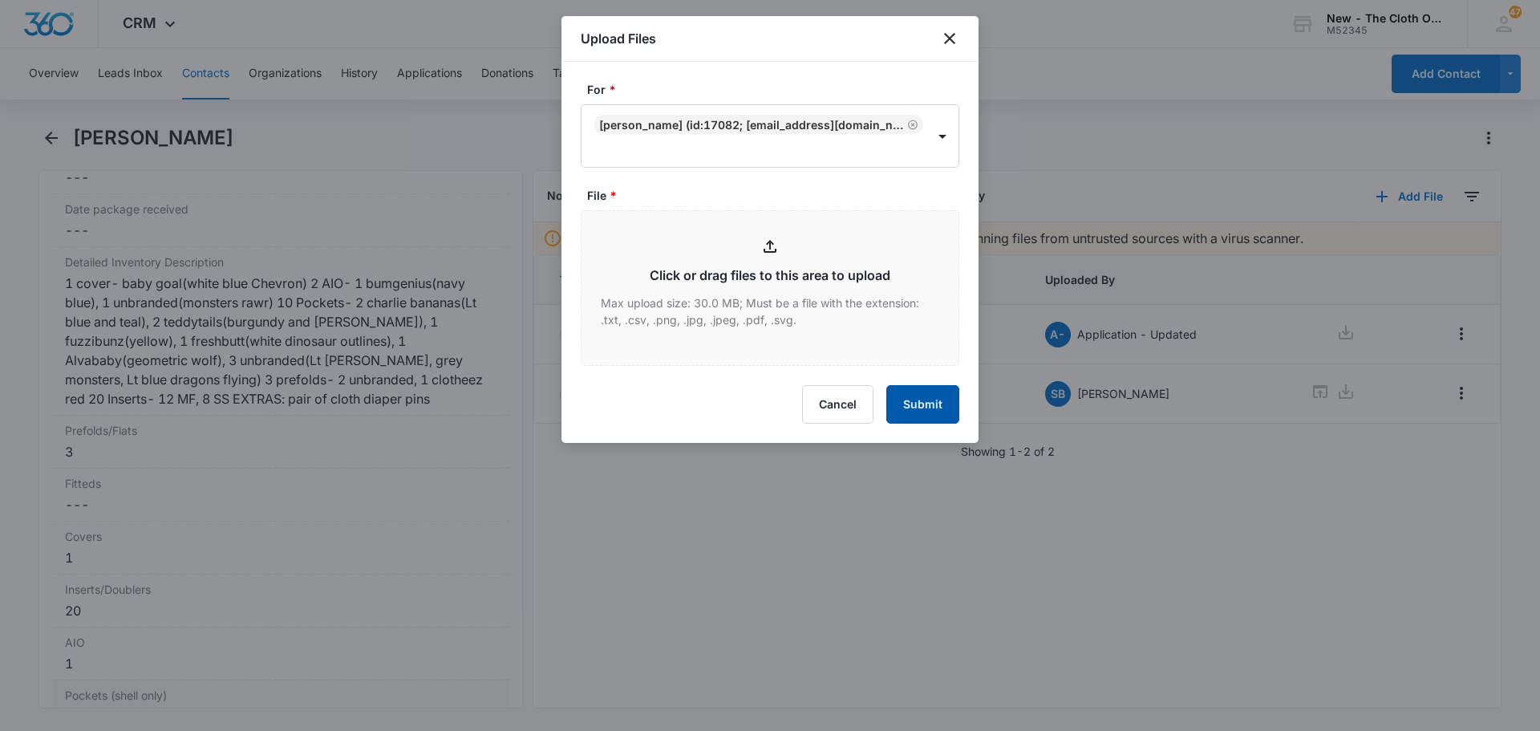
click at [925, 399] on button "Submit" at bounding box center [922, 404] width 73 height 38
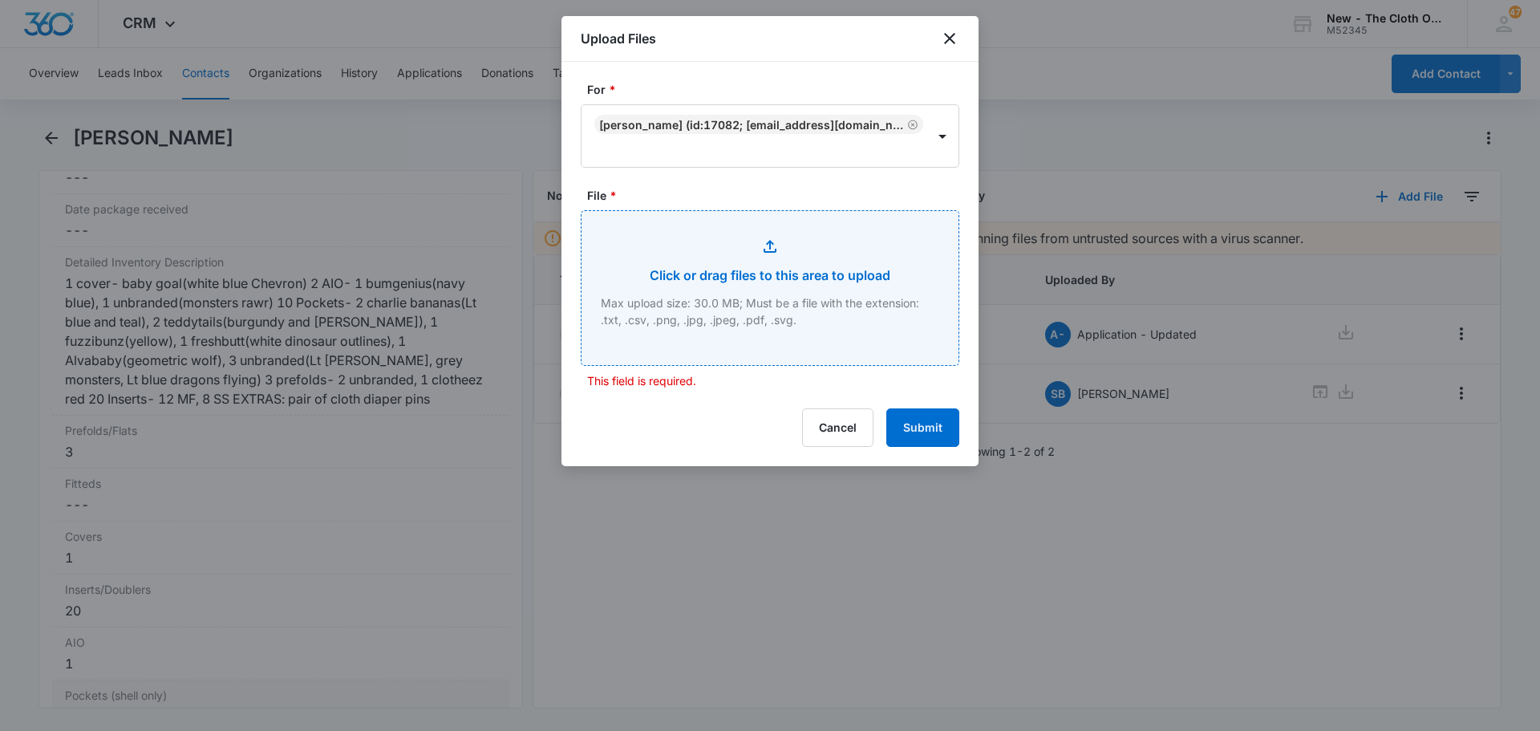
click at [717, 299] on input "File *" at bounding box center [769, 288] width 377 height 154
click at [751, 281] on input "File *" at bounding box center [769, 288] width 377 height 154
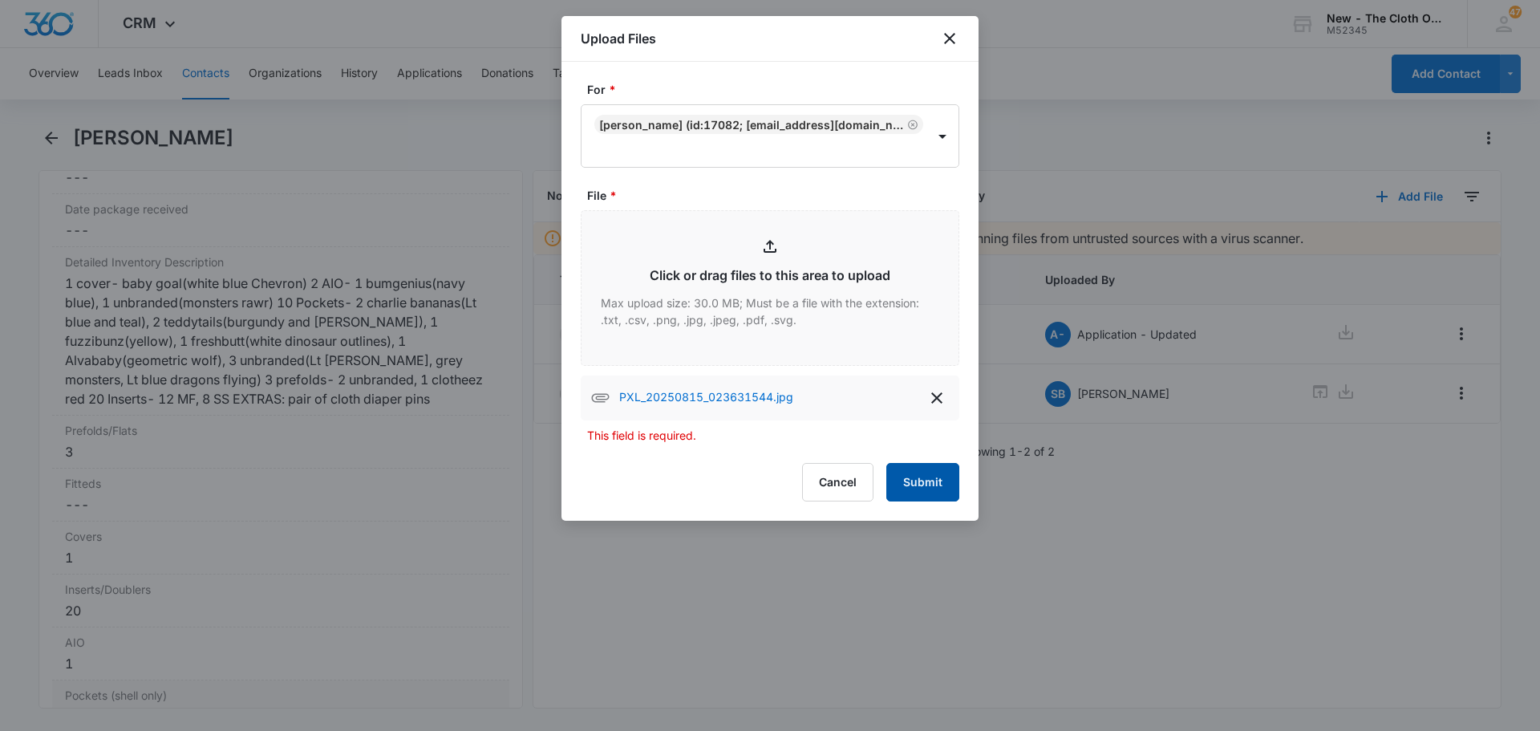
click at [945, 478] on button "Submit" at bounding box center [922, 482] width 73 height 38
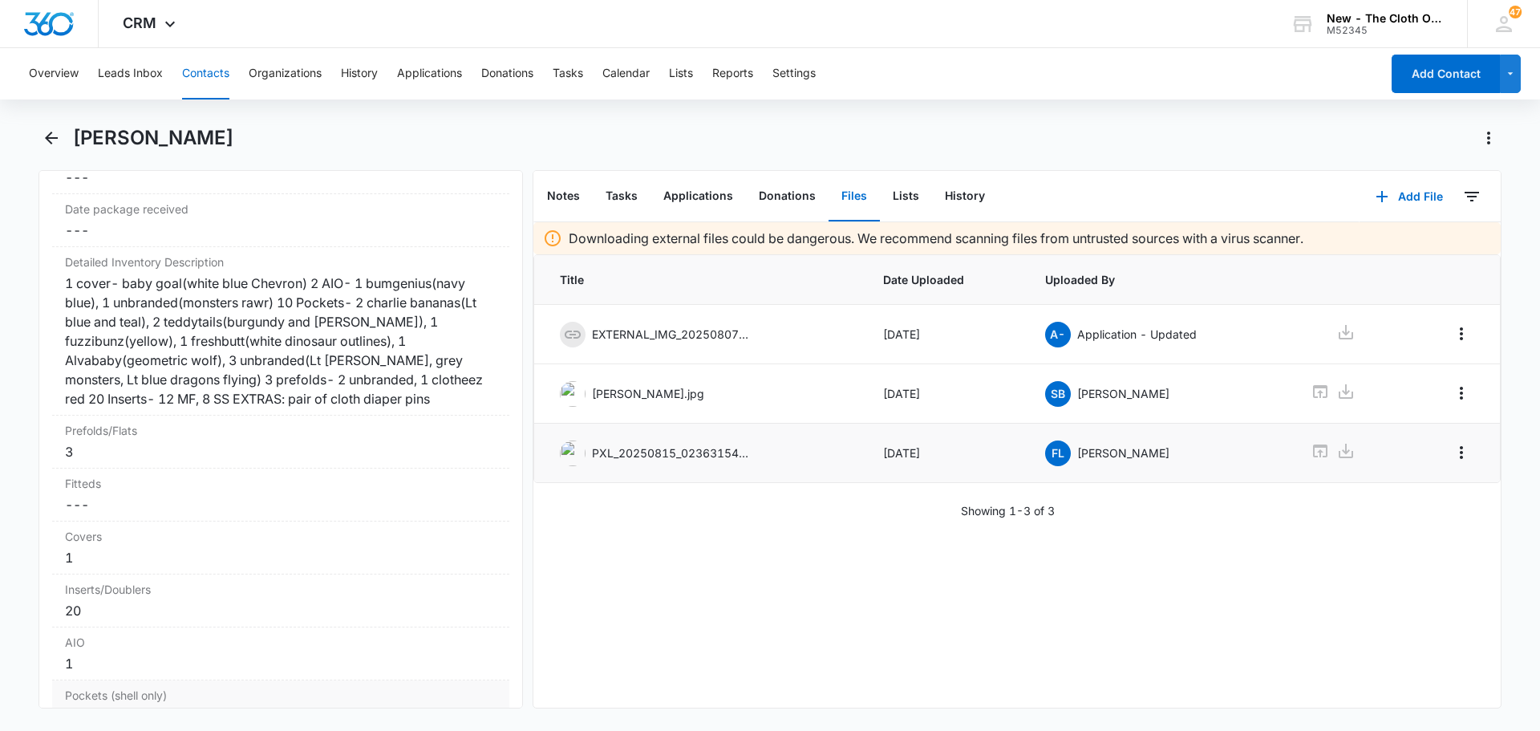
click at [577, 456] on img at bounding box center [573, 453] width 26 height 26
click at [693, 455] on p "PXL_20250815_023631544.jpg" at bounding box center [672, 452] width 160 height 17
click at [1317, 449] on icon at bounding box center [1320, 450] width 14 height 13
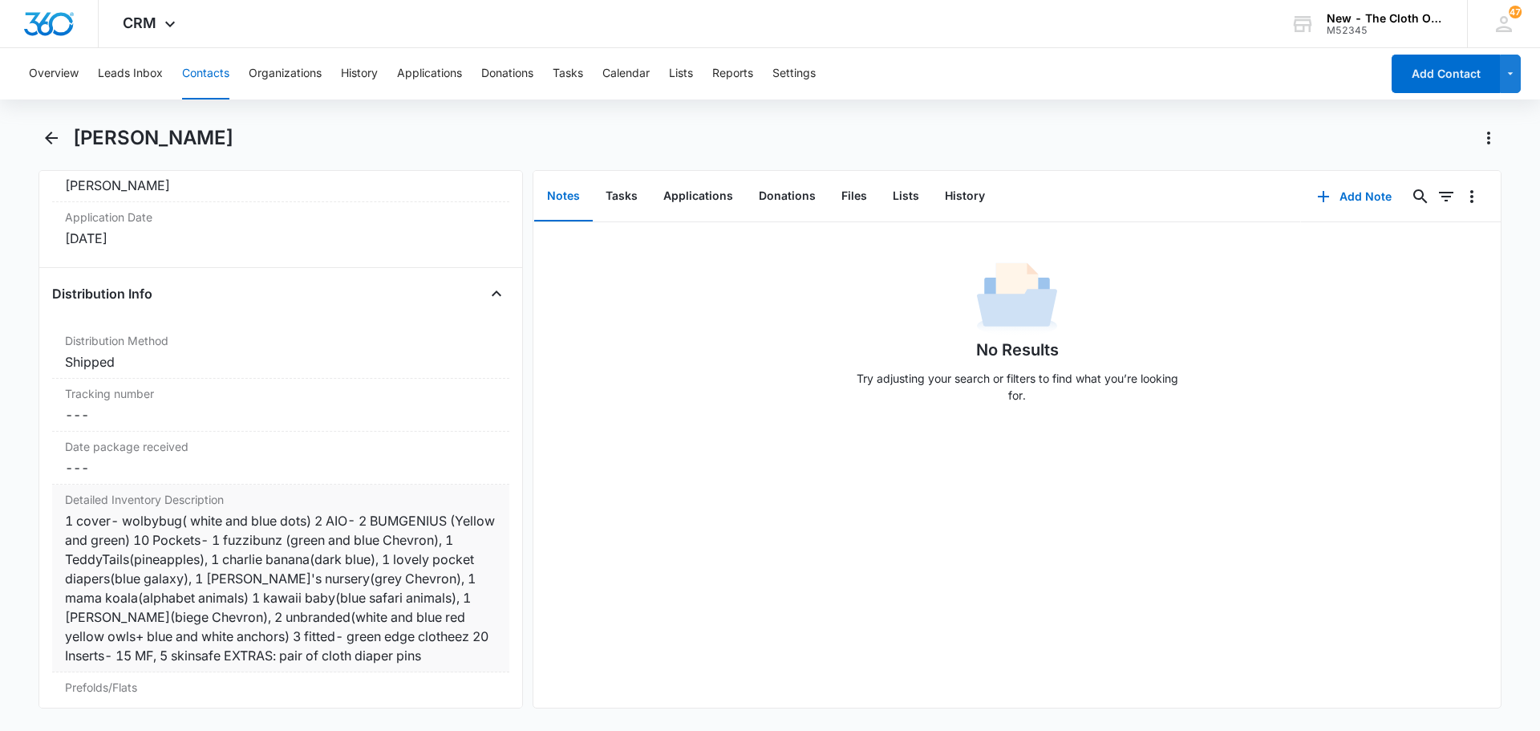
scroll to position [3689, 0]
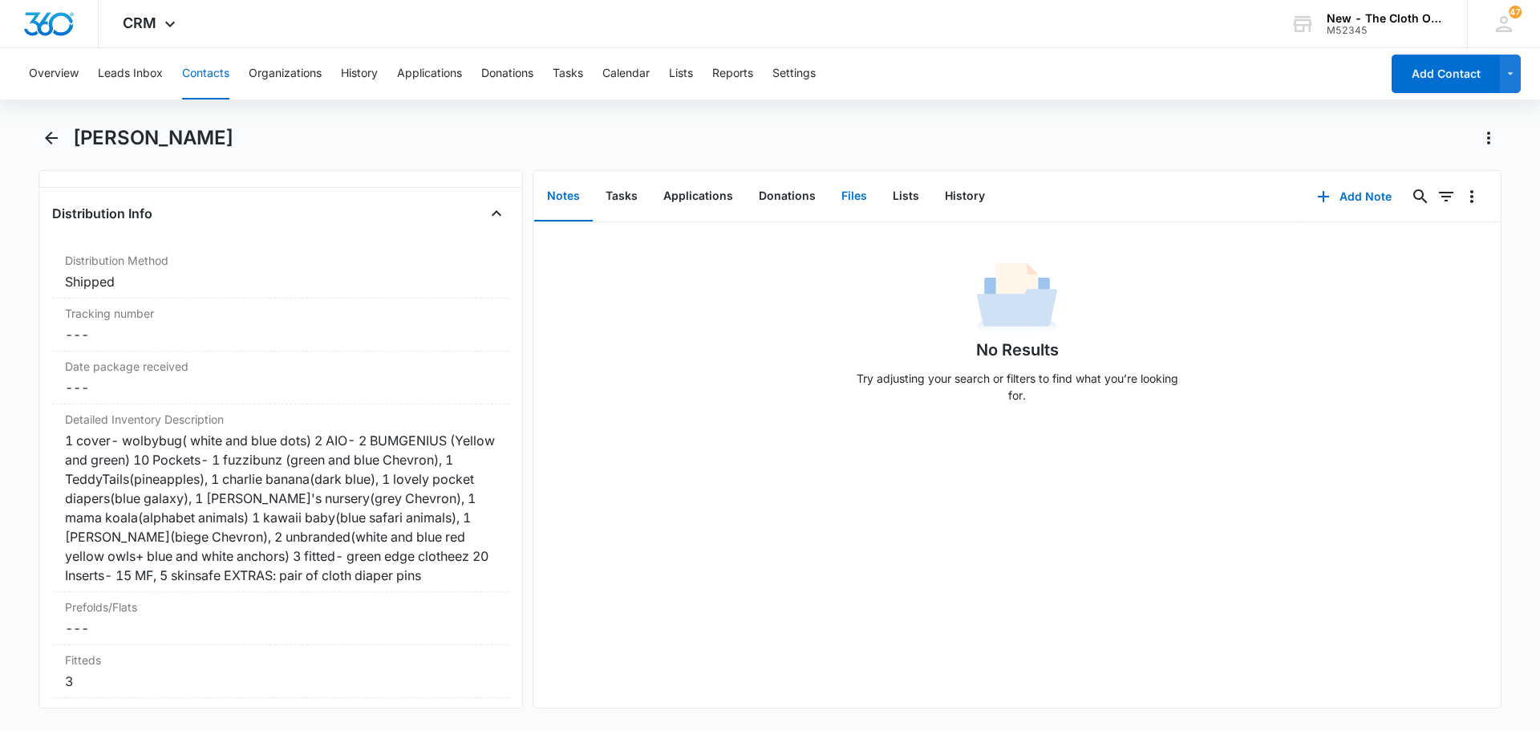
click at [844, 196] on button "Files" at bounding box center [853, 197] width 51 height 50
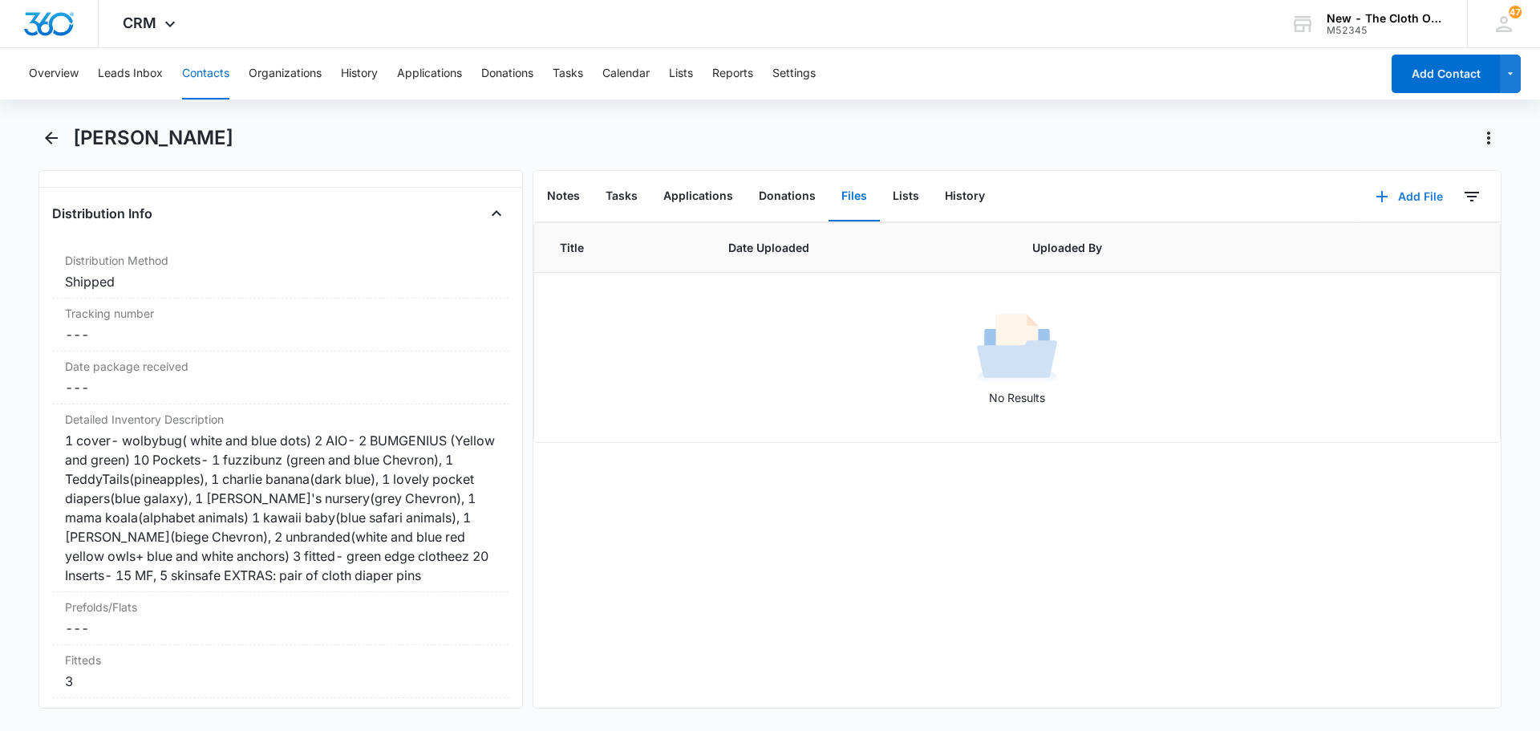
click at [1375, 189] on icon "button" at bounding box center [1381, 196] width 19 height 19
click at [1355, 242] on div "Upload Files" at bounding box center [1387, 247] width 64 height 11
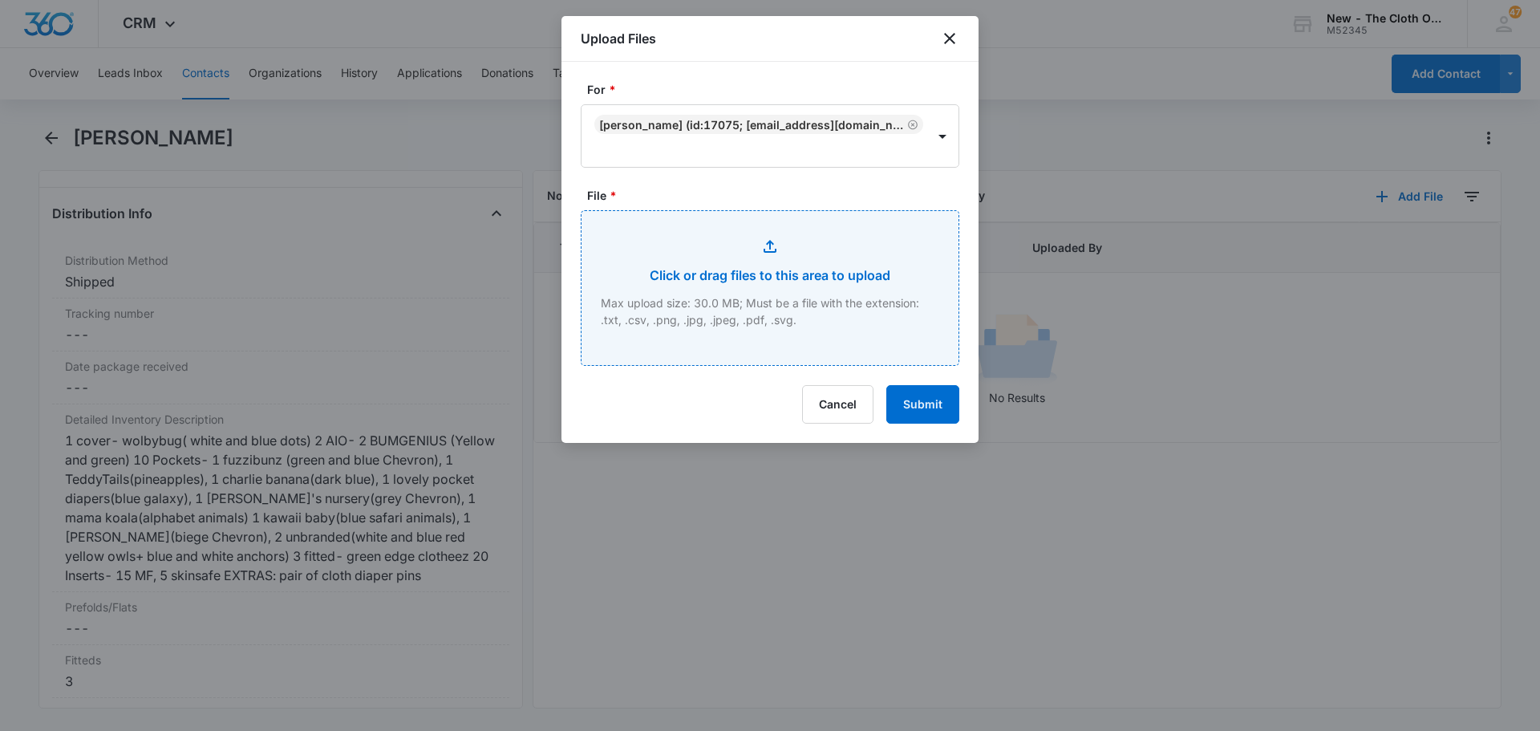
click at [807, 276] on input "File *" at bounding box center [769, 288] width 377 height 154
type input "C:\fakepath\PXL_20250815_014800969.jpg"
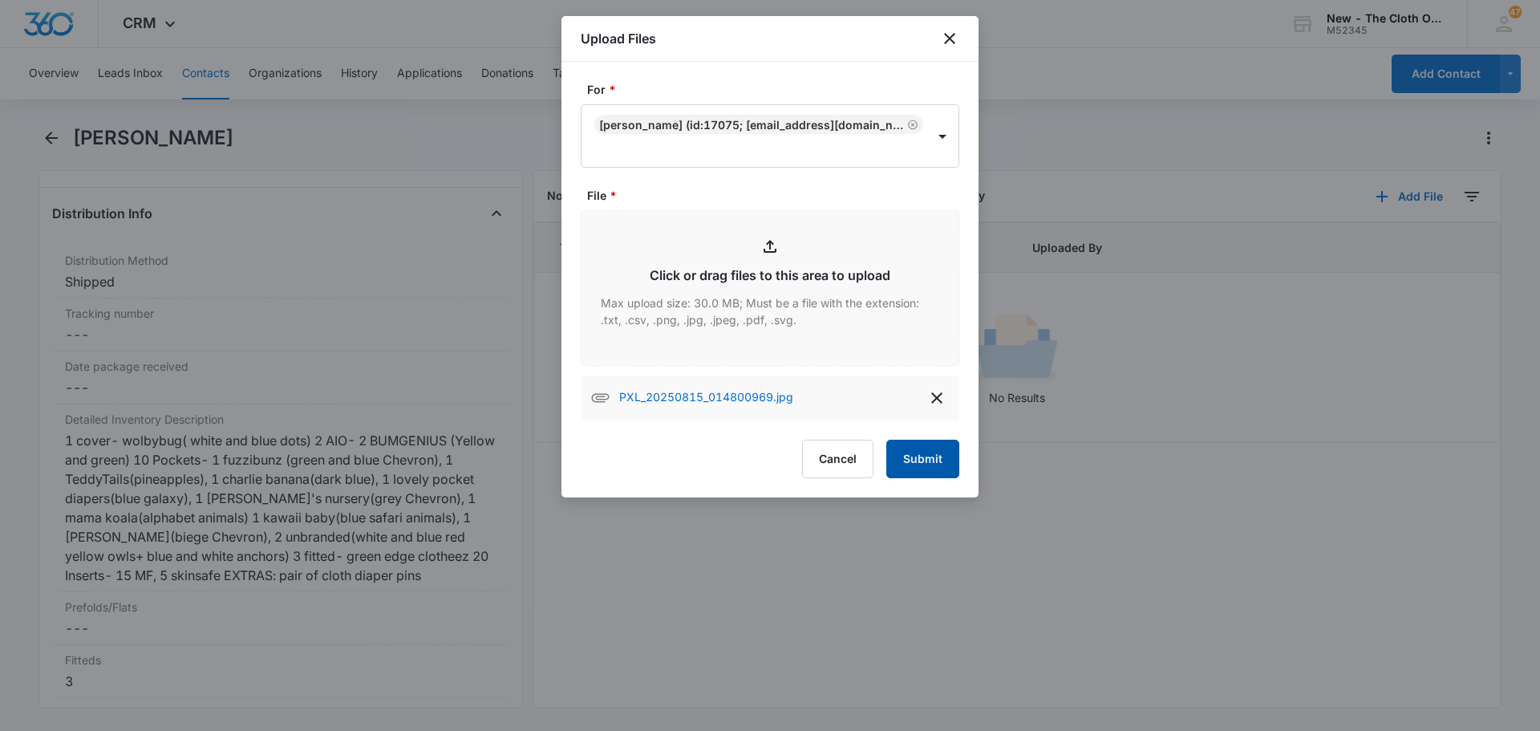
click at [903, 457] on button "Submit" at bounding box center [922, 458] width 73 height 38
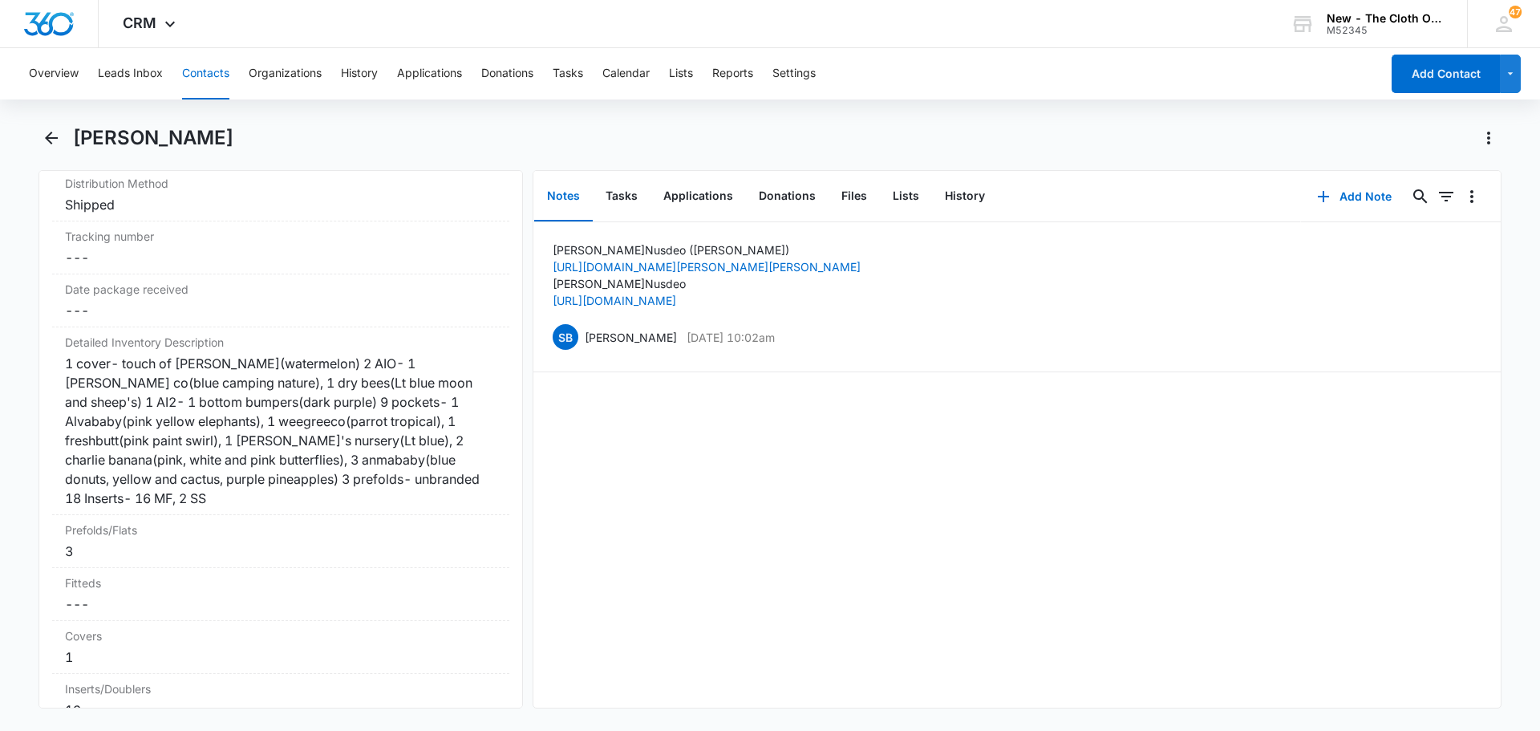
scroll to position [3769, 0]
click at [909, 200] on button "Lists" at bounding box center [906, 197] width 52 height 50
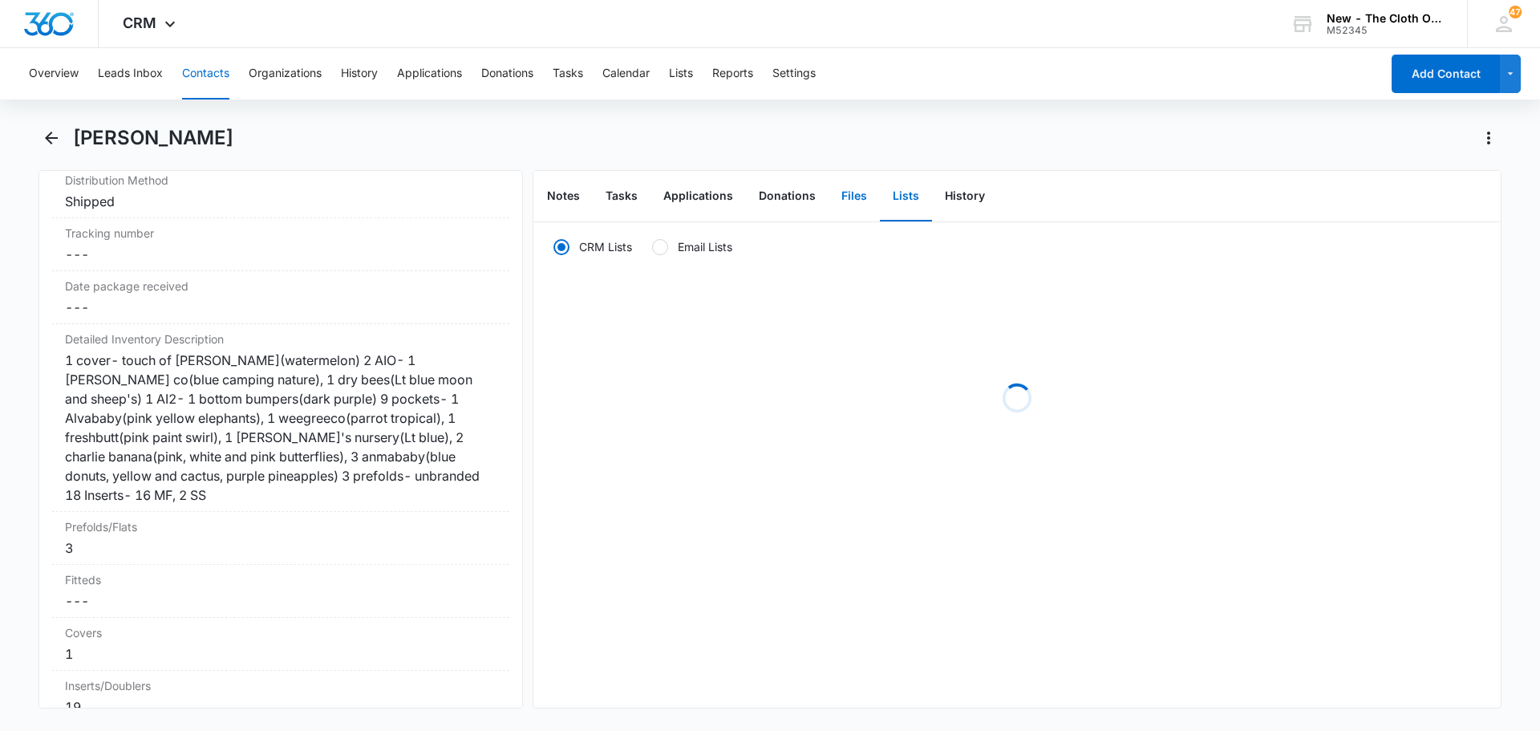
click at [859, 200] on button "Files" at bounding box center [853, 197] width 51 height 50
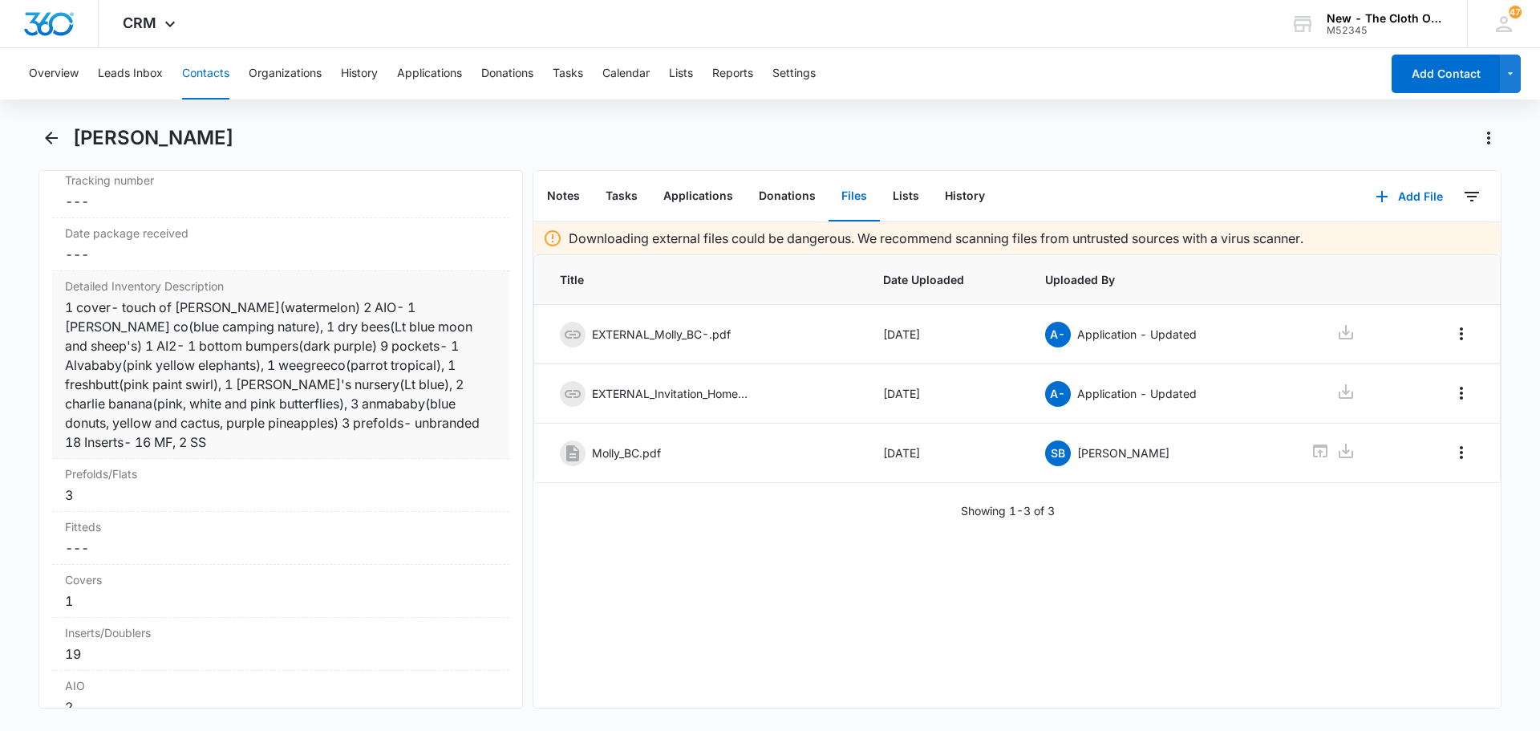
scroll to position [3849, 0]
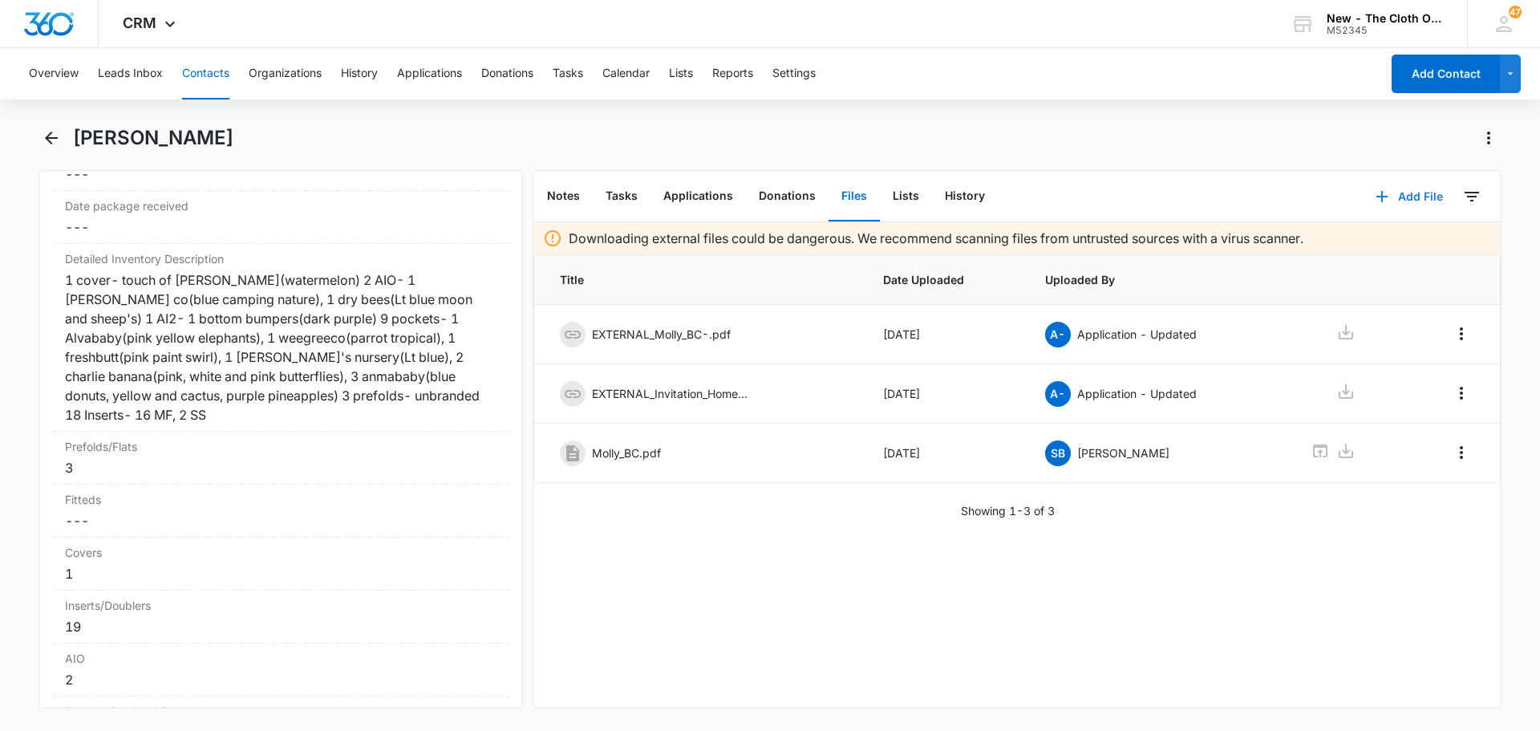
click at [1382, 196] on button "Add File" at bounding box center [1408, 196] width 99 height 38
click at [1358, 251] on div "Upload Files" at bounding box center [1387, 247] width 64 height 11
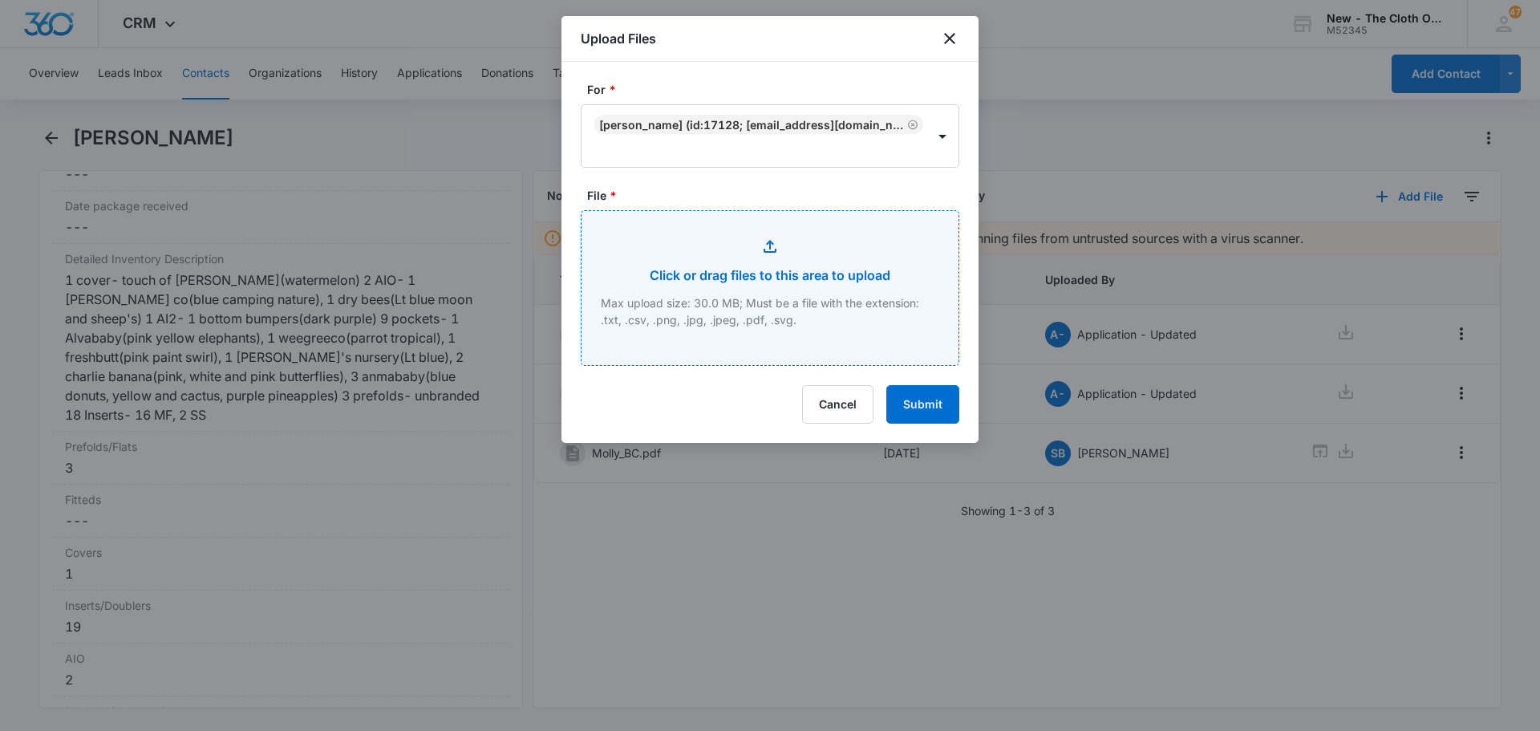
click at [803, 269] on input "File *" at bounding box center [769, 288] width 377 height 154
type input "C:\fakepath\PXL_20250815_020844216.jpg"
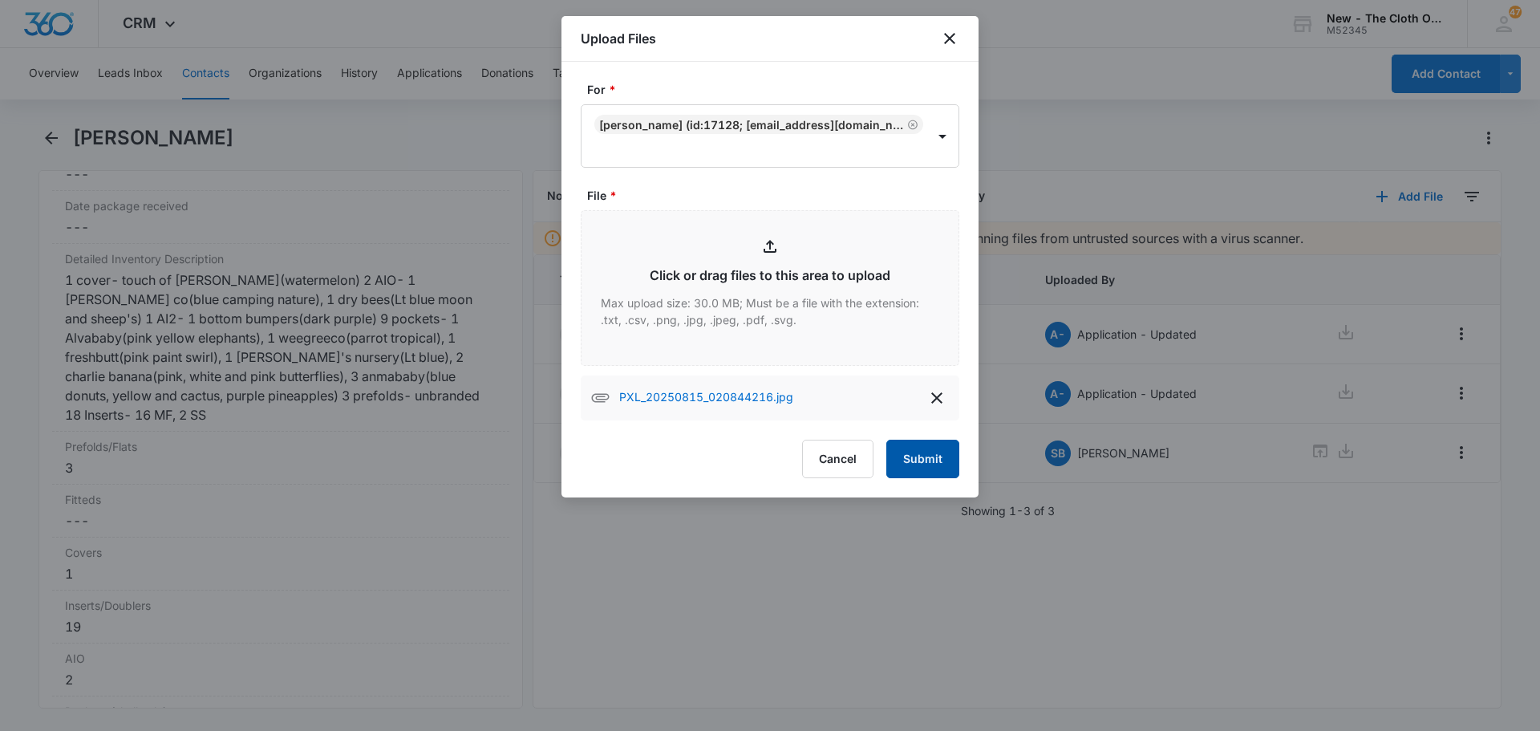
click at [933, 448] on button "Submit" at bounding box center [922, 458] width 73 height 38
